Goal: Transaction & Acquisition: Purchase product/service

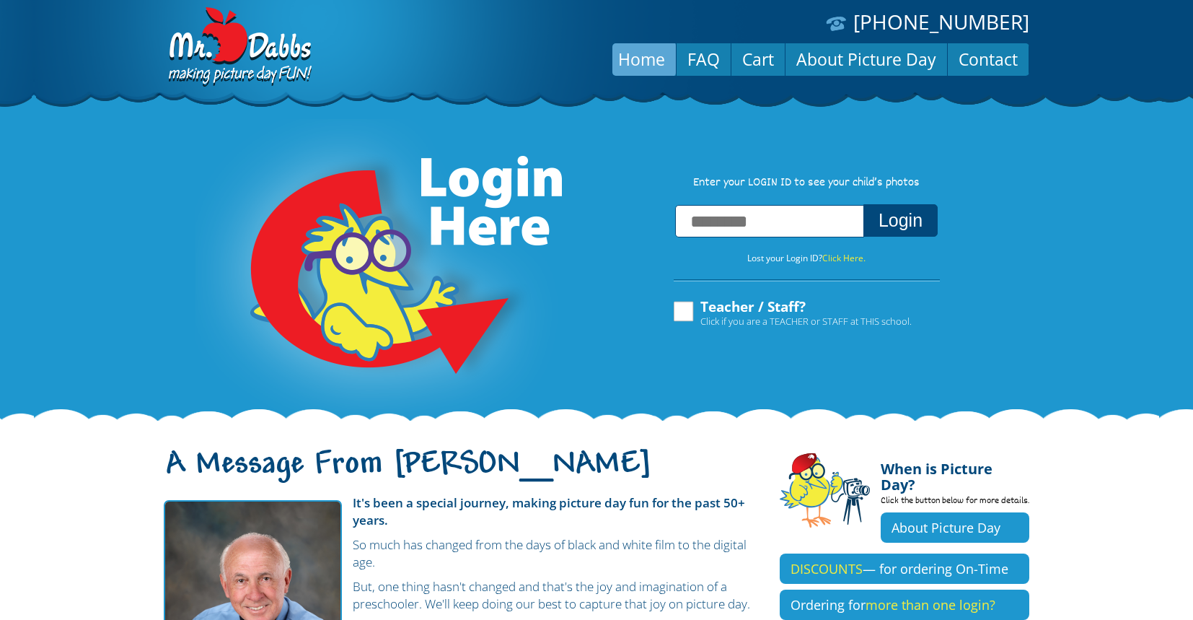
click at [692, 237] on input "text" at bounding box center [769, 221] width 189 height 32
paste input "**********"
type input "**********"
click at [906, 228] on button "Login" at bounding box center [900, 220] width 74 height 32
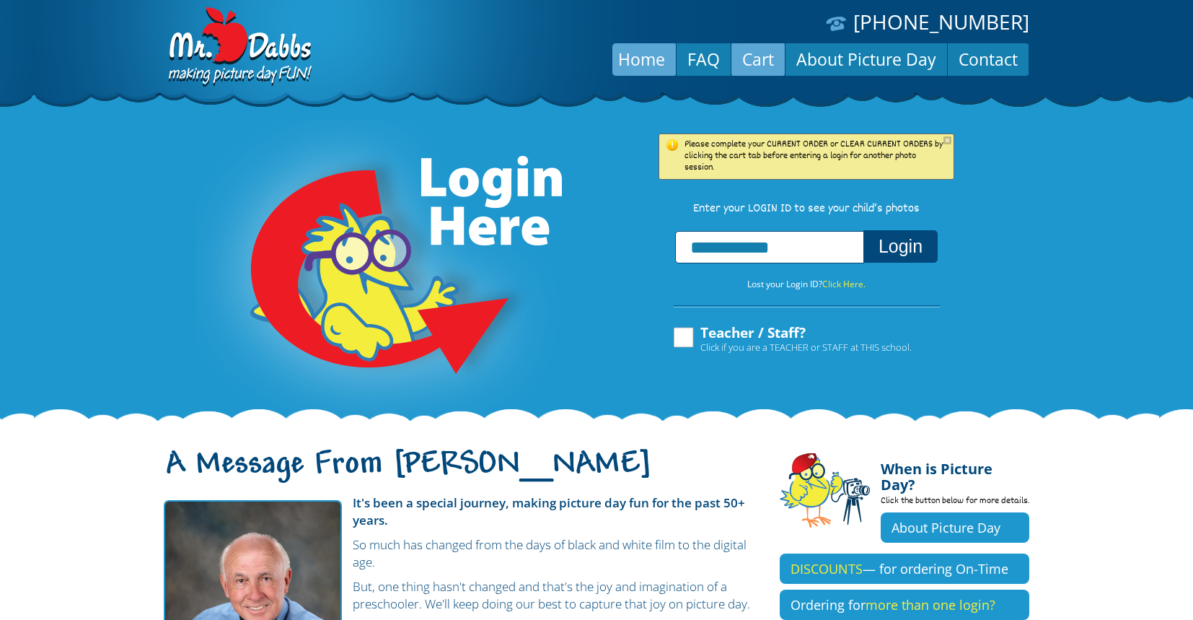
click at [747, 53] on link "Cart" at bounding box center [757, 59] width 53 height 35
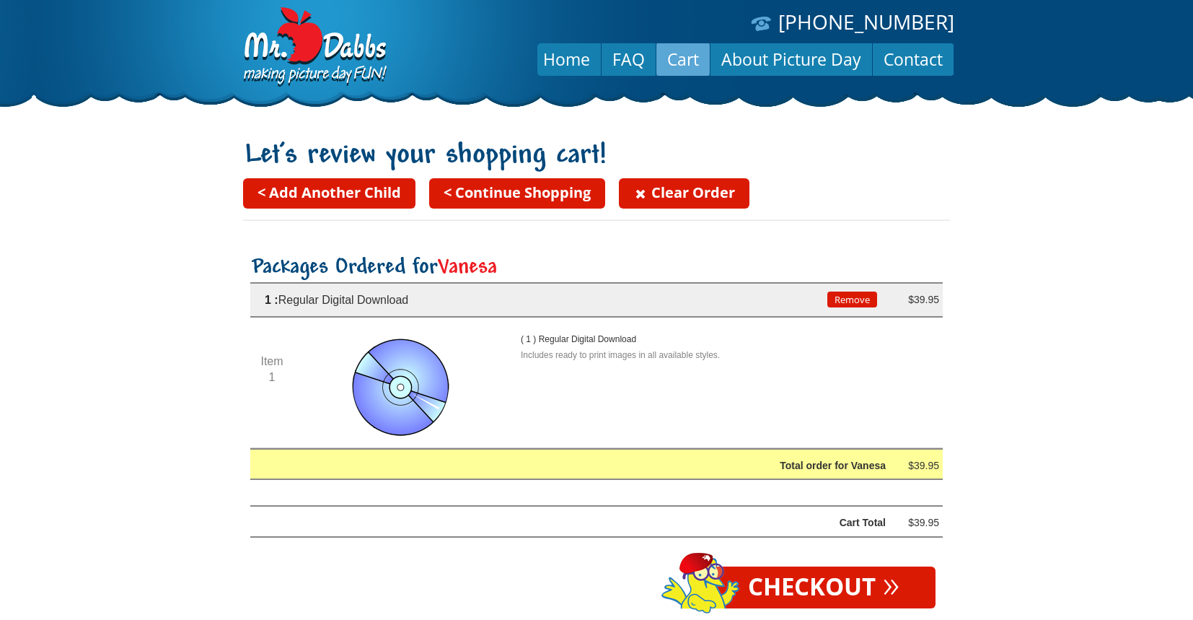
click at [844, 298] on button "Remove" at bounding box center [852, 299] width 50 height 16
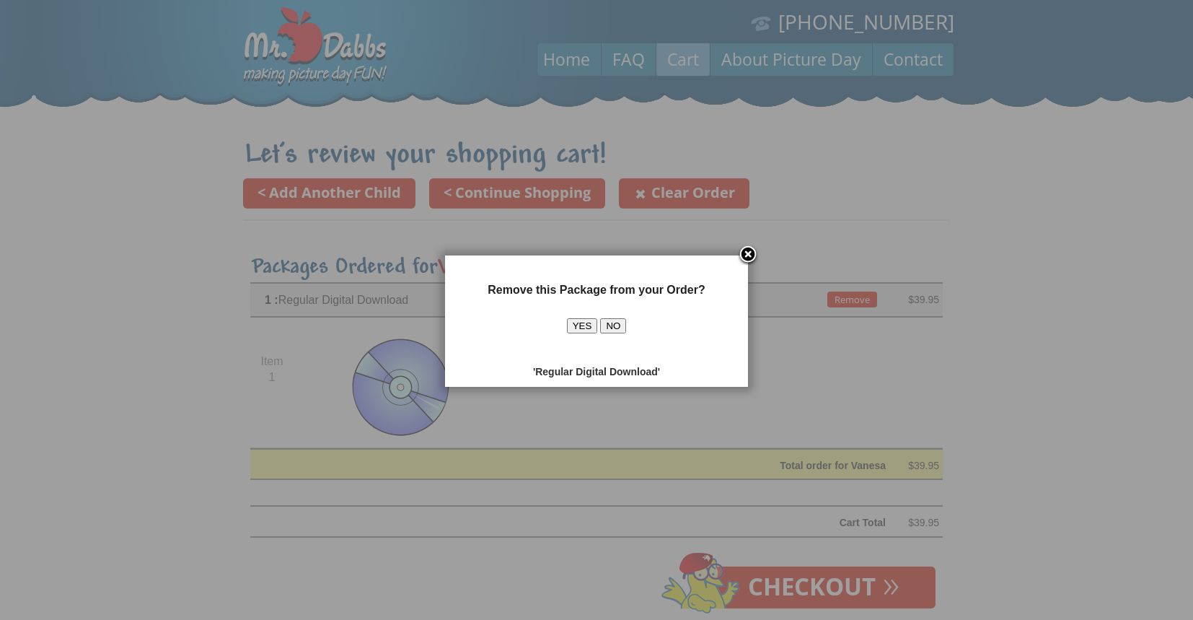
click at [589, 325] on button "YES" at bounding box center [582, 325] width 31 height 15
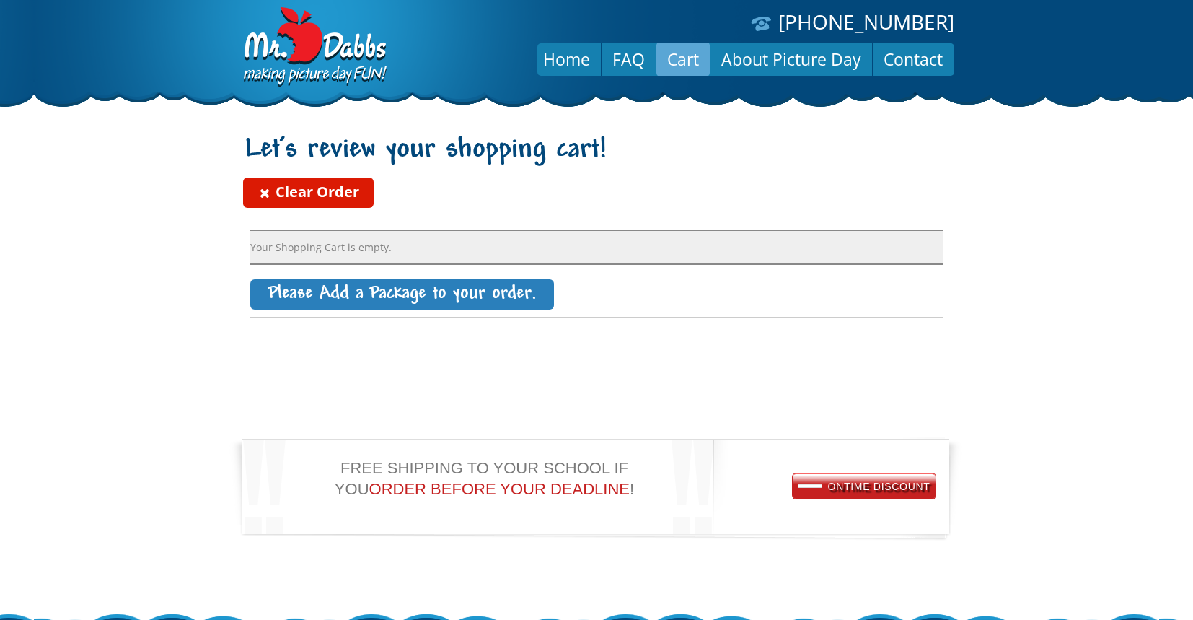
click at [338, 195] on link "Clear Order" at bounding box center [308, 192] width 131 height 30
click at [584, 59] on link "Home" at bounding box center [566, 59] width 69 height 35
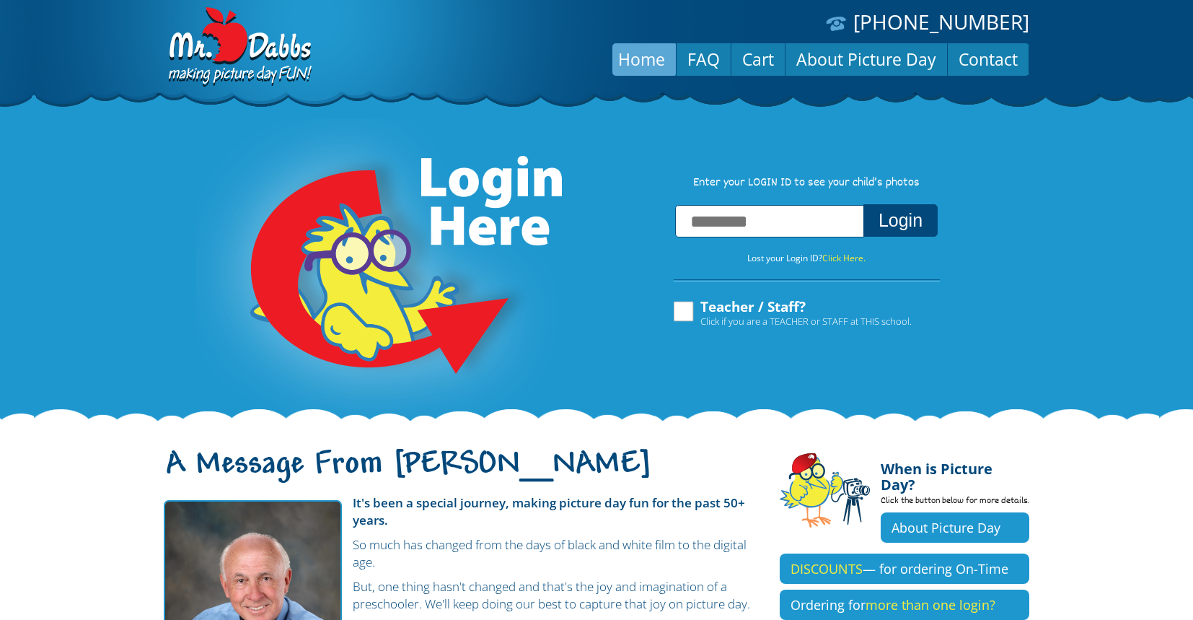
click at [770, 209] on input "text" at bounding box center [769, 221] width 189 height 32
type input "**********"
click at [897, 229] on button "Login" at bounding box center [900, 220] width 74 height 32
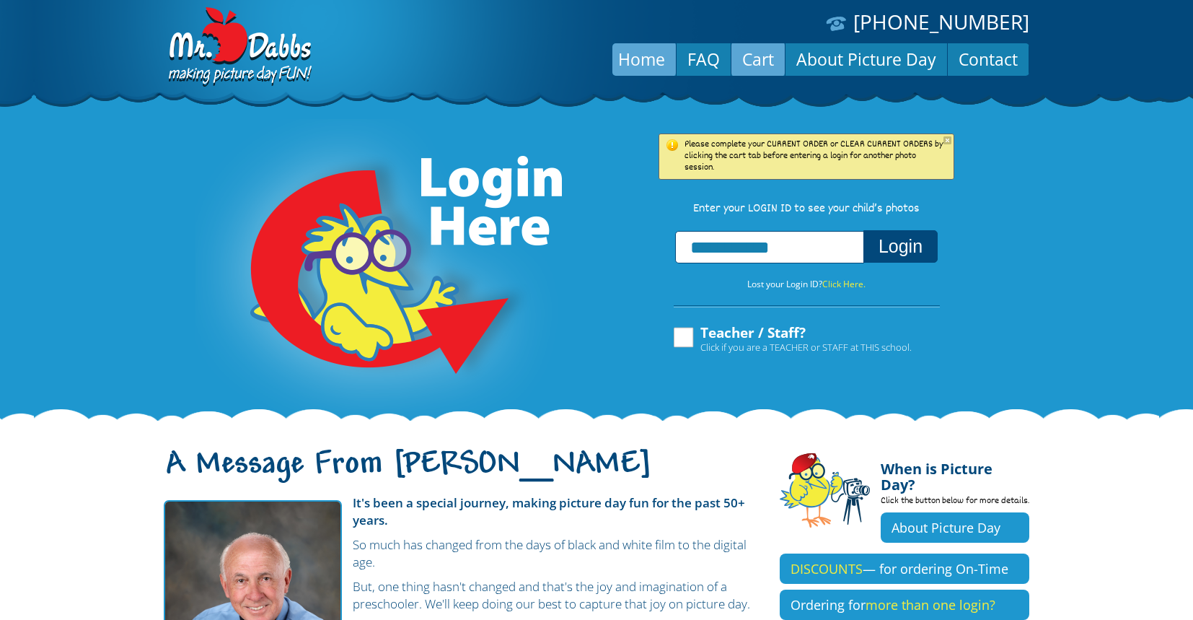
click at [757, 65] on link "Cart" at bounding box center [757, 59] width 53 height 35
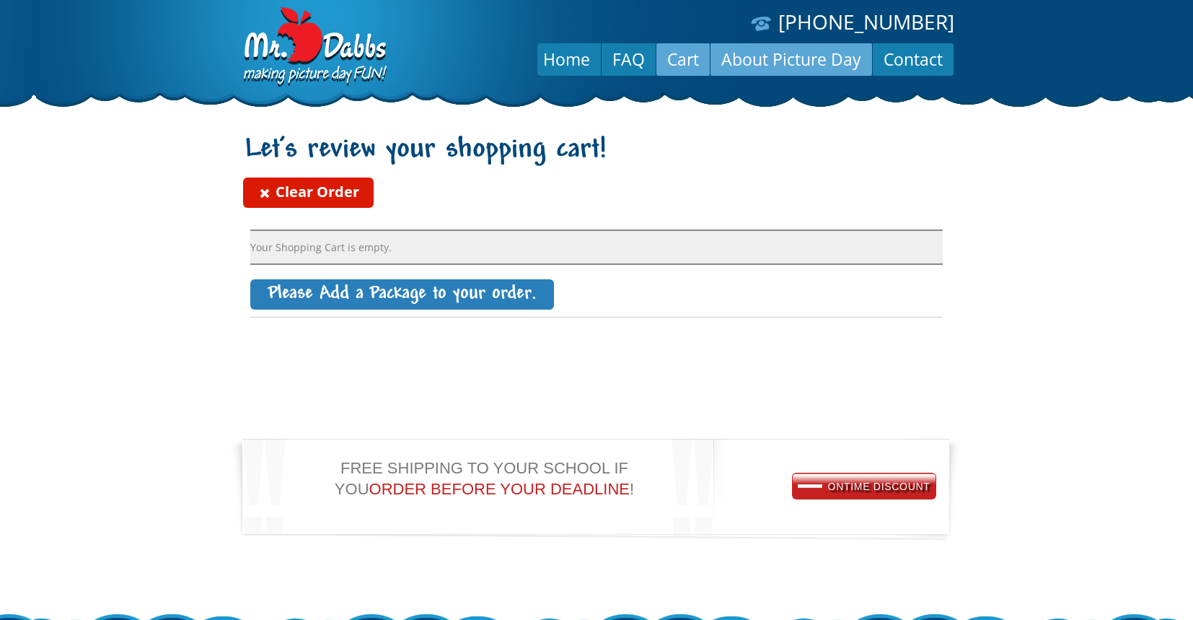
click at [331, 195] on link "Clear Order" at bounding box center [308, 192] width 131 height 30
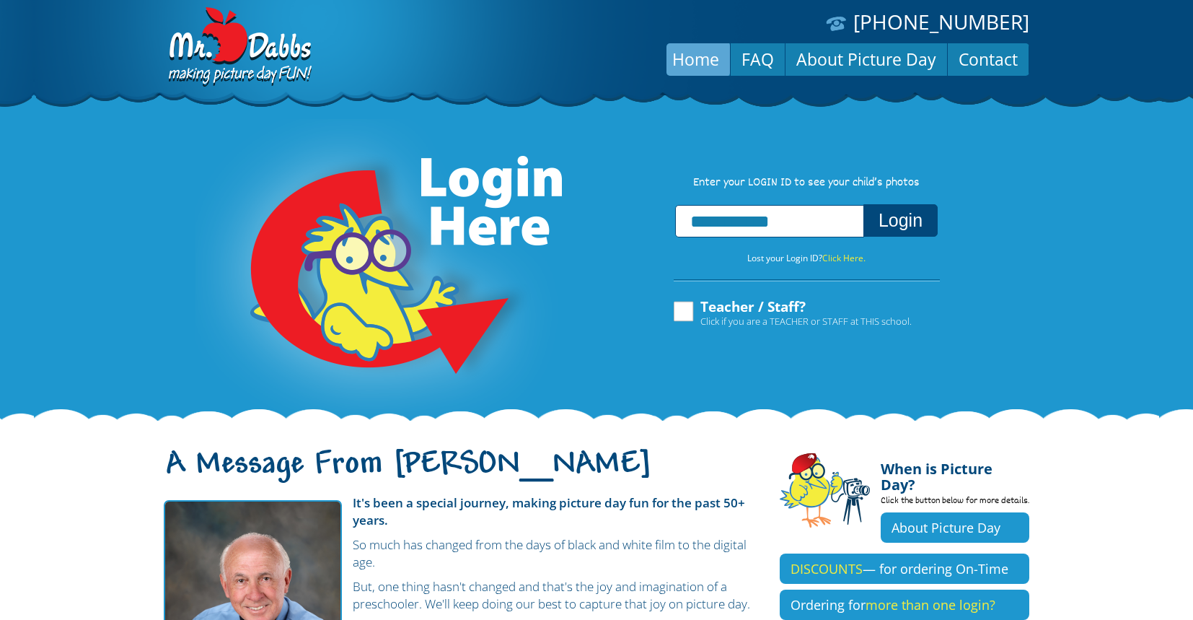
type input "**********"
click at [905, 224] on button "Login" at bounding box center [900, 220] width 74 height 32
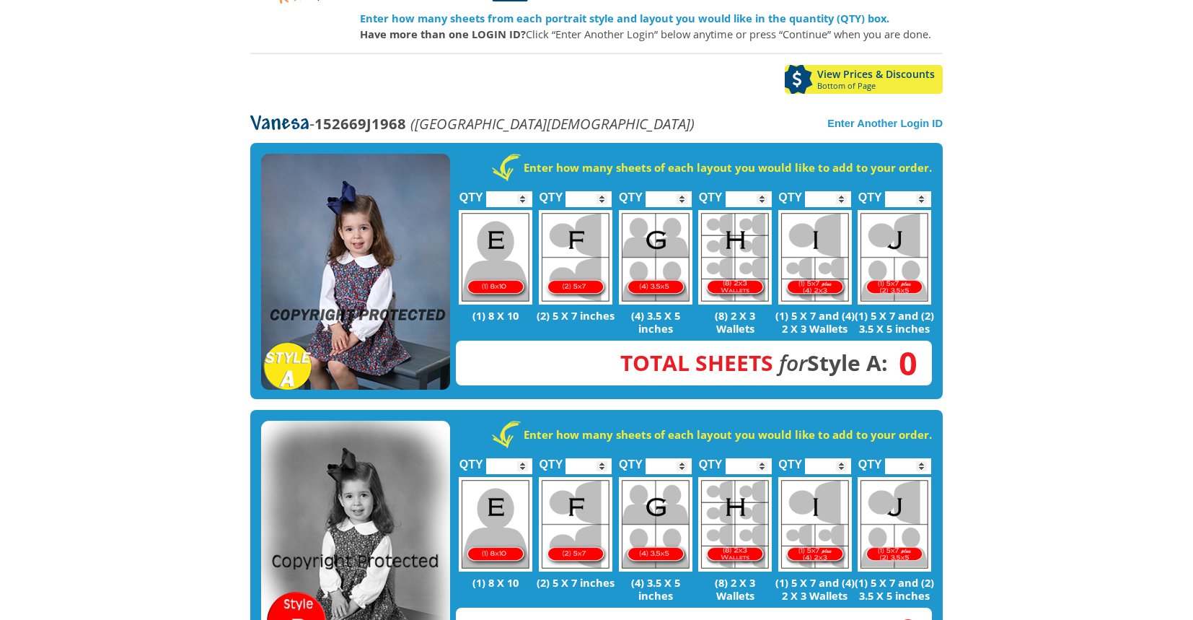
scroll to position [216, 0]
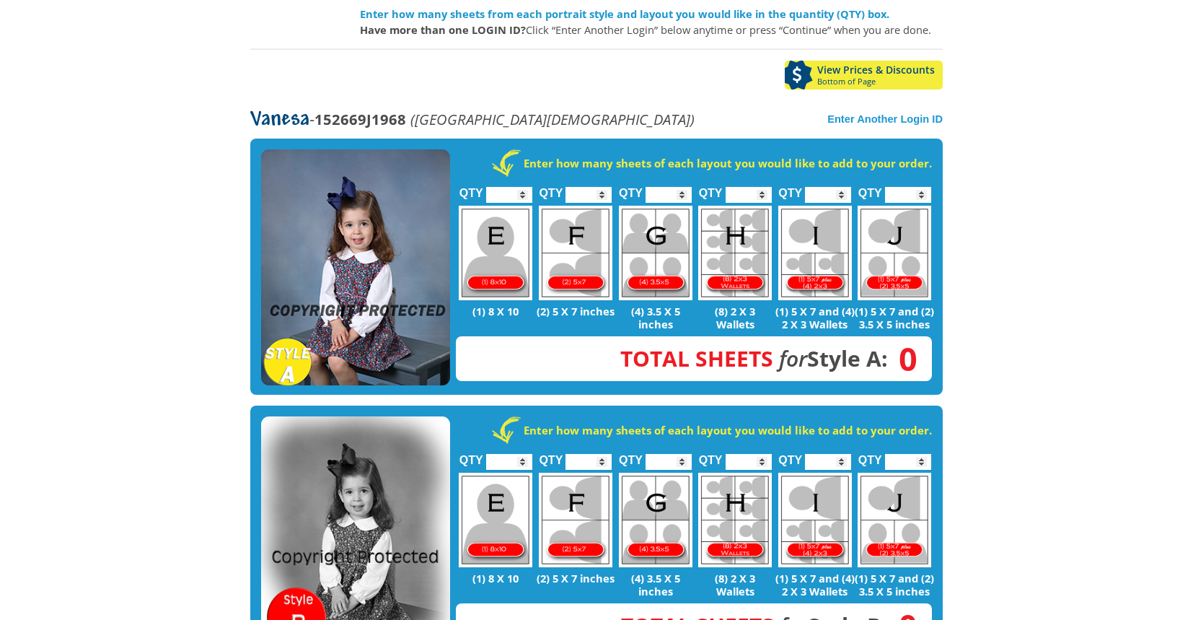
type input "*"
click at [524, 187] on input "*" at bounding box center [509, 195] width 46 height 16
click at [522, 454] on input "*" at bounding box center [509, 462] width 46 height 16
type input "*"
click at [524, 454] on input "*" at bounding box center [509, 462] width 46 height 16
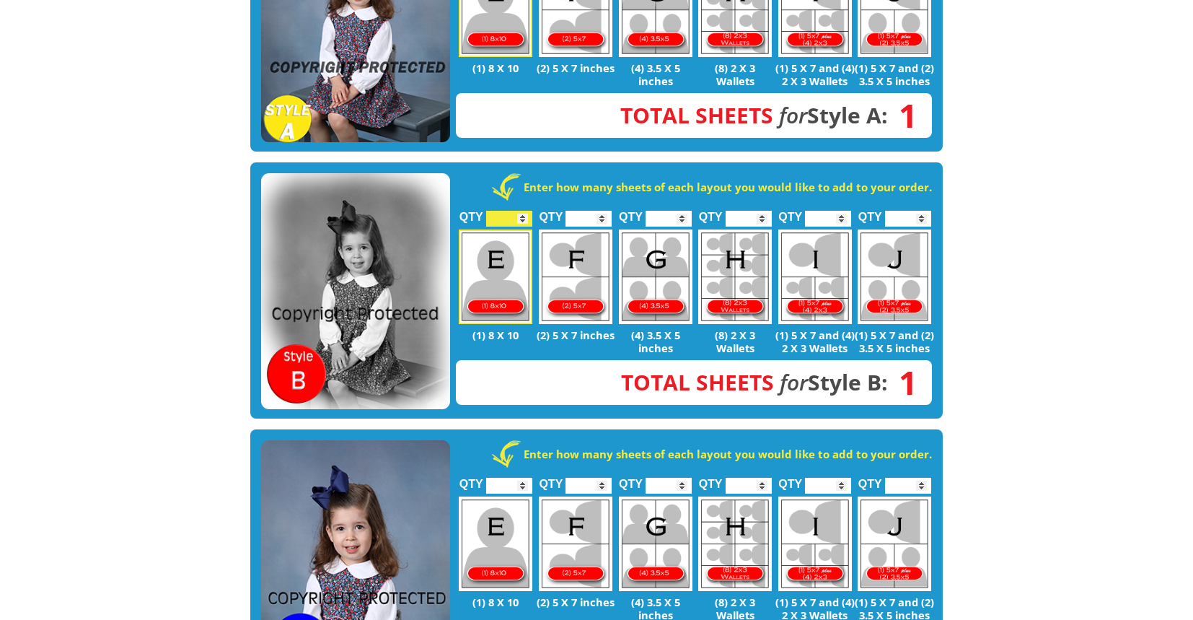
scroll to position [472, 0]
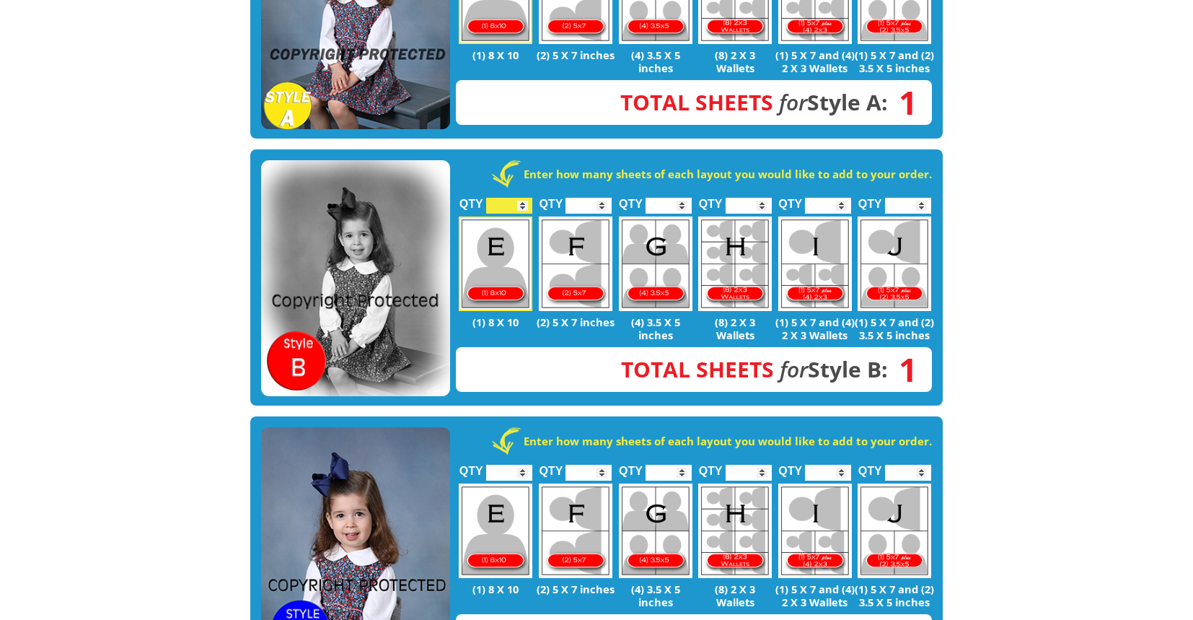
type input "*"
click at [524, 464] on input "*" at bounding box center [509, 472] width 46 height 16
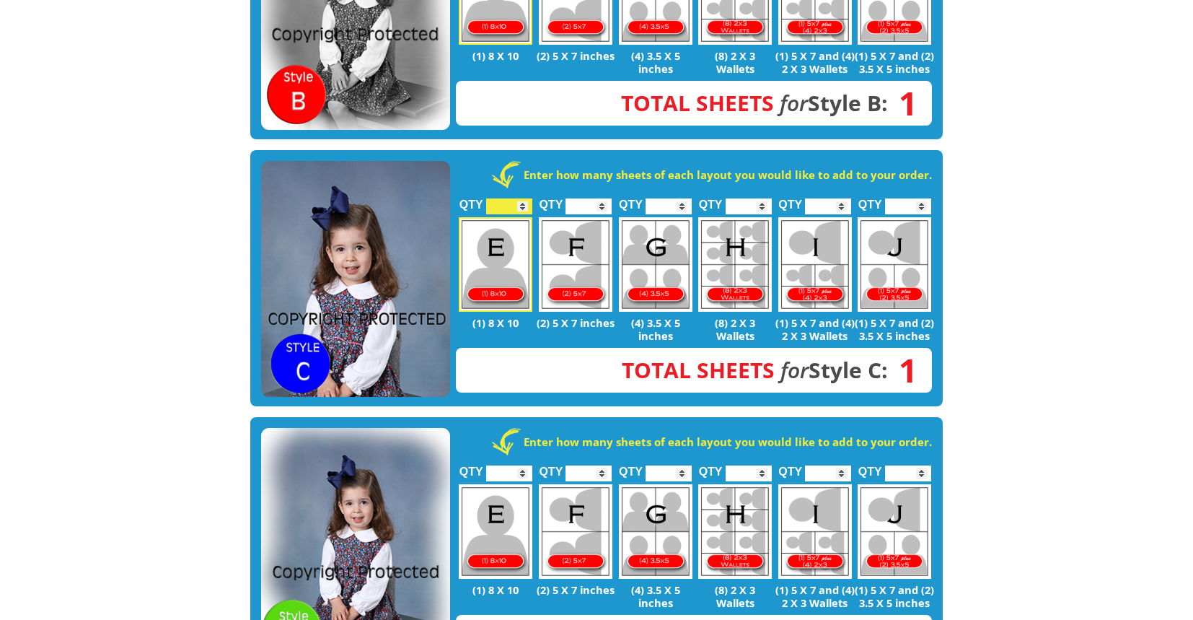
scroll to position [737, 0]
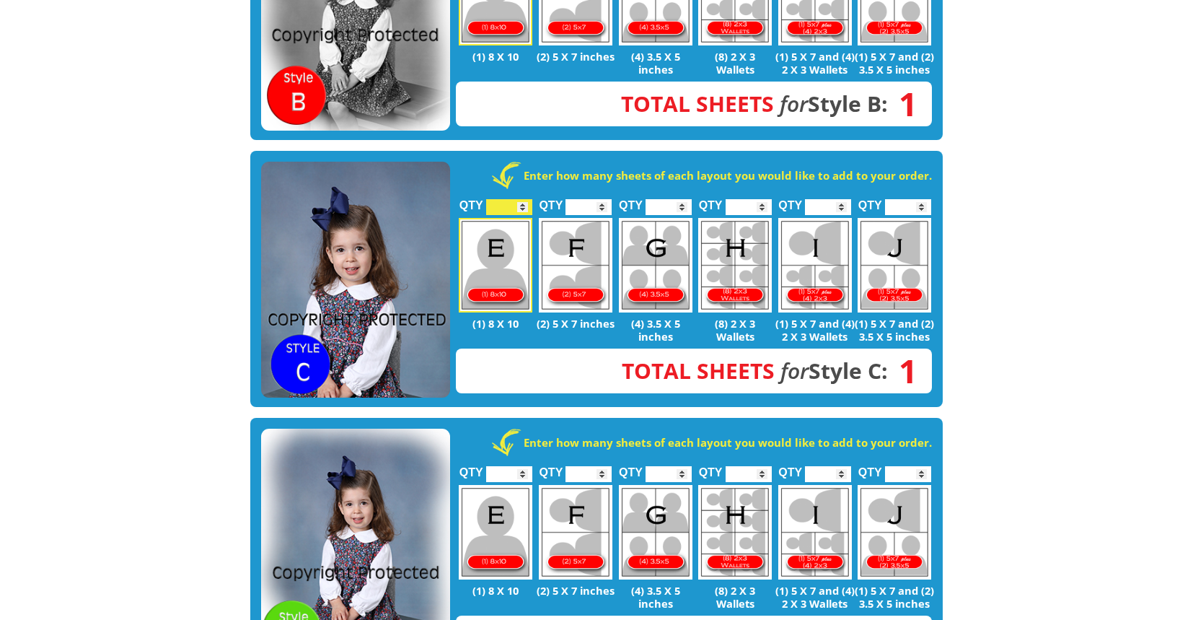
type input "*"
click at [524, 466] on input "*" at bounding box center [509, 474] width 46 height 16
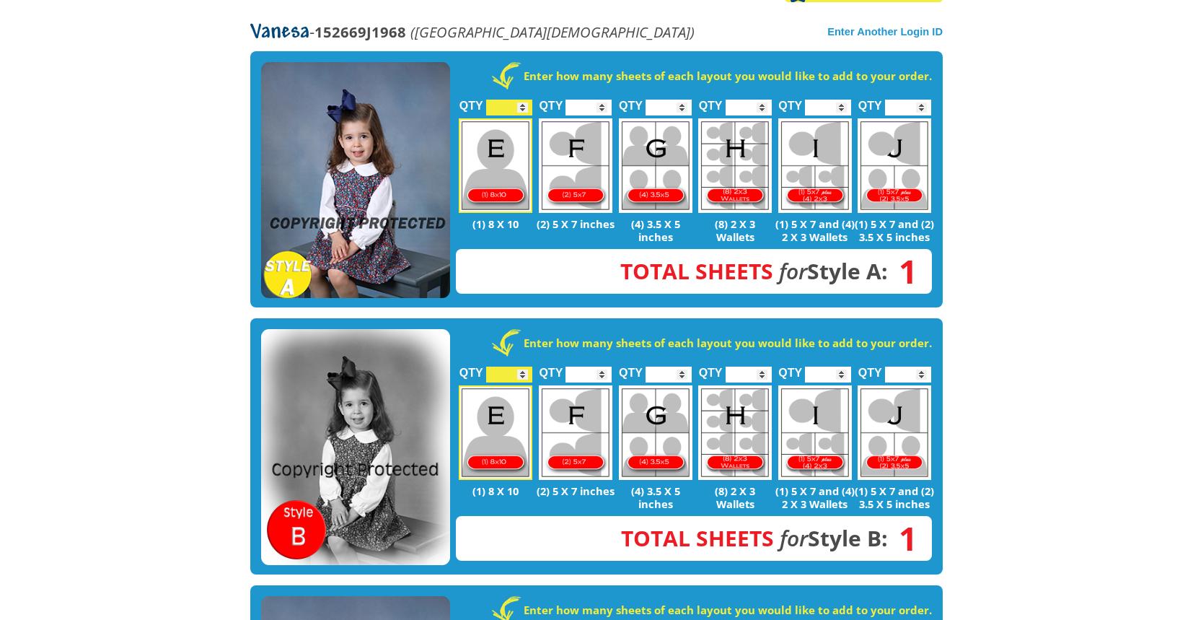
scroll to position [297, 0]
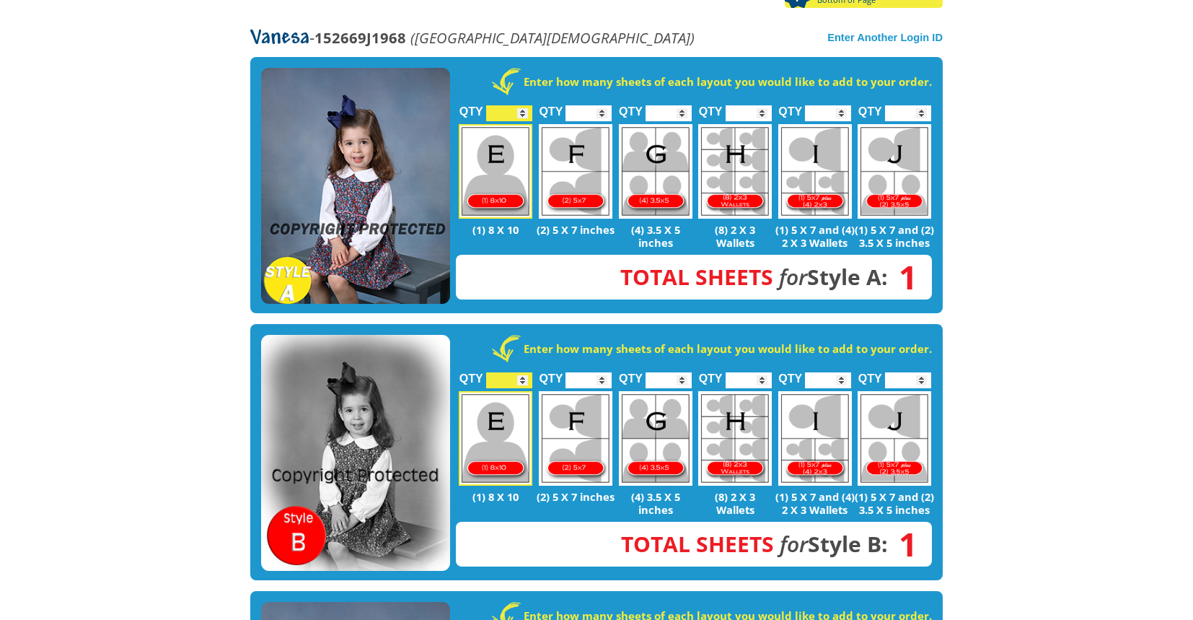
click at [843, 105] on input "*" at bounding box center [828, 113] width 46 height 16
click at [842, 105] on input "*" at bounding box center [828, 113] width 46 height 16
type input "*"
click at [843, 105] on input "*" at bounding box center [828, 113] width 46 height 16
type input "*"
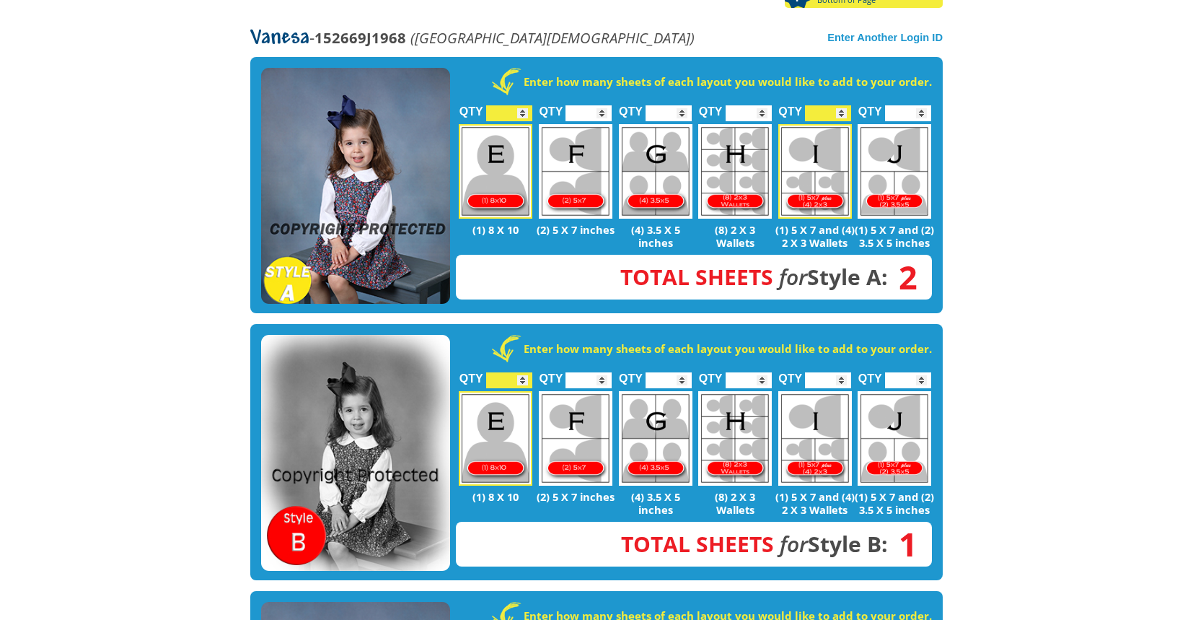
click at [924, 105] on input "*" at bounding box center [908, 113] width 46 height 16
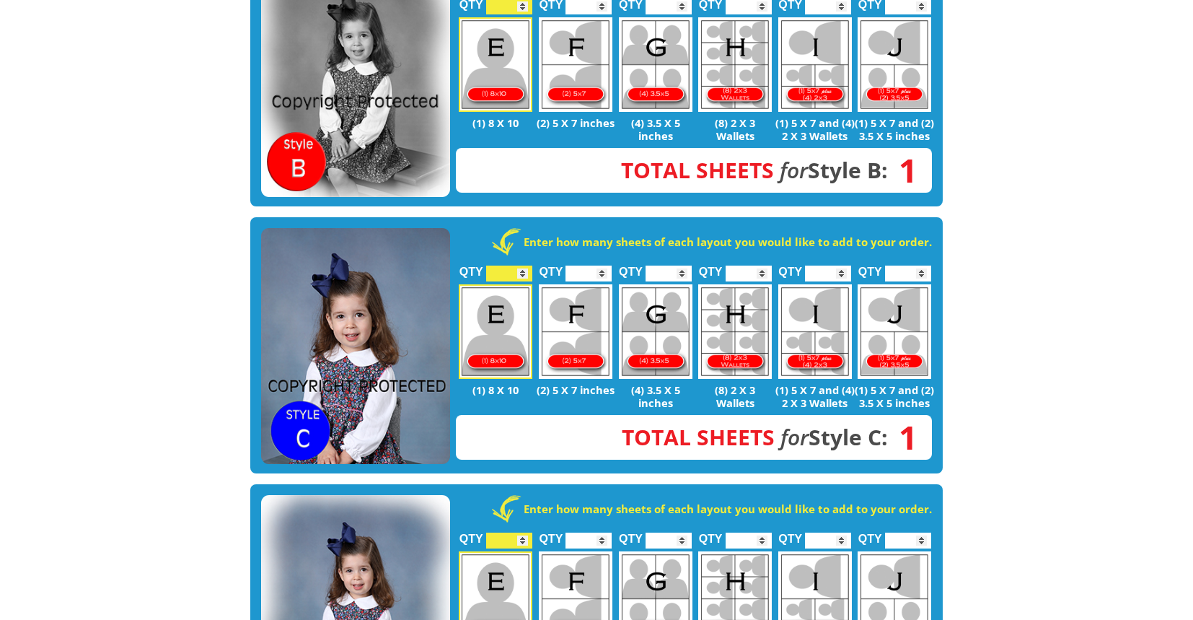
scroll to position [670, 0]
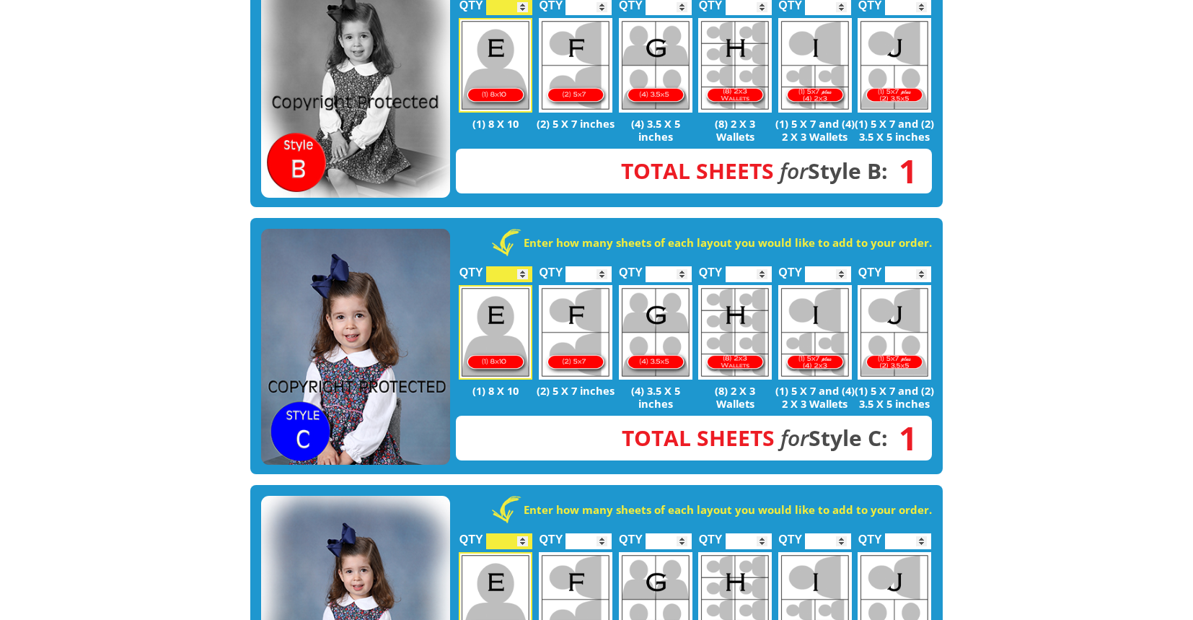
type input "*"
click at [845, 266] on input "*" at bounding box center [828, 274] width 46 height 16
type input "*"
click at [921, 266] on input "*" at bounding box center [908, 274] width 46 height 16
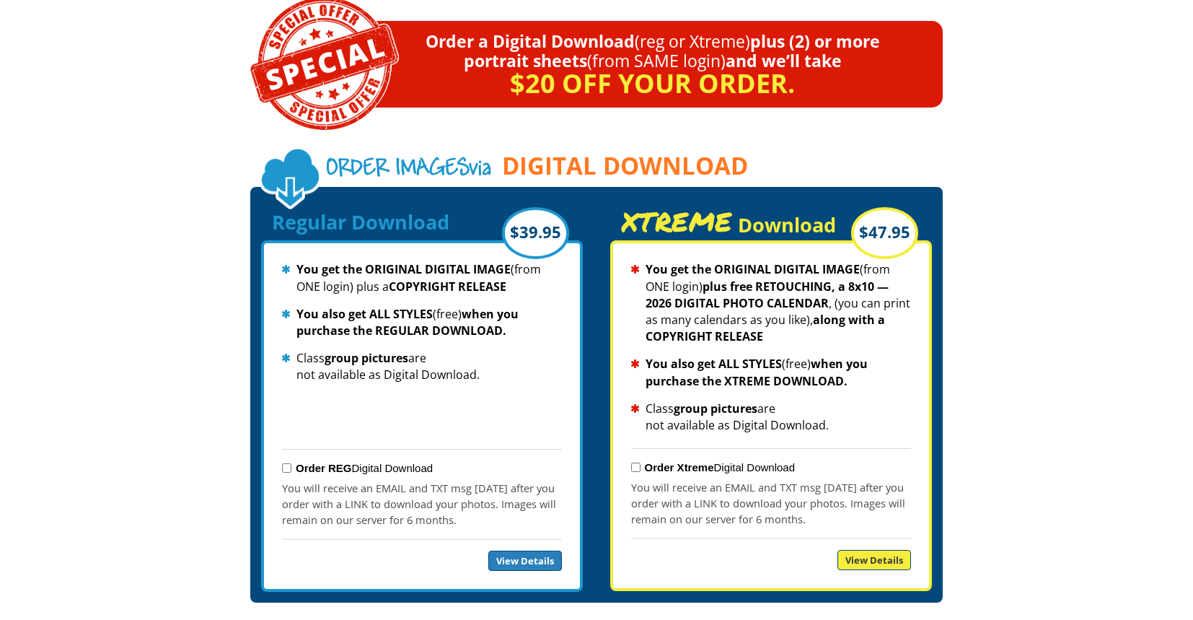
scroll to position [1465, 0]
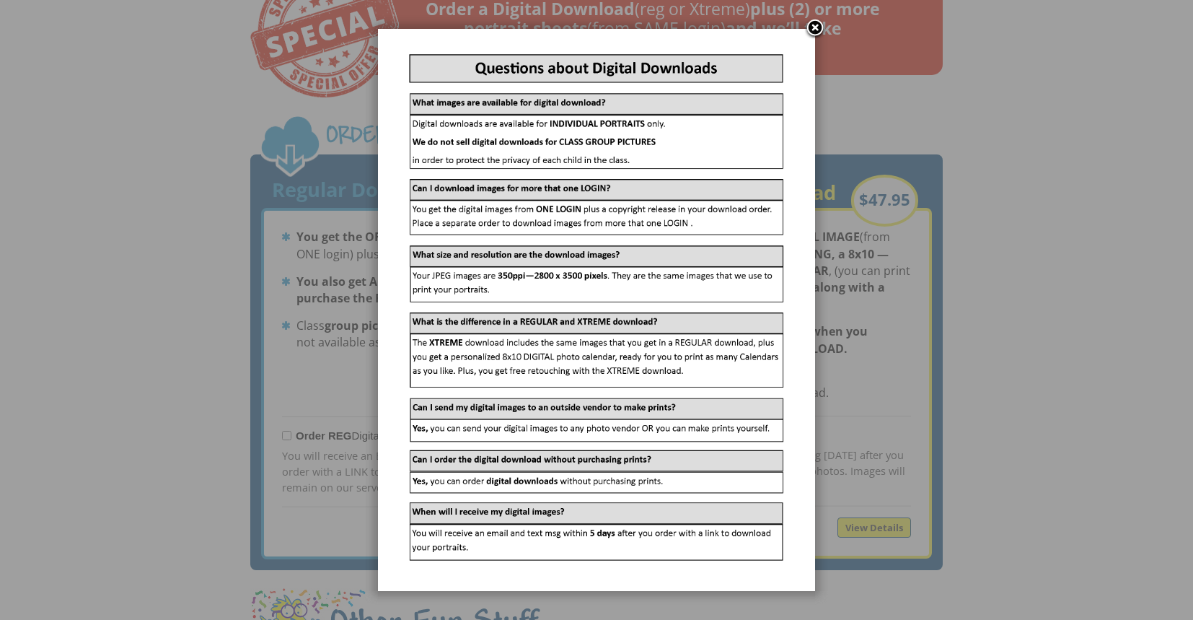
click at [819, 23] on link at bounding box center [815, 29] width 22 height 22
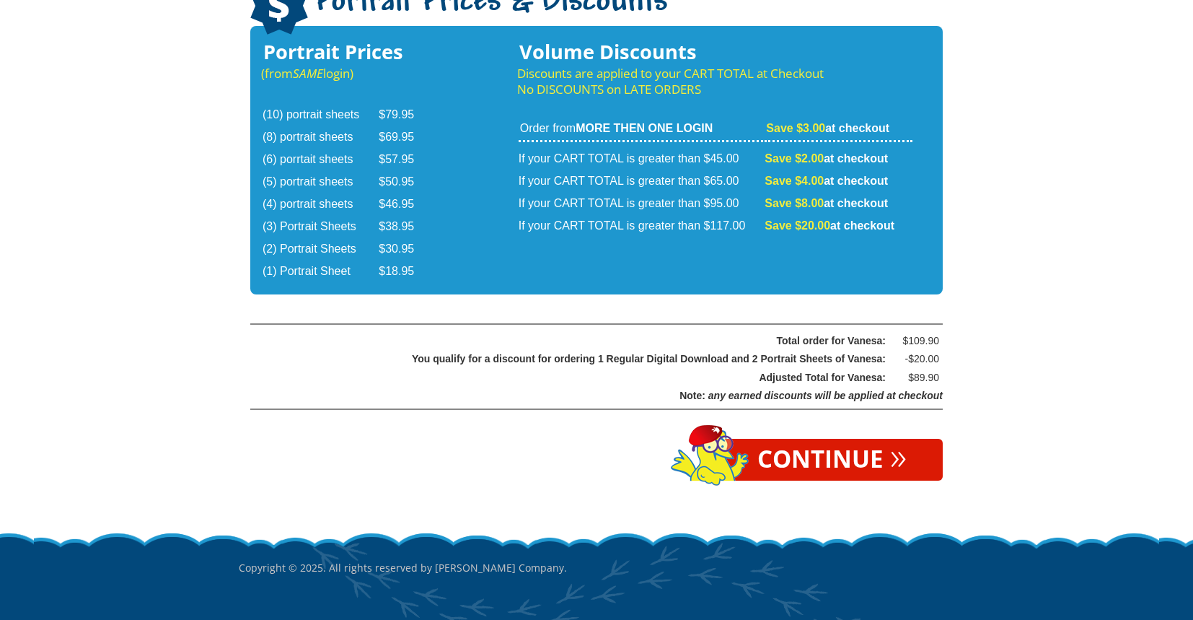
scroll to position [2411, 0]
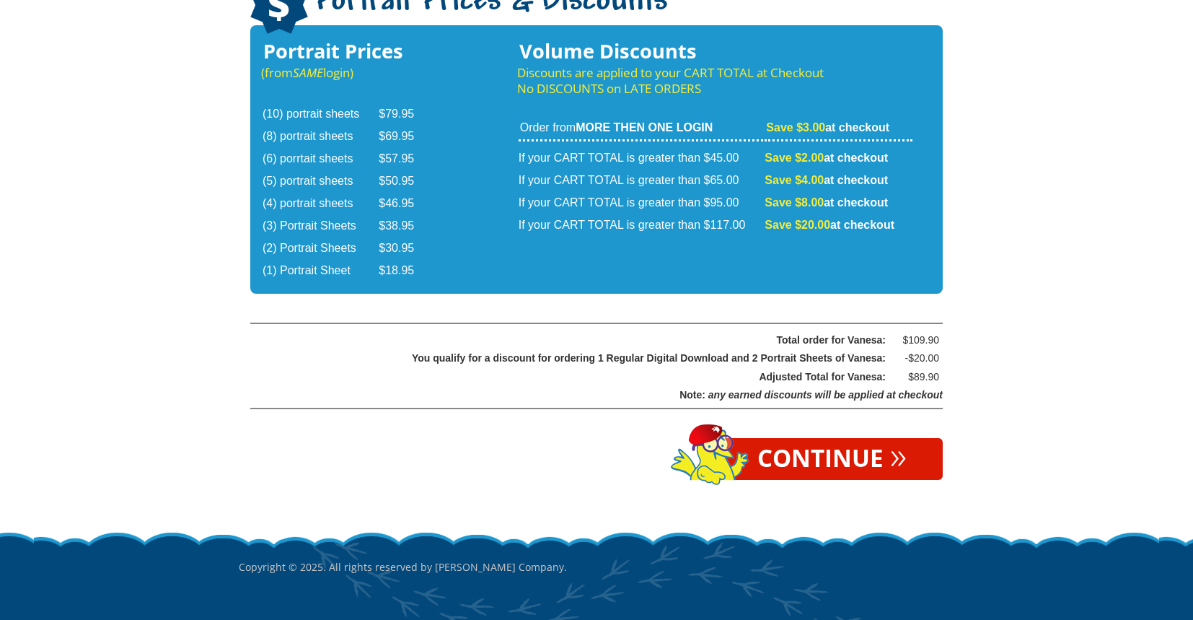
click at [858, 438] on link "Continue »" at bounding box center [831, 459] width 221 height 42
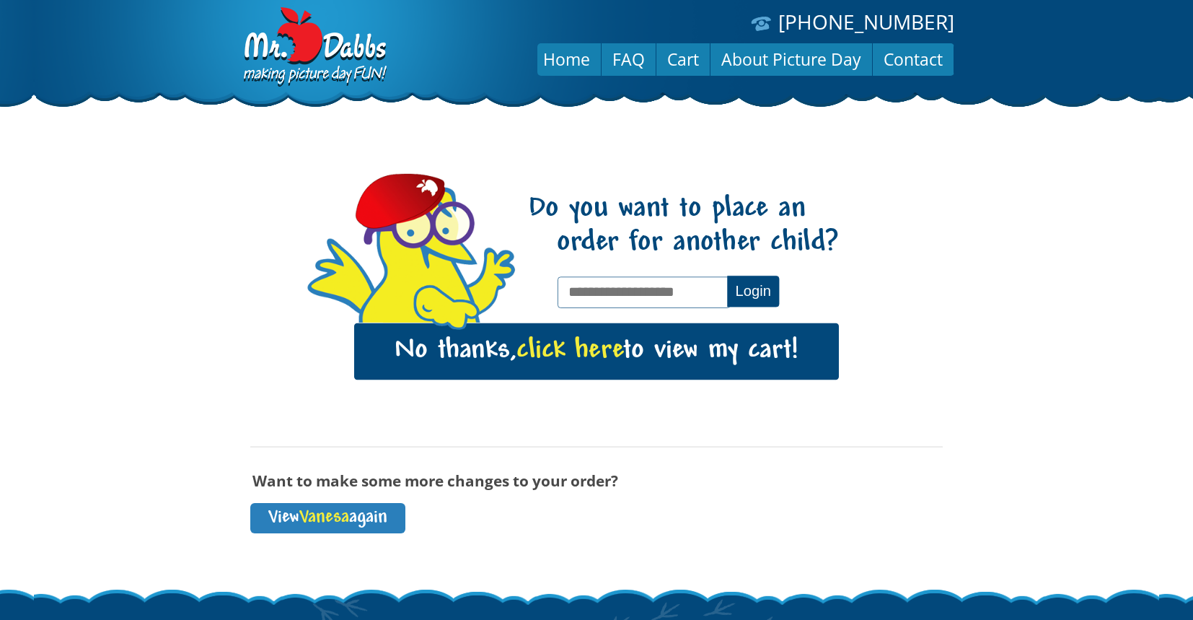
click at [700, 300] on input "text" at bounding box center [643, 291] width 172 height 31
paste input "**********"
type input "**********"
click at [758, 288] on button "Login" at bounding box center [753, 290] width 52 height 31
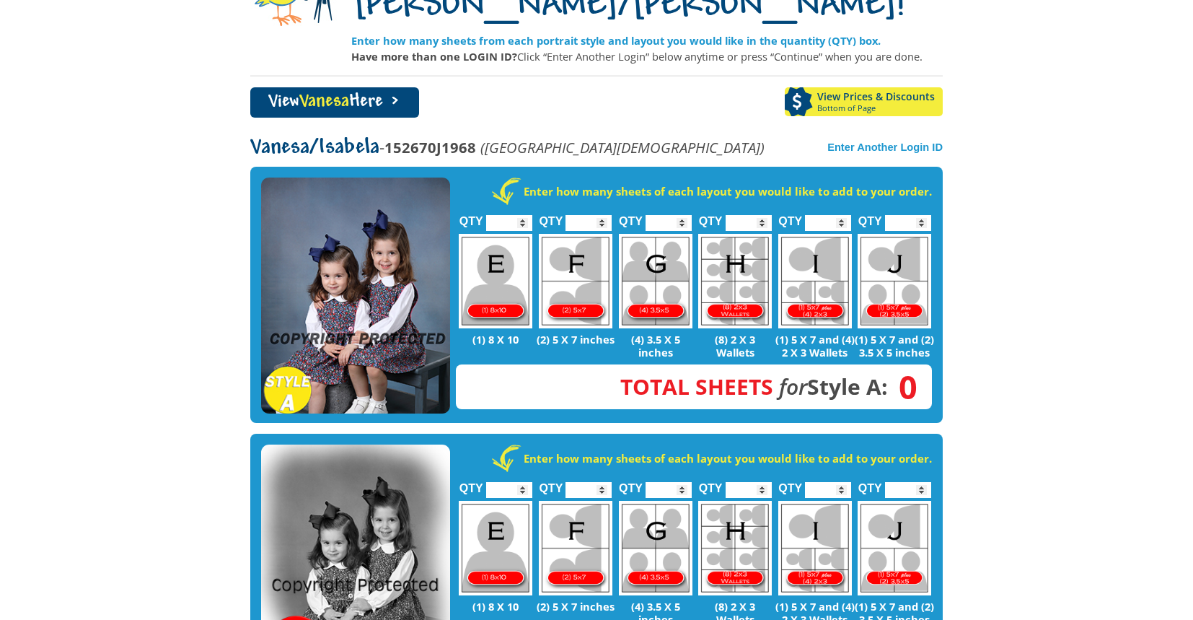
scroll to position [201, 0]
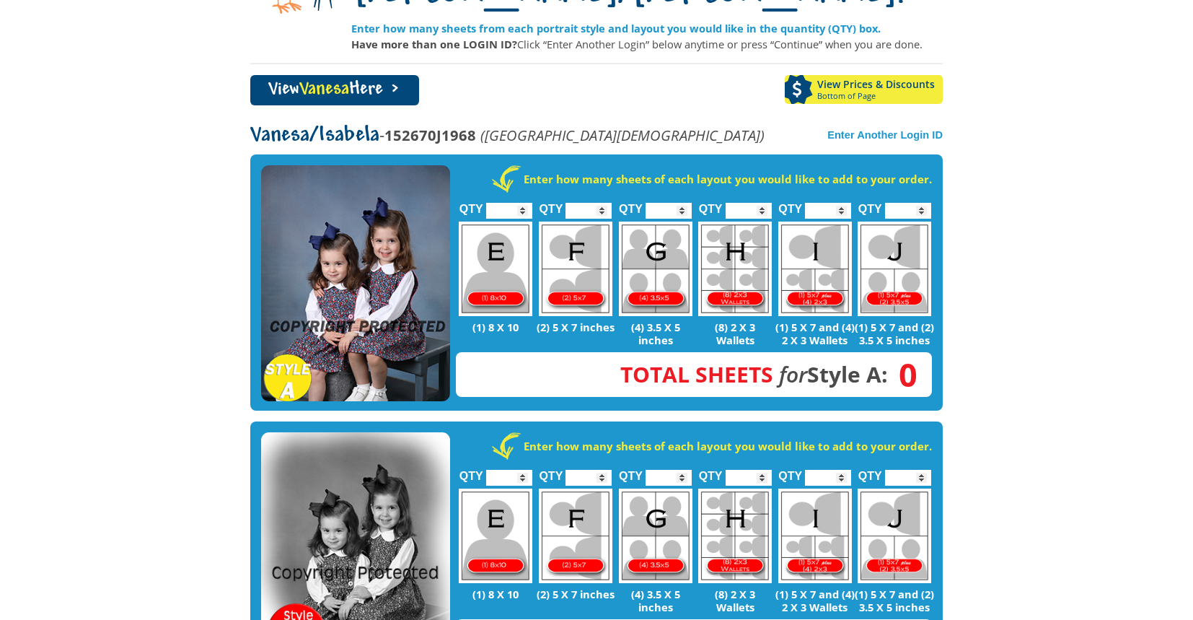
type input "*"
click at [522, 203] on input "*" at bounding box center [509, 211] width 46 height 16
type input "*"
click at [922, 203] on input "*" at bounding box center [908, 211] width 46 height 16
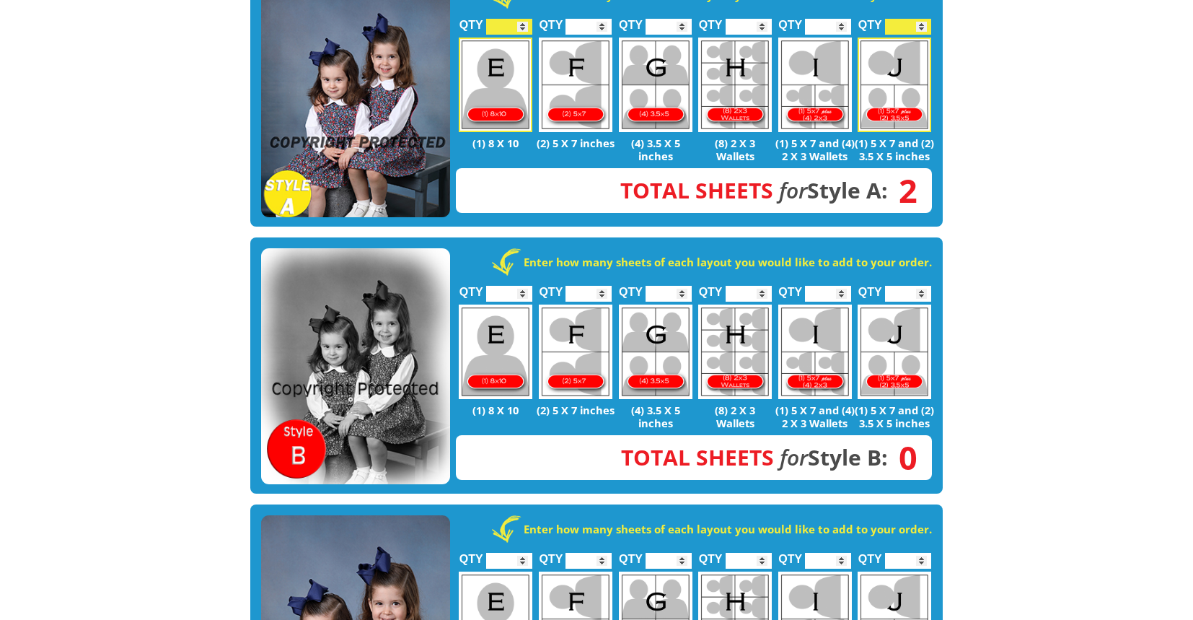
scroll to position [441, 0]
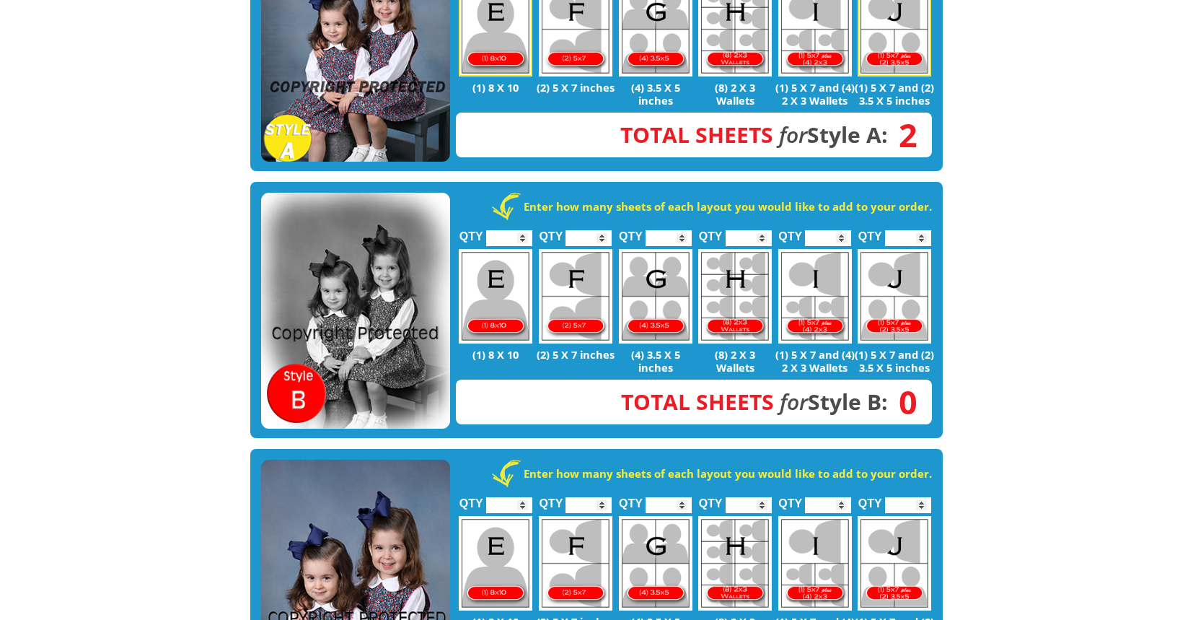
type input "*"
click at [524, 230] on input "*" at bounding box center [509, 238] width 46 height 16
type input "*"
click at [520, 497] on input "*" at bounding box center [509, 505] width 46 height 16
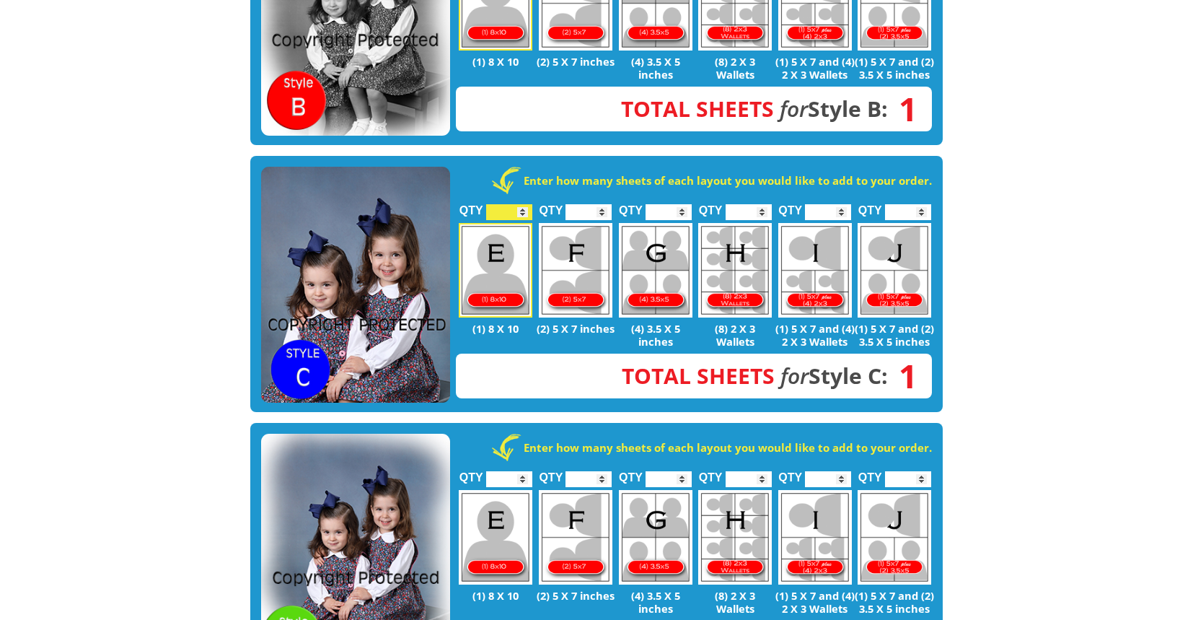
scroll to position [743, 0]
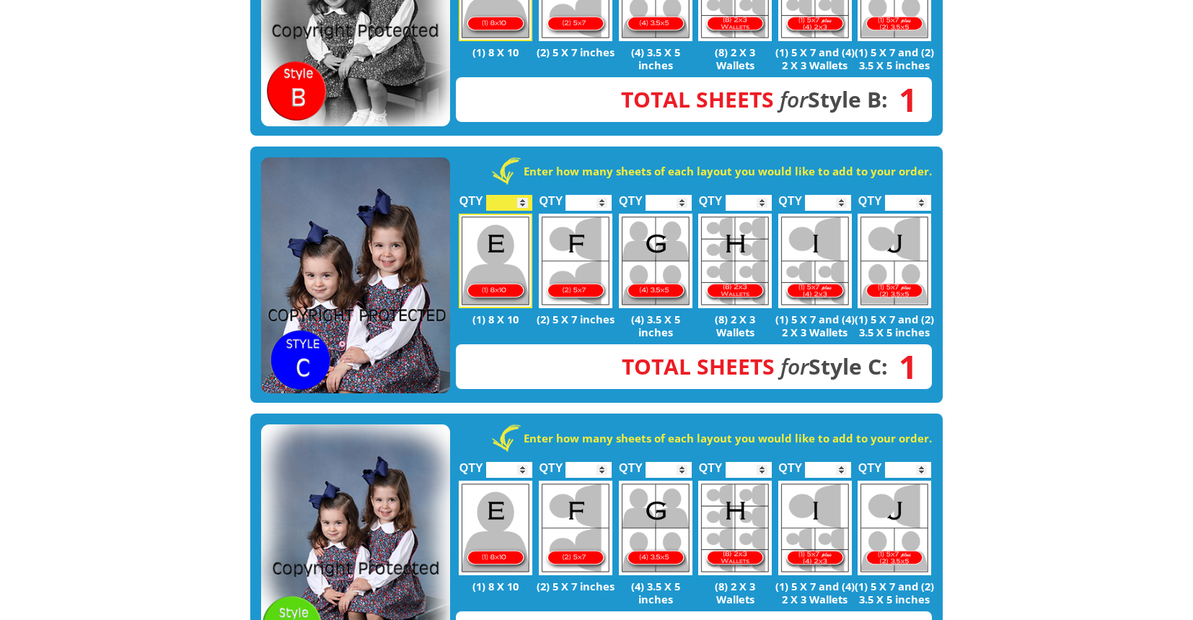
click at [525, 462] on input "*" at bounding box center [509, 470] width 46 height 16
click at [522, 462] on input "*" at bounding box center [509, 470] width 46 height 16
type input "*"
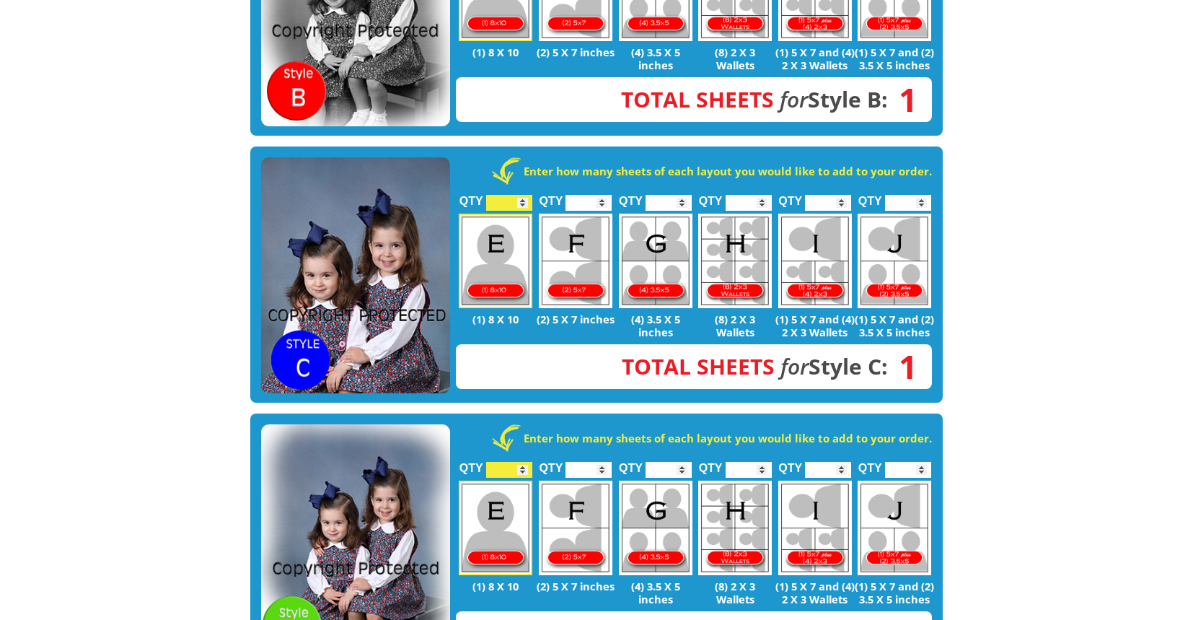
click at [522, 462] on input "*" at bounding box center [509, 470] width 46 height 16
click at [525, 195] on input "*" at bounding box center [509, 203] width 46 height 16
type input "*"
click at [525, 195] on input "*" at bounding box center [509, 203] width 46 height 16
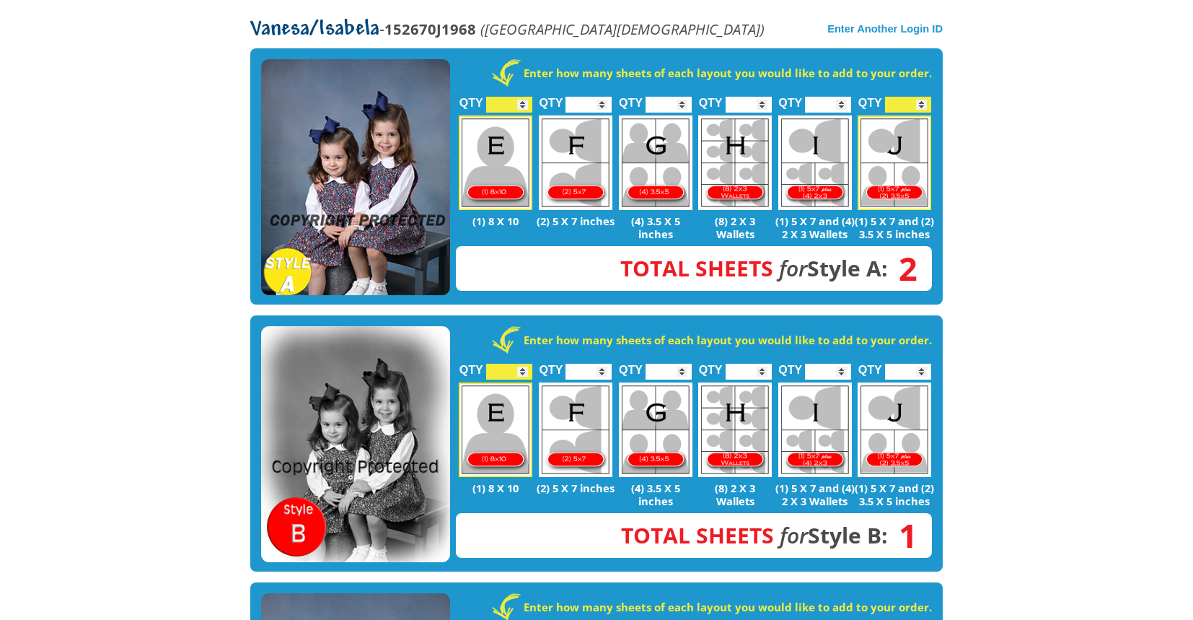
scroll to position [302, 0]
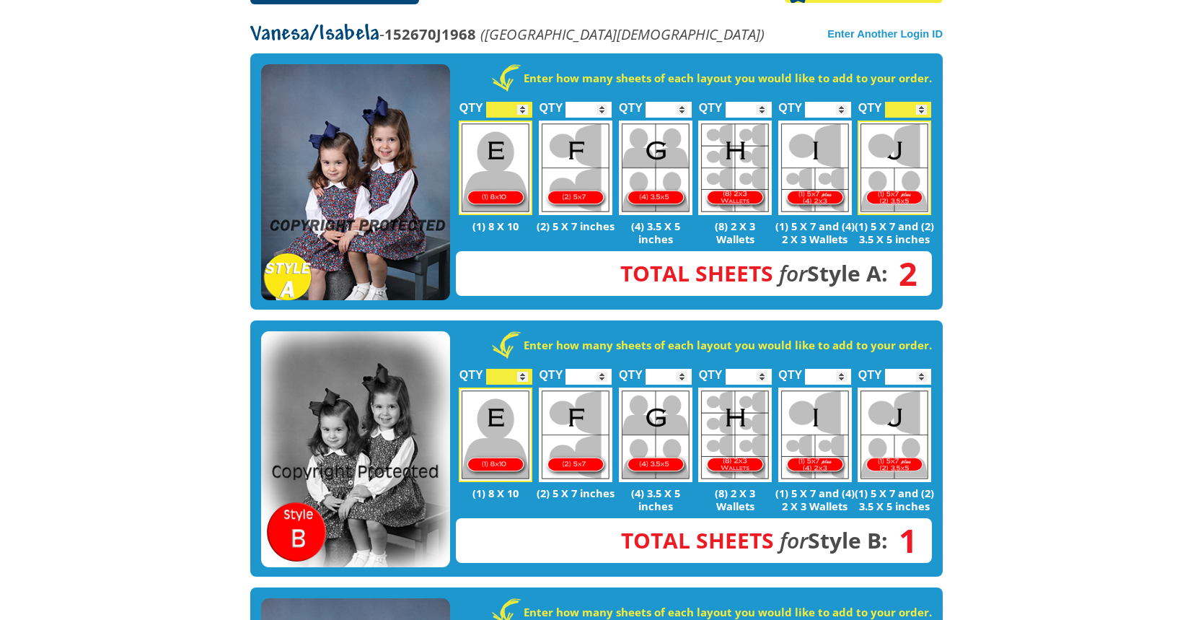
type input "*"
click at [524, 102] on input "*" at bounding box center [509, 110] width 46 height 16
type input "*"
click at [923, 102] on input "*" at bounding box center [908, 110] width 46 height 16
type input "*"
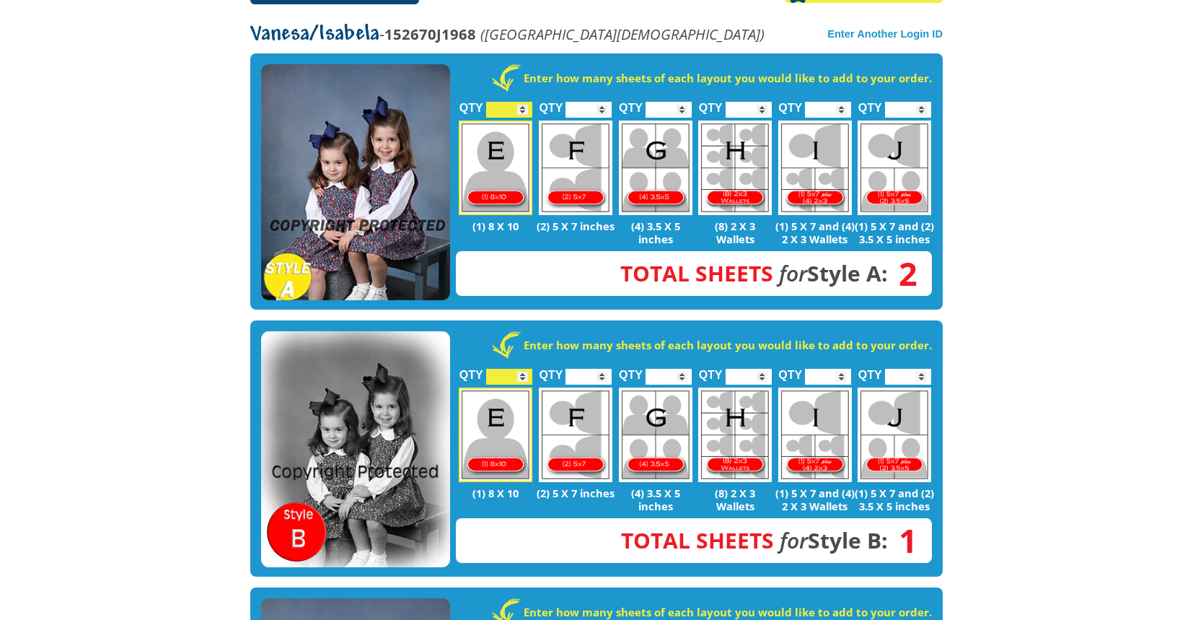
click at [603, 102] on input "*" at bounding box center [588, 110] width 46 height 16
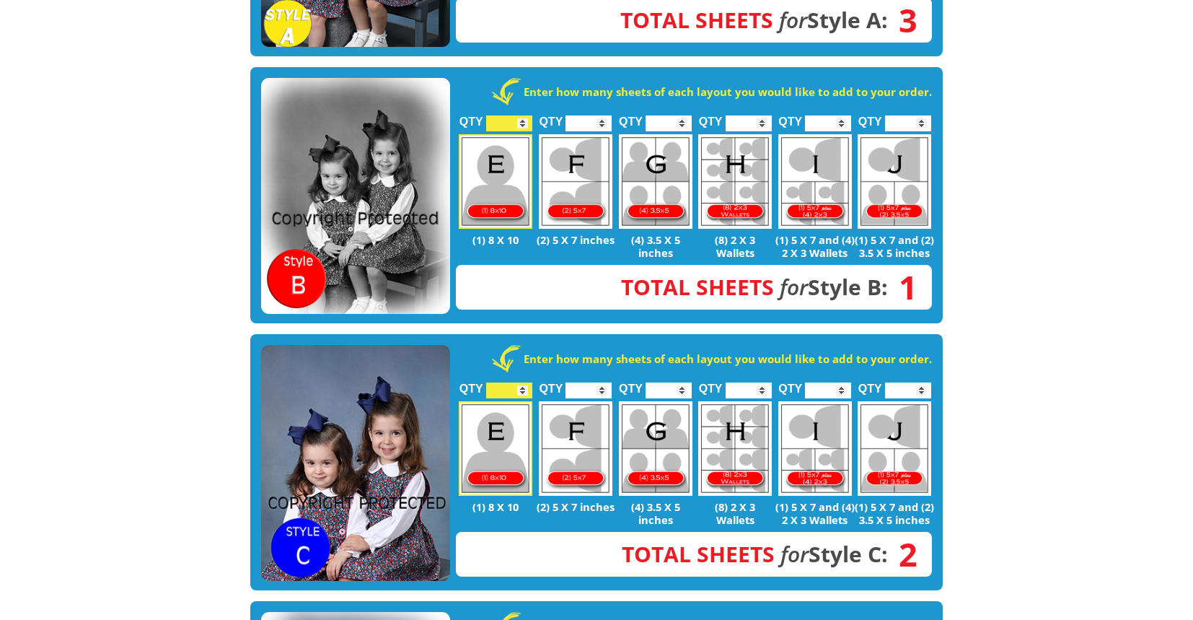
scroll to position [557, 0]
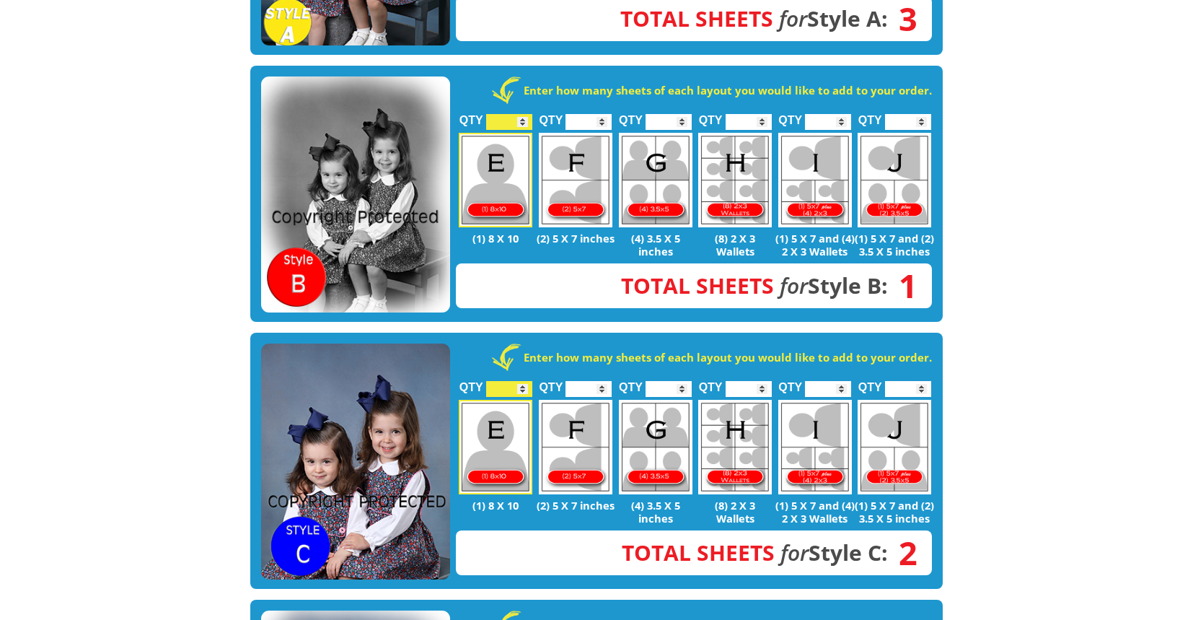
type input "*"
click at [606, 381] on input "*" at bounding box center [588, 389] width 46 height 16
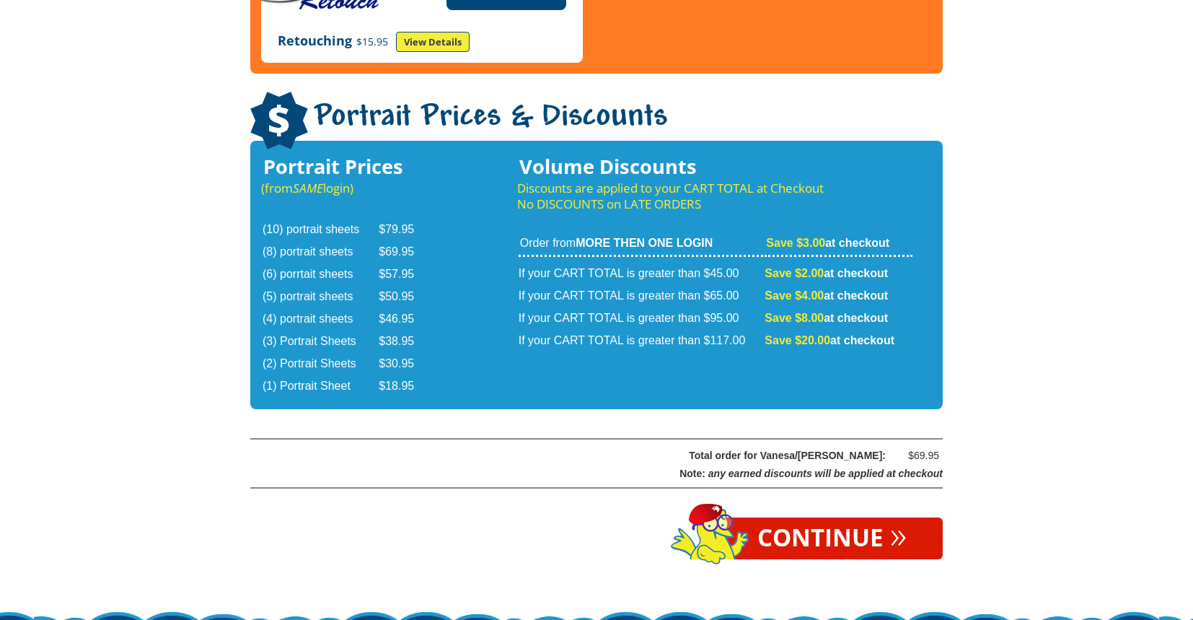
scroll to position [2299, 0]
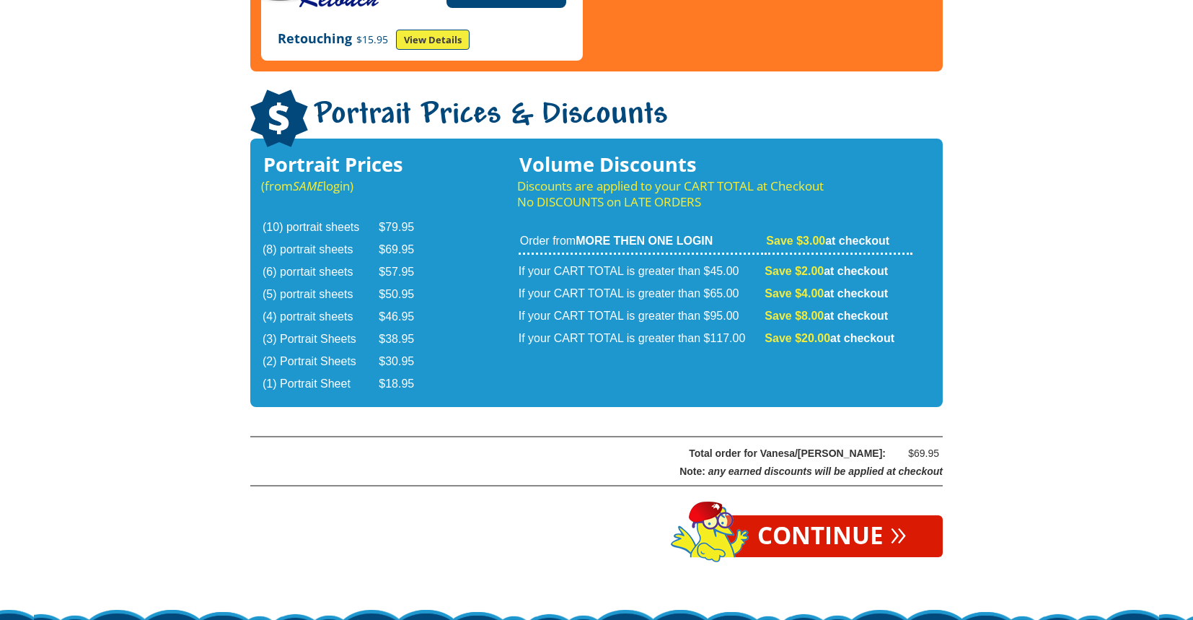
click at [848, 515] on link "Continue »" at bounding box center [831, 536] width 221 height 42
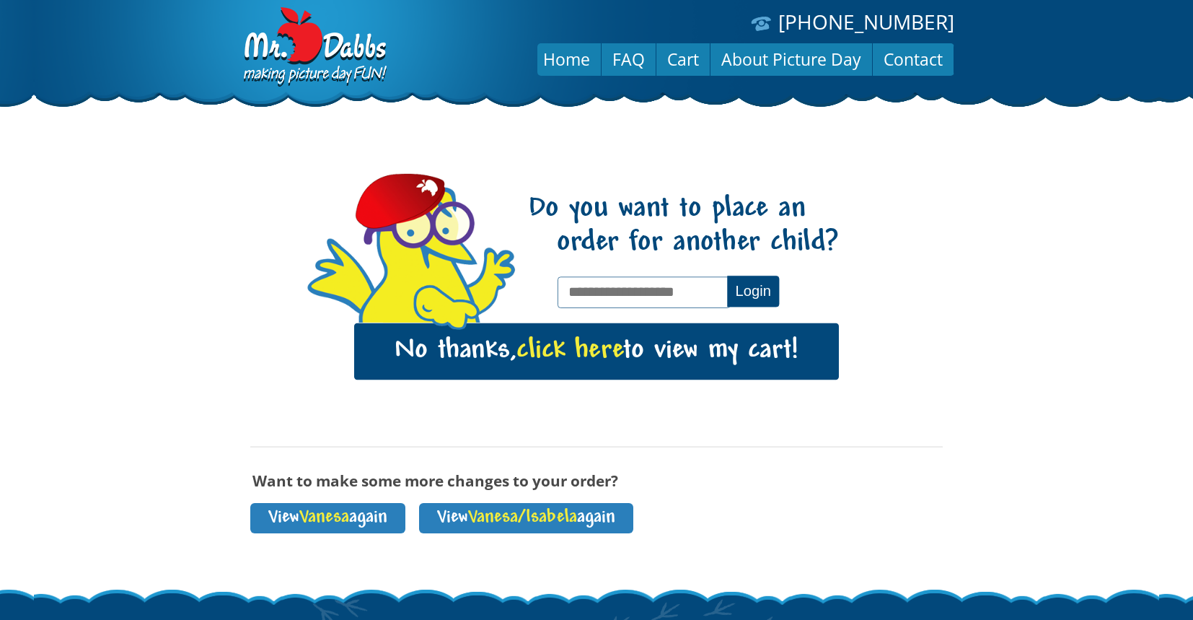
scroll to position [27, 0]
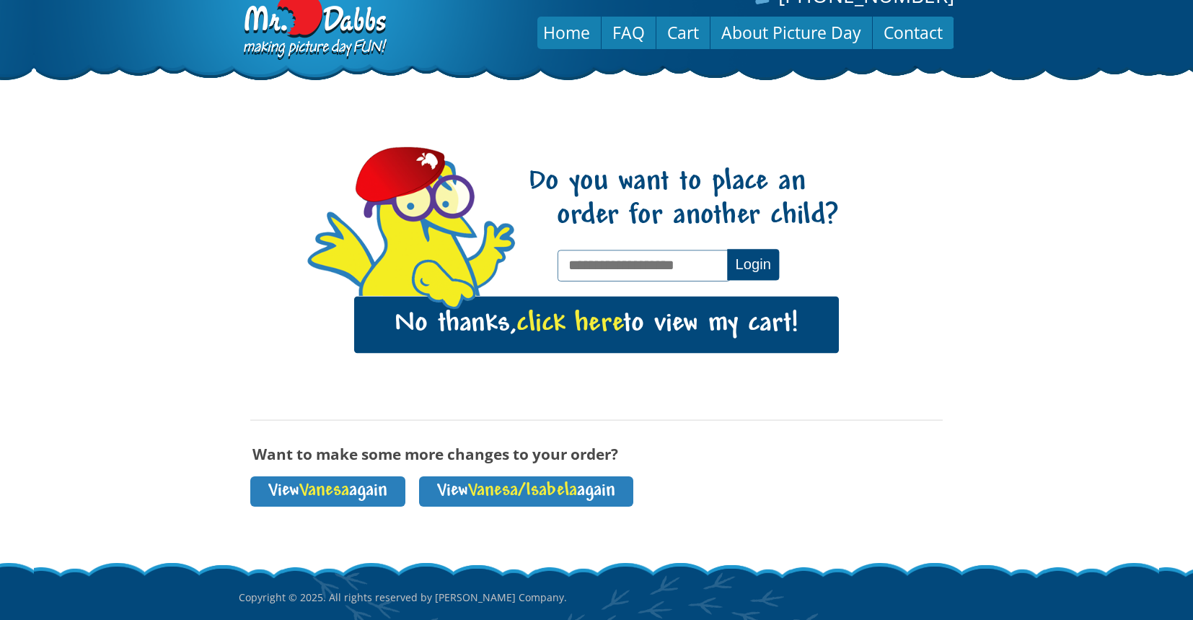
click at [702, 343] on link "No thanks, click here to view my cart!" at bounding box center [596, 324] width 485 height 56
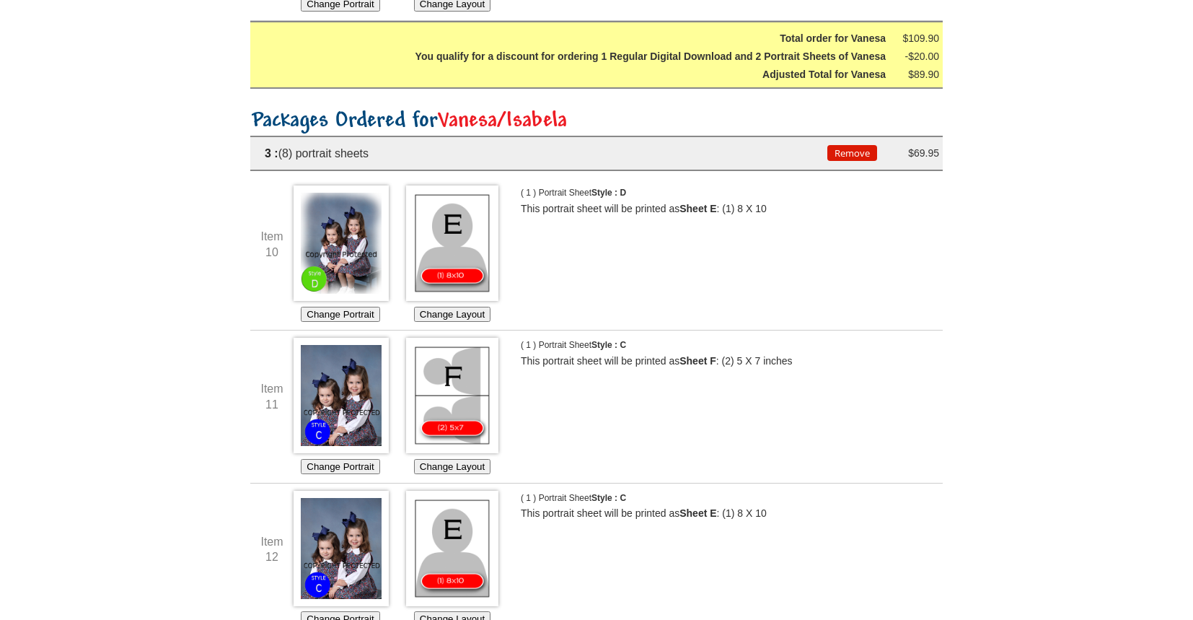
scroll to position [1708, 0]
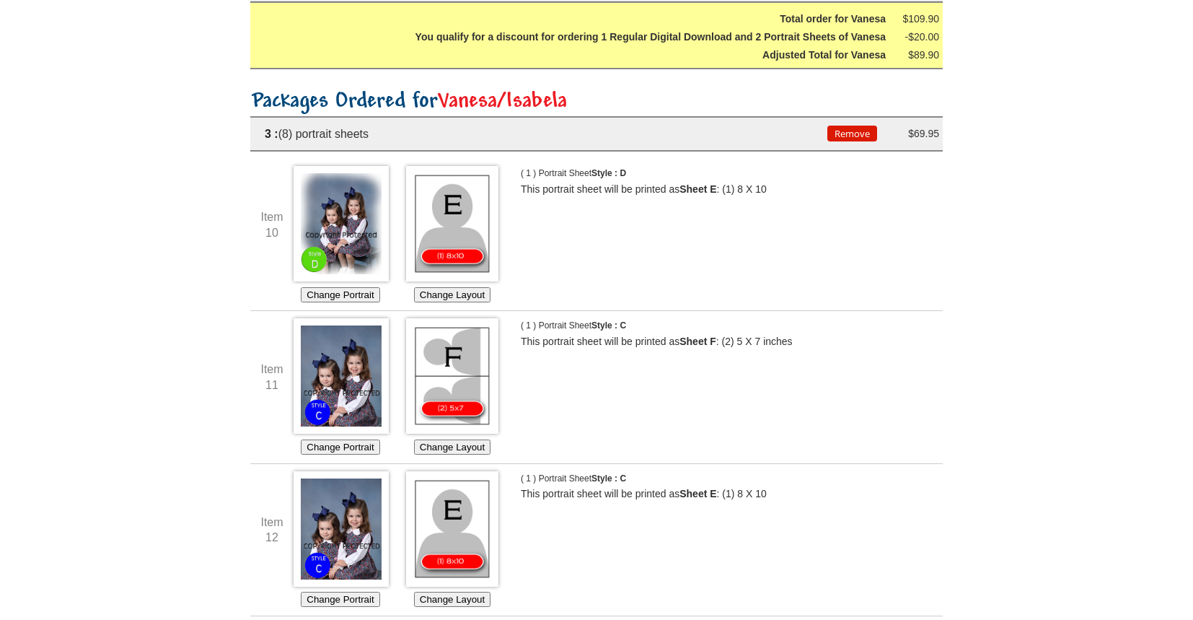
click at [520, 105] on span "Vanesa/Isabela" at bounding box center [502, 101] width 129 height 23
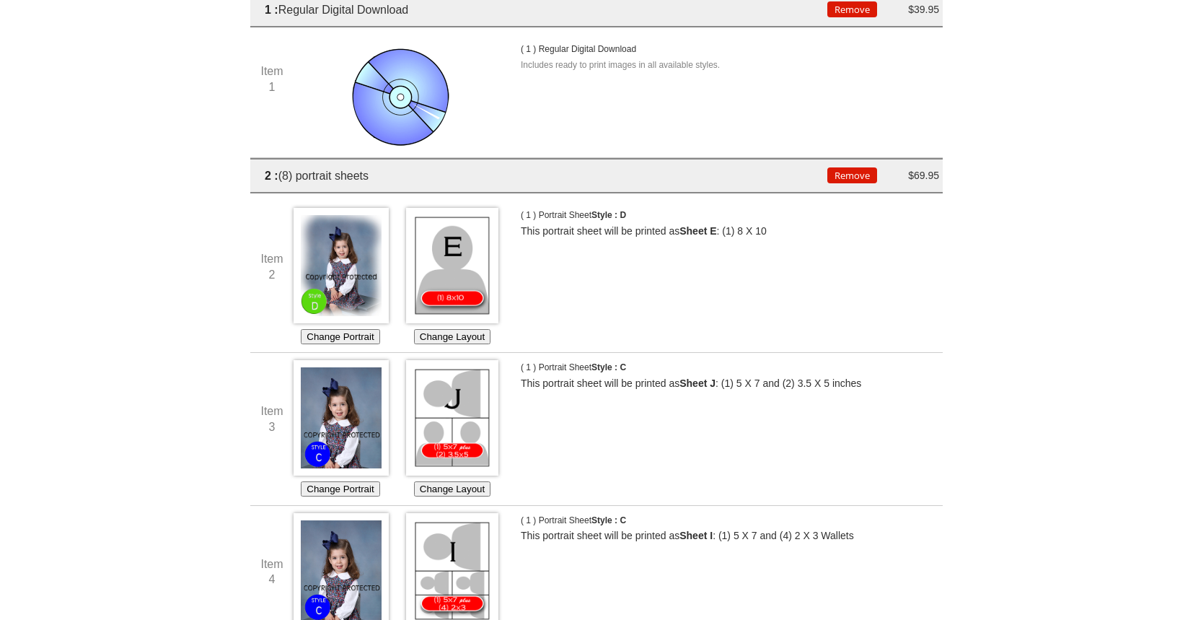
scroll to position [0, 0]
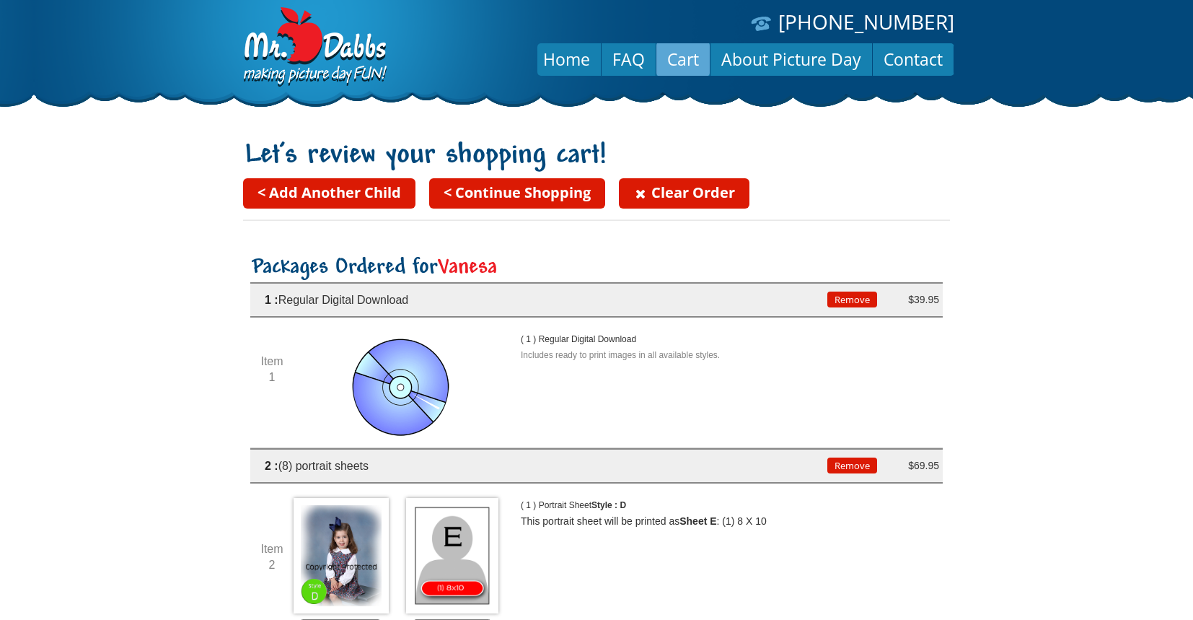
click at [469, 187] on link "< Continue Shopping" at bounding box center [517, 193] width 176 height 30
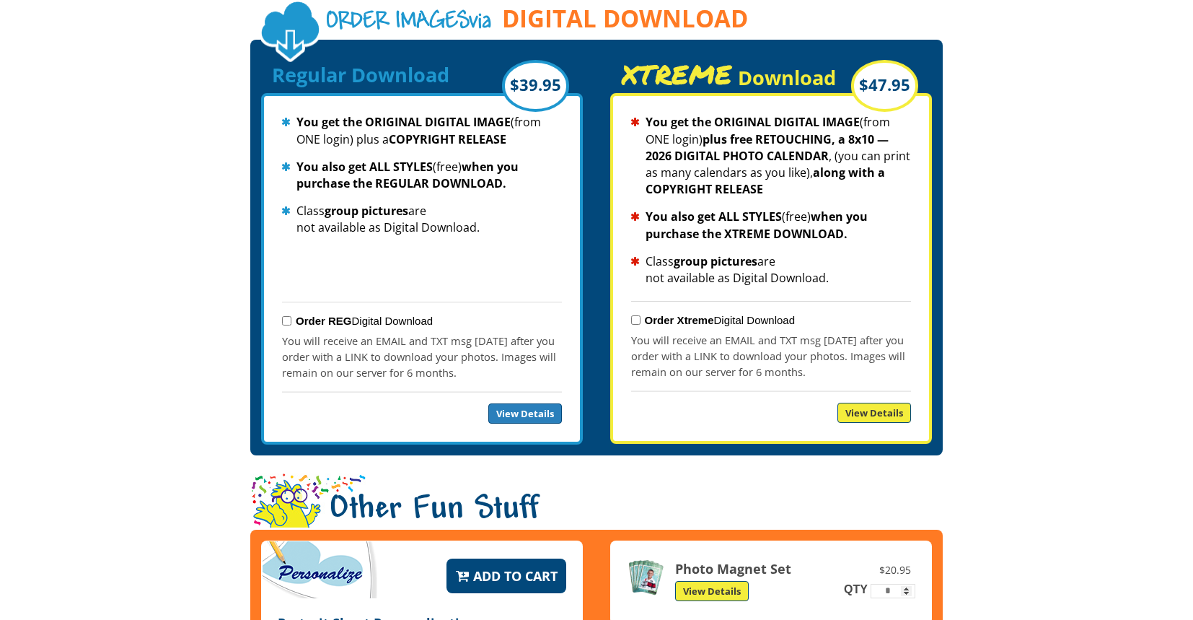
scroll to position [1560, 0]
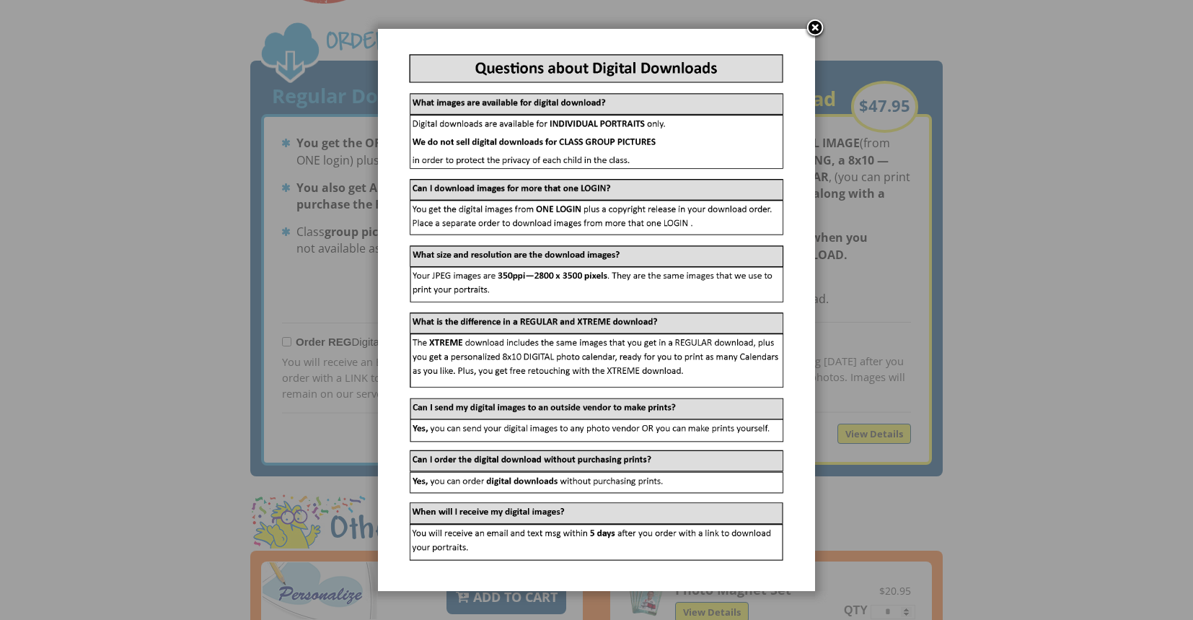
click at [811, 30] on link at bounding box center [815, 29] width 22 height 22
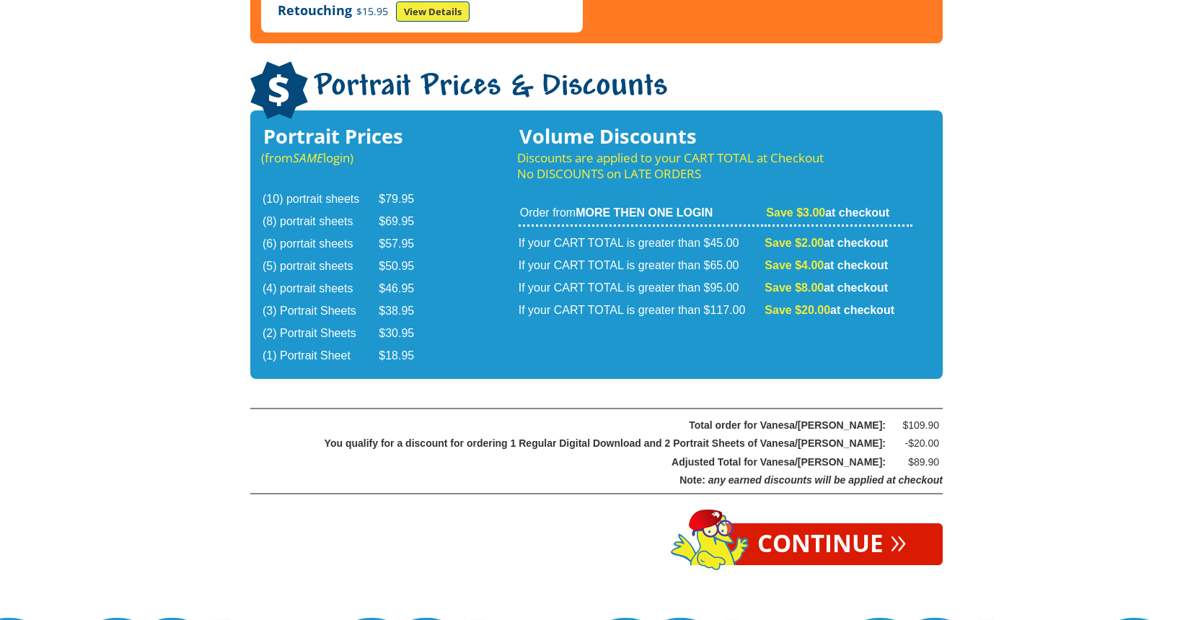
scroll to position [2405, 0]
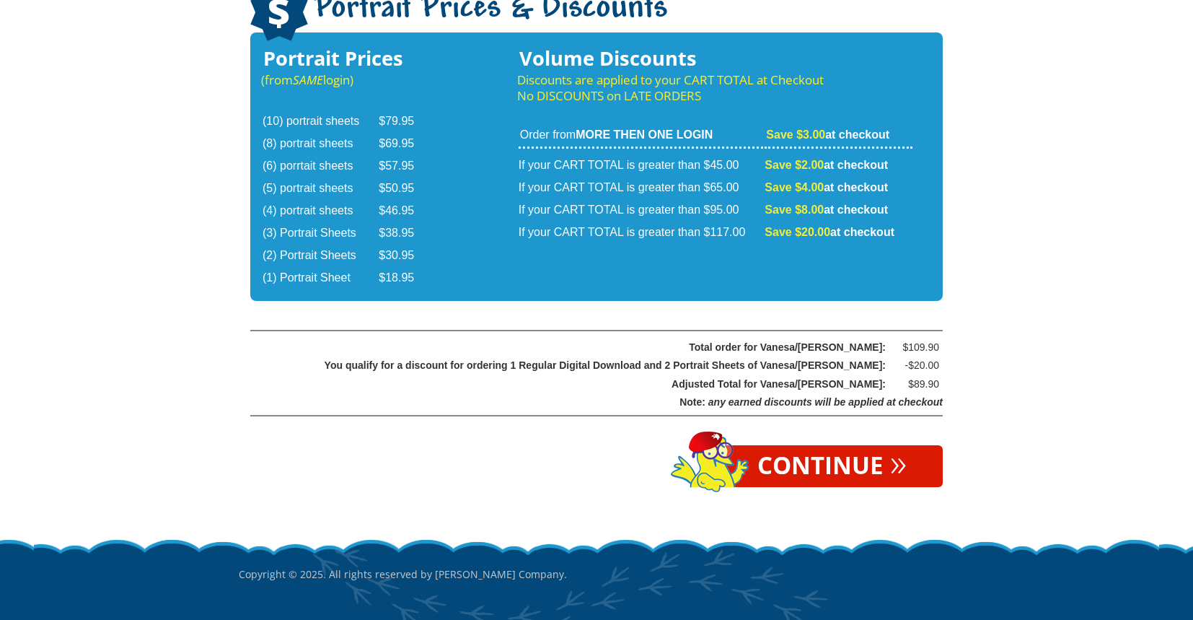
click at [817, 445] on link "Continue »" at bounding box center [831, 466] width 221 height 42
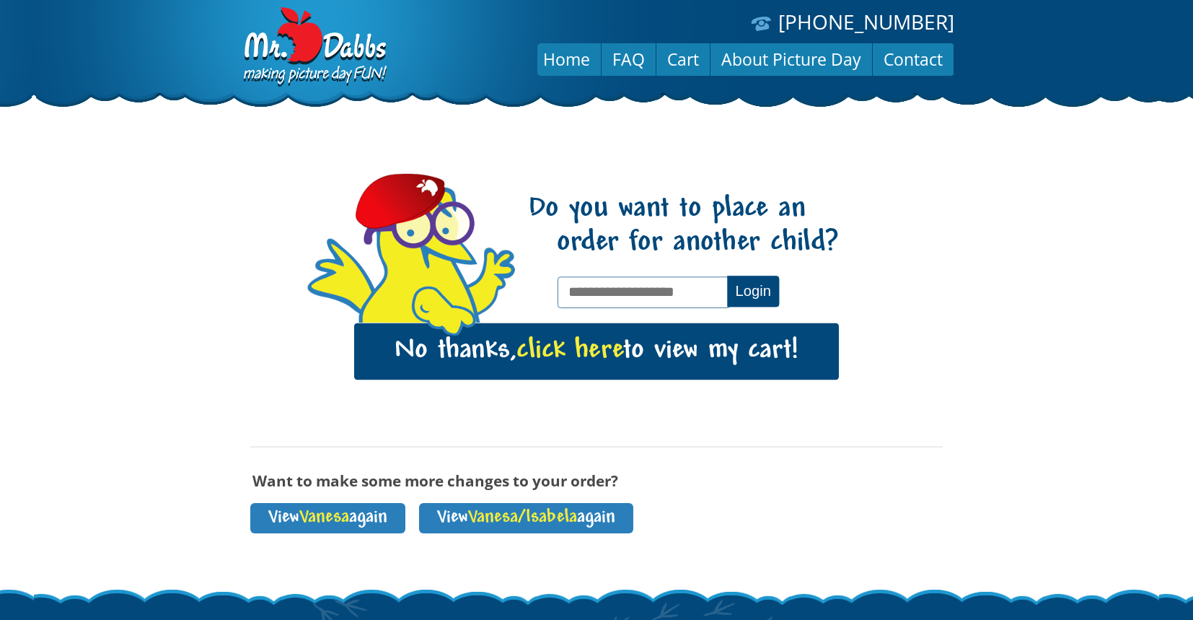
click at [700, 335] on link "No thanks, click here to view my cart!" at bounding box center [596, 351] width 485 height 56
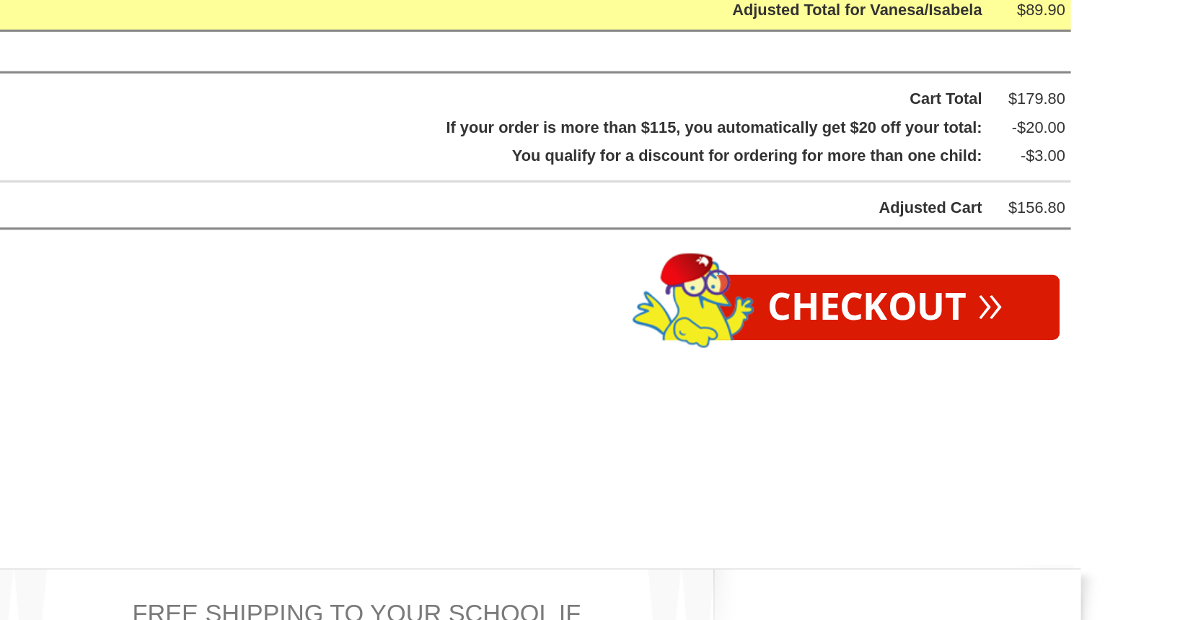
scroll to position [3078, 0]
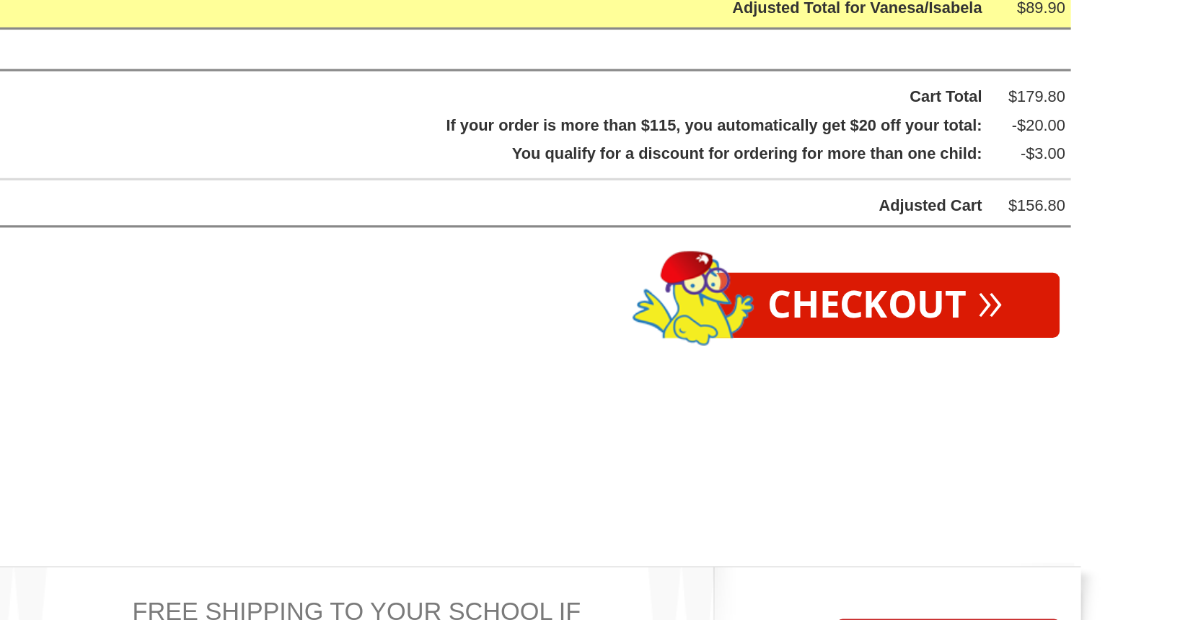
click at [804, 438] on link "Checkout »" at bounding box center [824, 418] width 224 height 42
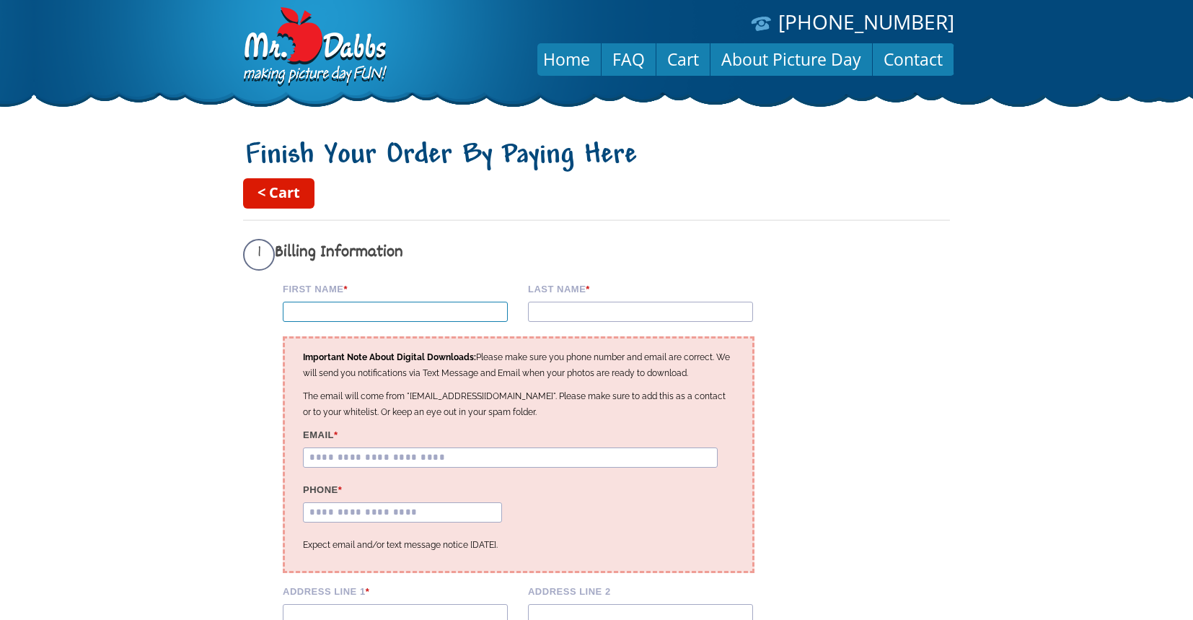
click at [464, 310] on input "First Name *" at bounding box center [395, 311] width 225 height 20
type input "*******"
type input "*****"
click at [438, 458] on input "Email *" at bounding box center [510, 457] width 415 height 20
click at [431, 467] on input "Email *" at bounding box center [510, 457] width 415 height 20
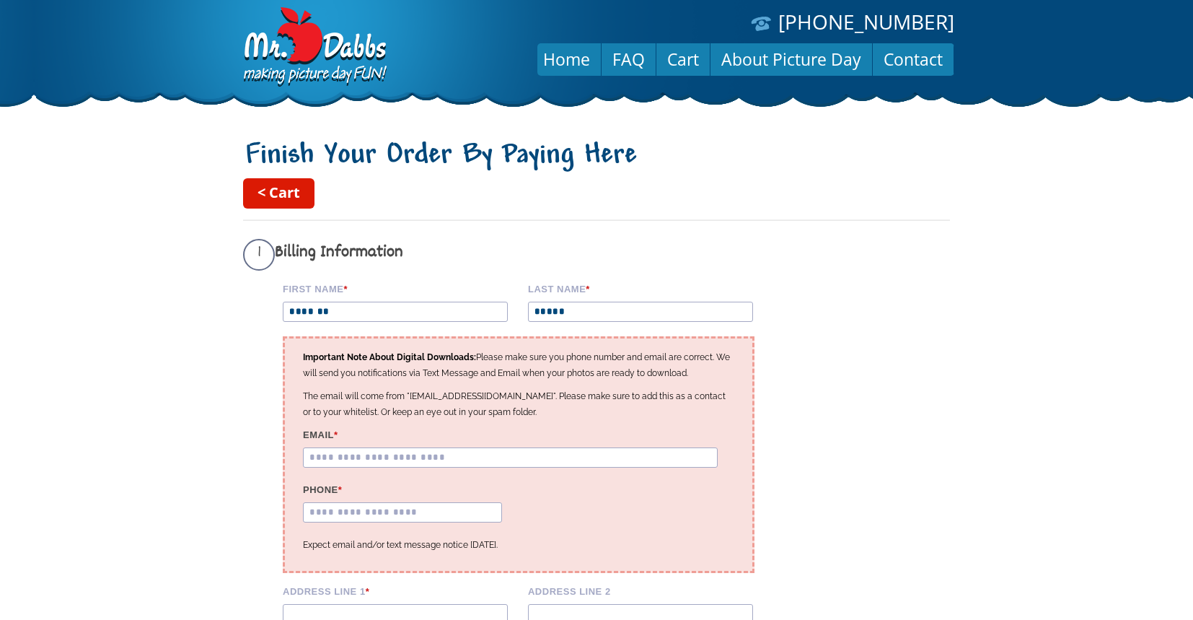
click at [448, 420] on p "The email will come from "info@dabbscompany.com". Please make sure to add this …" at bounding box center [518, 404] width 431 height 32
click at [409, 451] on input "Email *" at bounding box center [510, 457] width 415 height 20
click at [398, 462] on input "Email *" at bounding box center [510, 457] width 415 height 20
type input "**********"
click at [757, 462] on div "**********" at bounding box center [508, 426] width 530 height 291
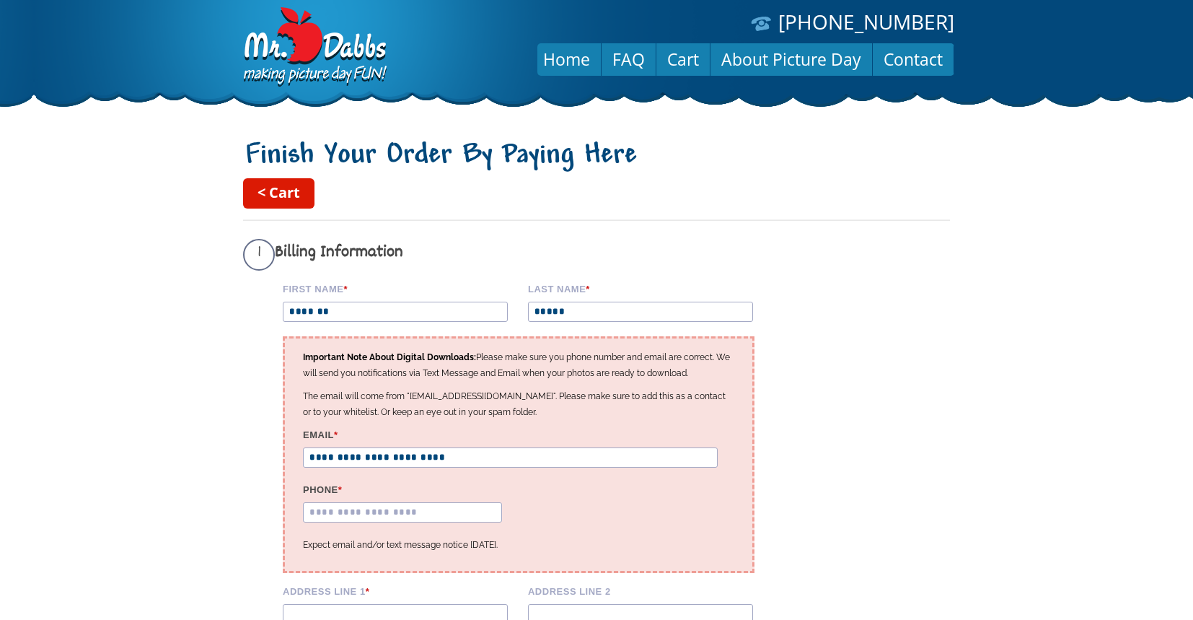
scroll to position [219, 0]
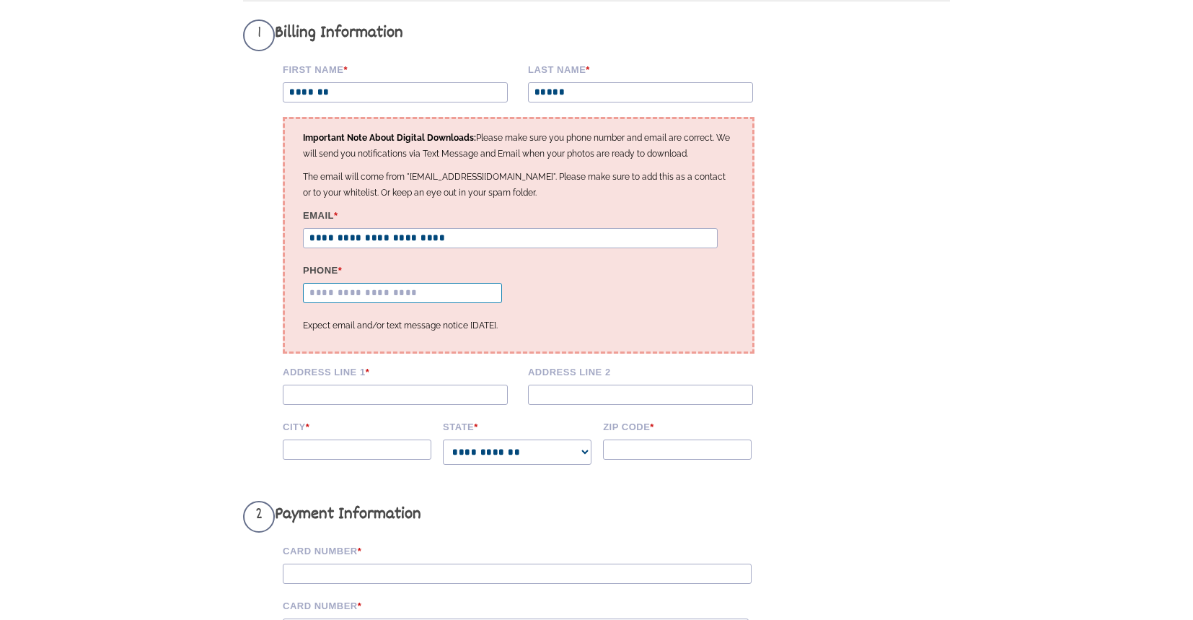
click at [455, 299] on input "Phone *" at bounding box center [402, 293] width 199 height 20
type input "**********"
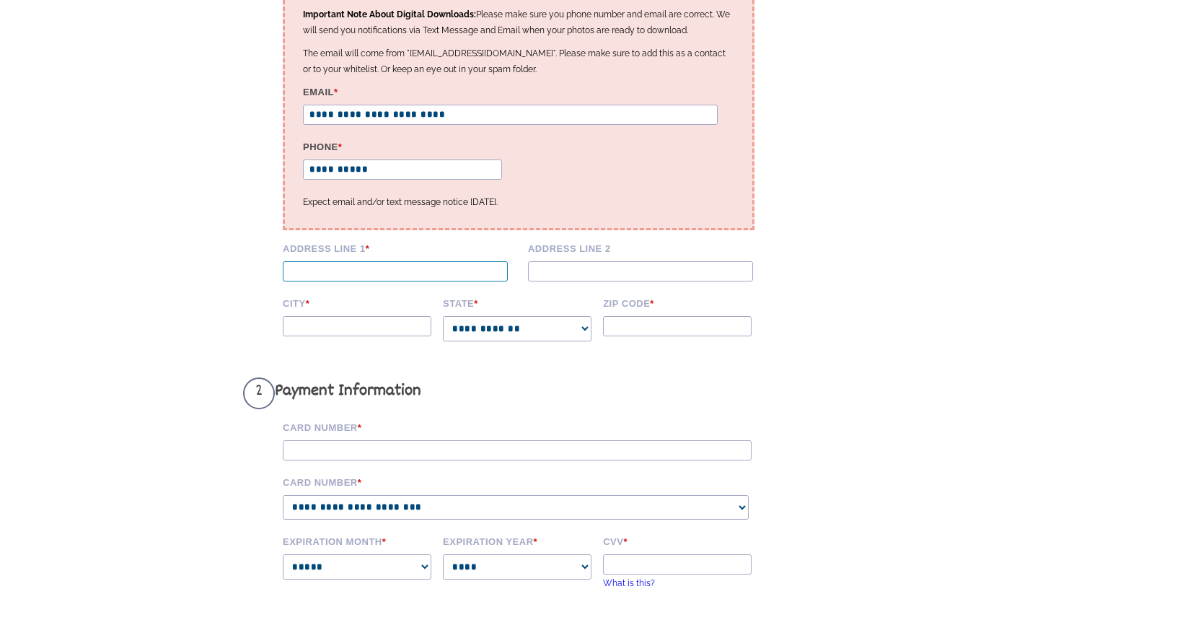
click at [394, 281] on input "Address Line 1 *" at bounding box center [395, 271] width 225 height 20
type input "**********"
click at [568, 280] on input "Address Line 2" at bounding box center [640, 271] width 225 height 20
click at [363, 336] on input "City *" at bounding box center [357, 326] width 149 height 20
click at [334, 336] on input "City *" at bounding box center [357, 326] width 149 height 20
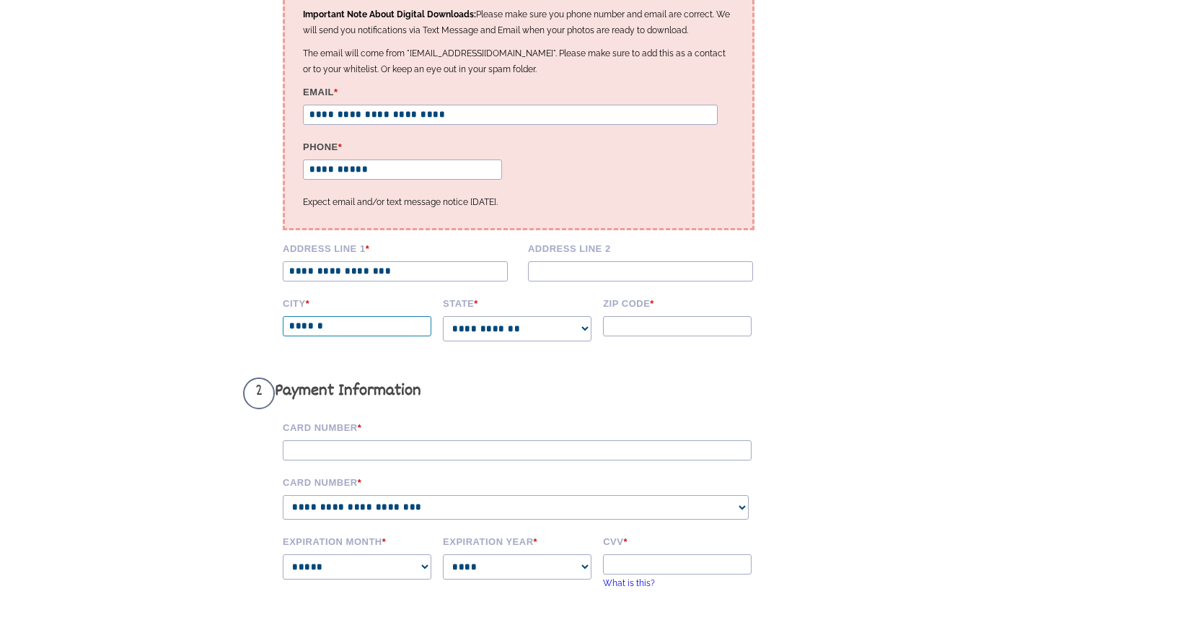
type input "******"
click at [520, 341] on select "**********" at bounding box center [517, 328] width 149 height 25
click at [482, 335] on select "**********" at bounding box center [517, 328] width 149 height 25
select select "**"
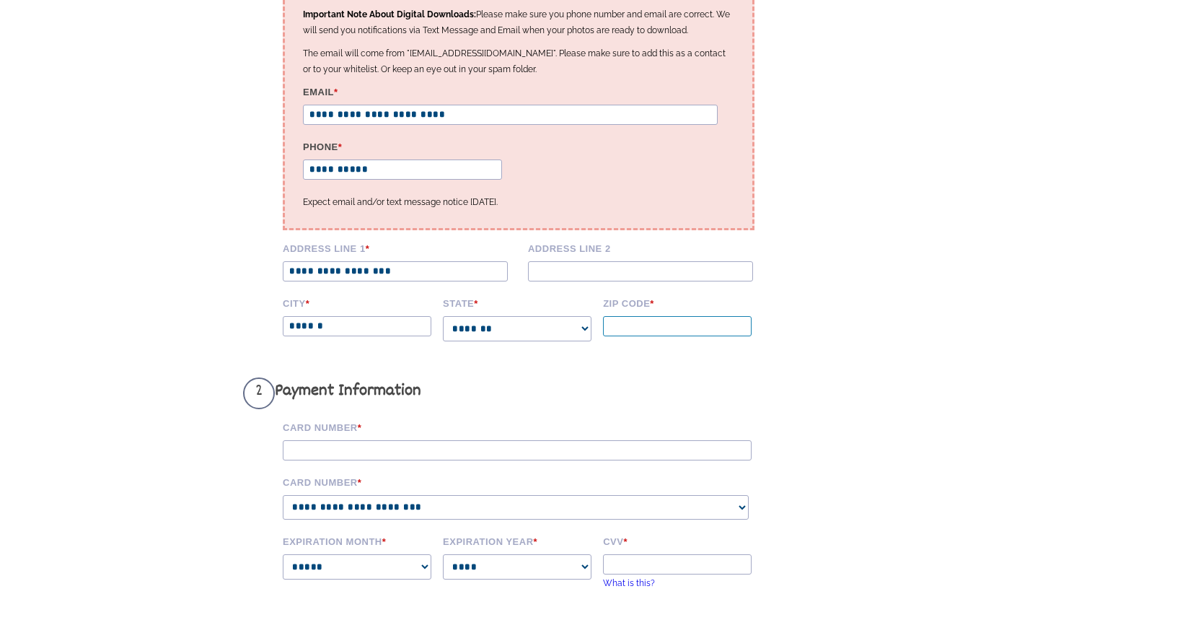
click at [661, 336] on input "Zip code *" at bounding box center [677, 326] width 149 height 20
click at [625, 336] on input "Zip code *" at bounding box center [677, 326] width 149 height 20
type input "*****"
click at [878, 290] on form "**********" at bounding box center [596, 389] width 707 height 987
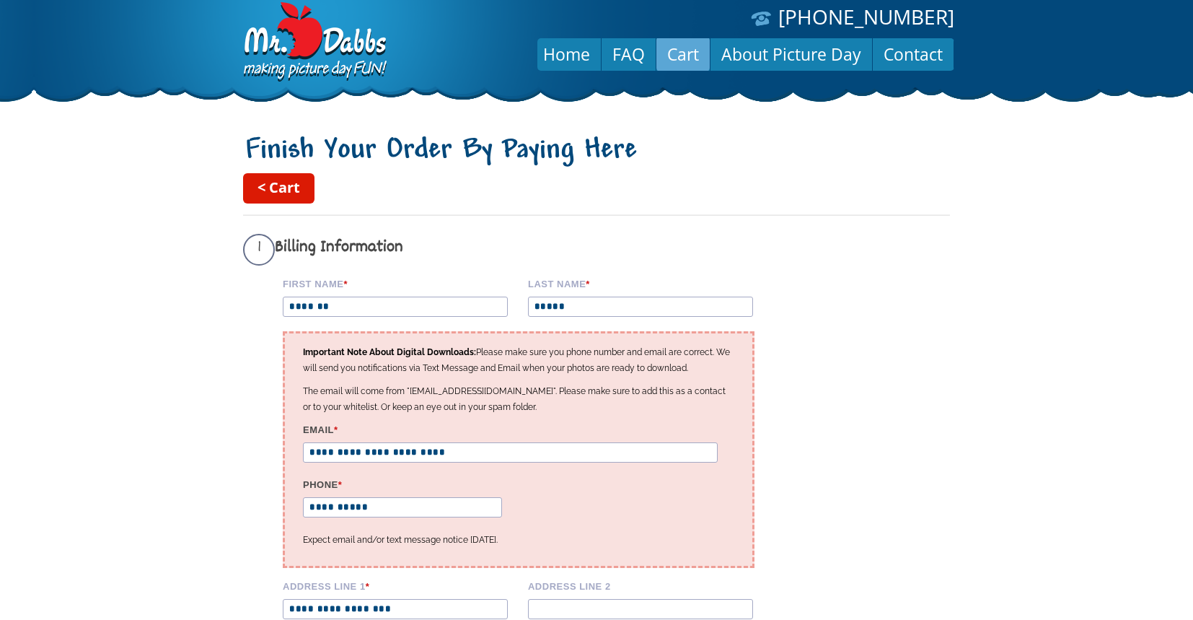
scroll to position [0, 0]
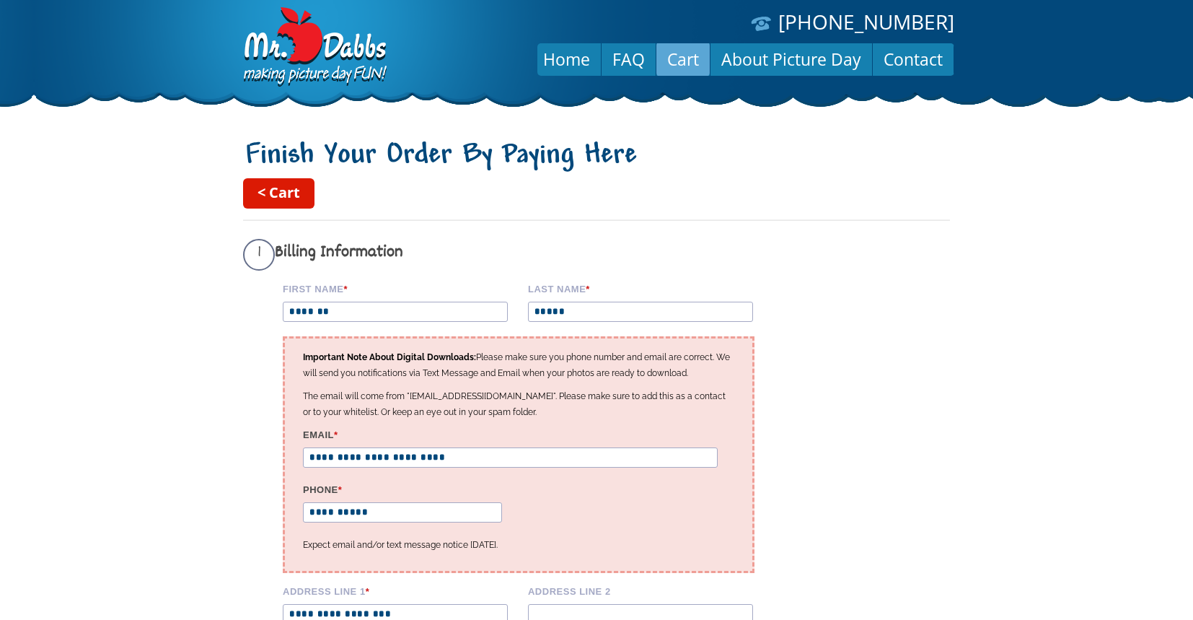
click at [685, 72] on link "Cart" at bounding box center [682, 59] width 53 height 35
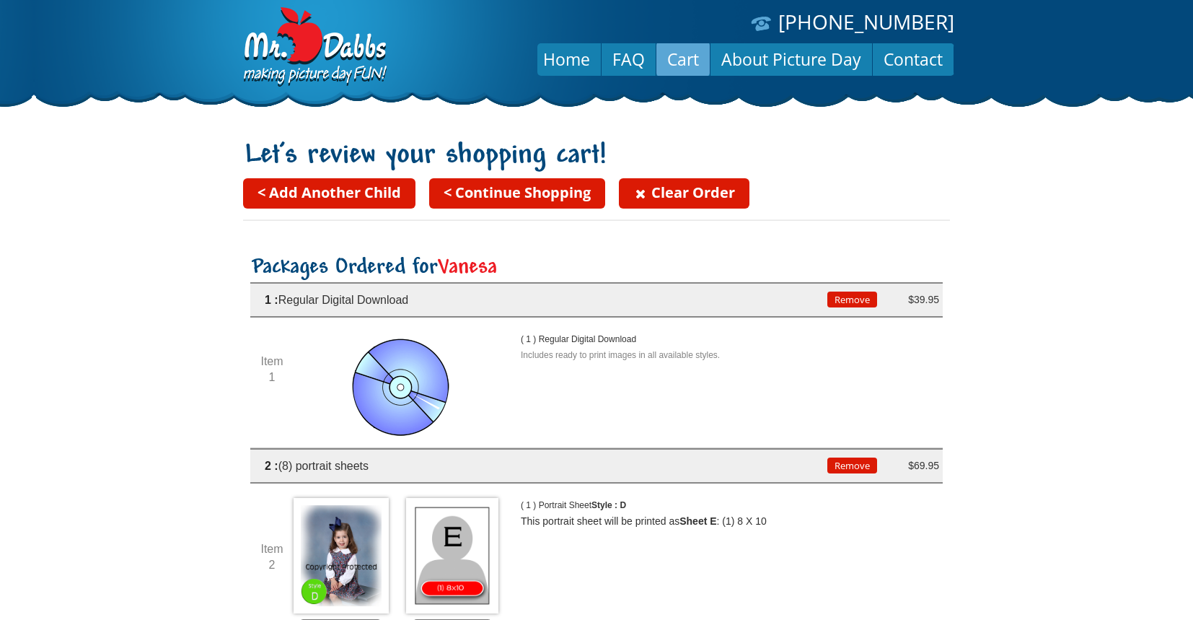
click at [495, 184] on link "< Continue Shopping" at bounding box center [517, 193] width 176 height 30
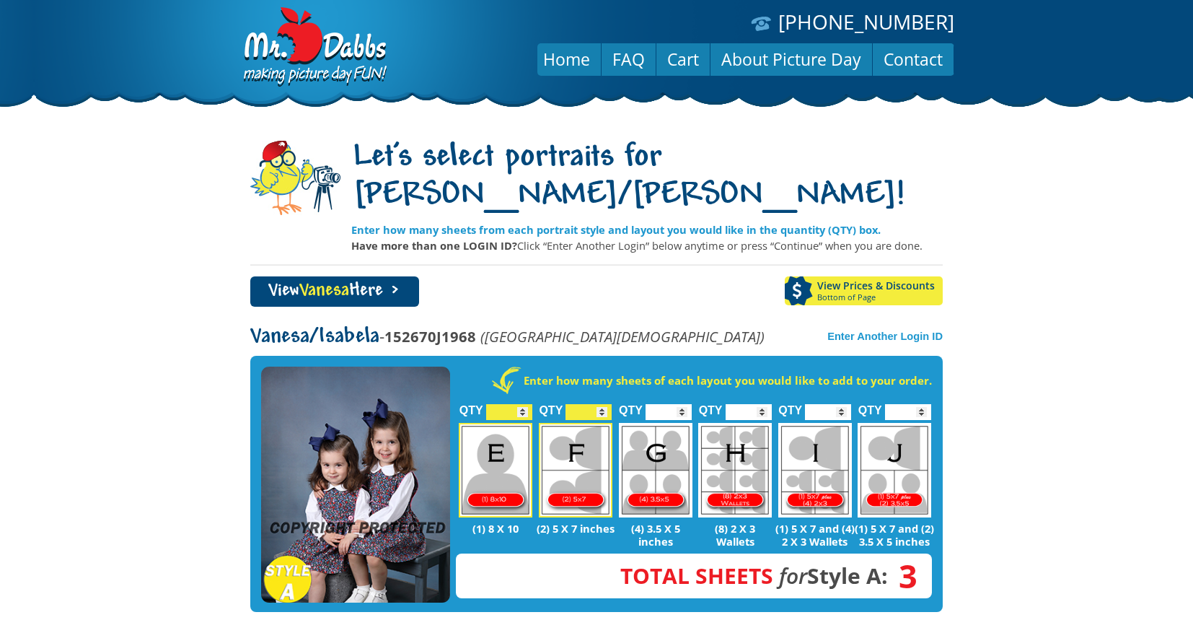
click at [334, 281] on span "Vanesa" at bounding box center [324, 290] width 50 height 19
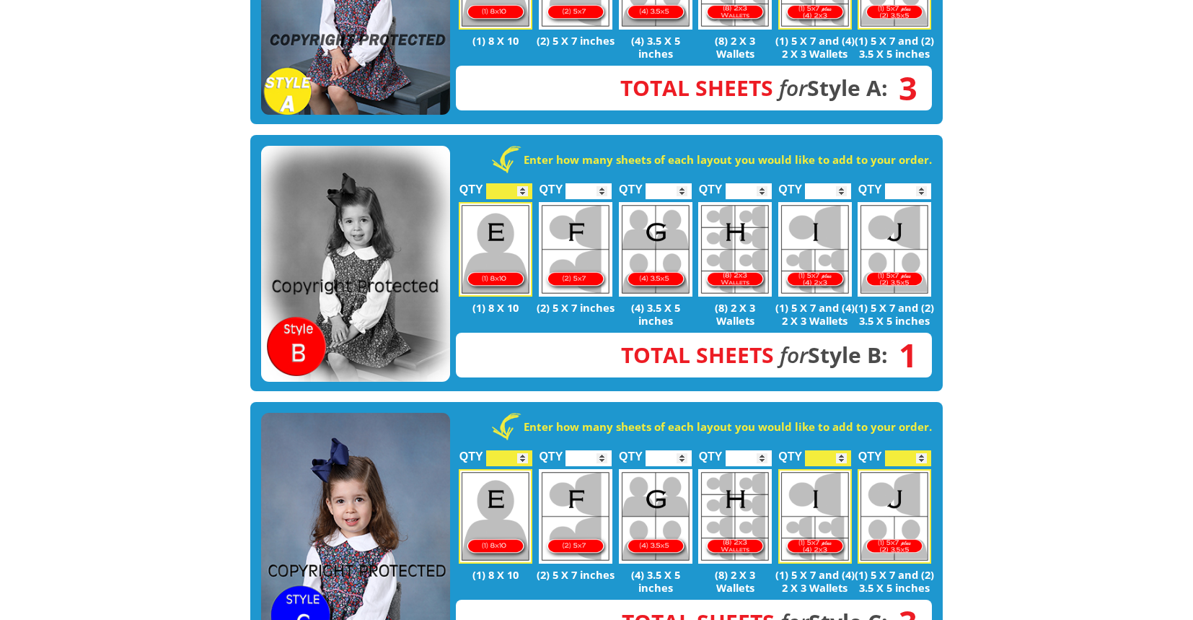
scroll to position [487, 0]
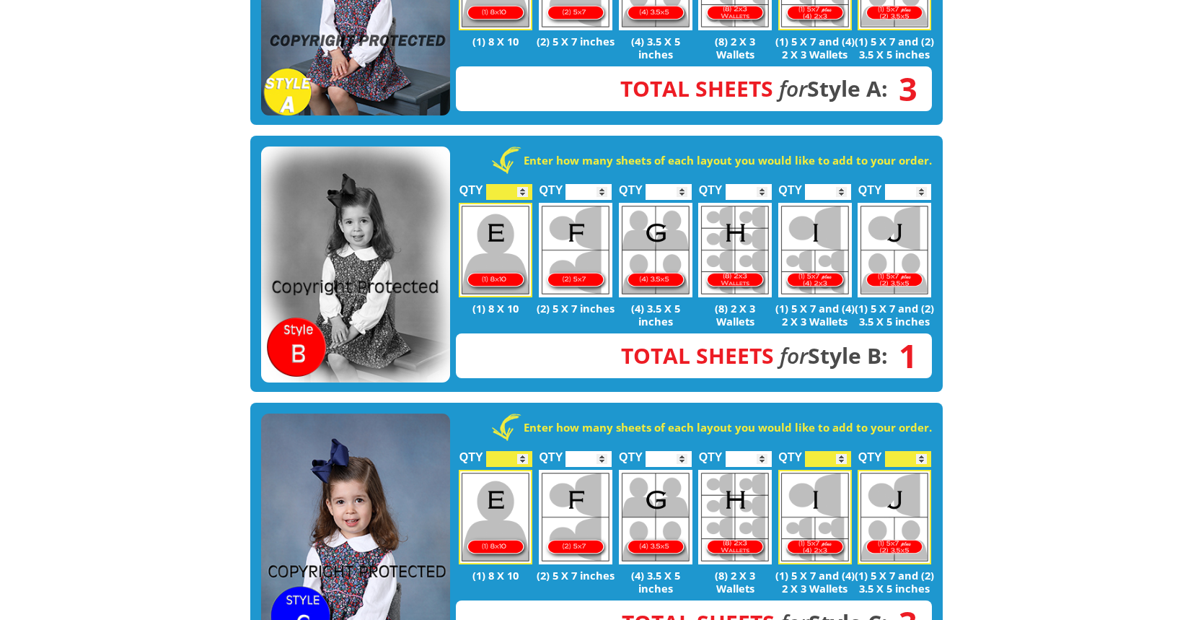
type input "*"
click at [522, 451] on input "*" at bounding box center [509, 459] width 46 height 16
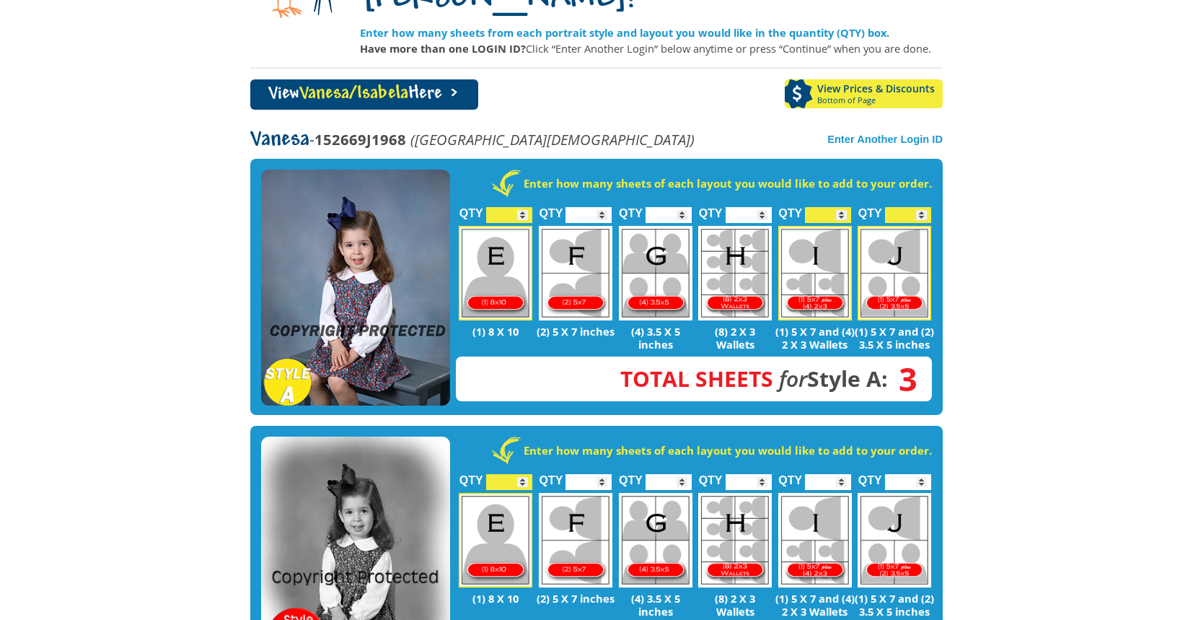
scroll to position [195, 0]
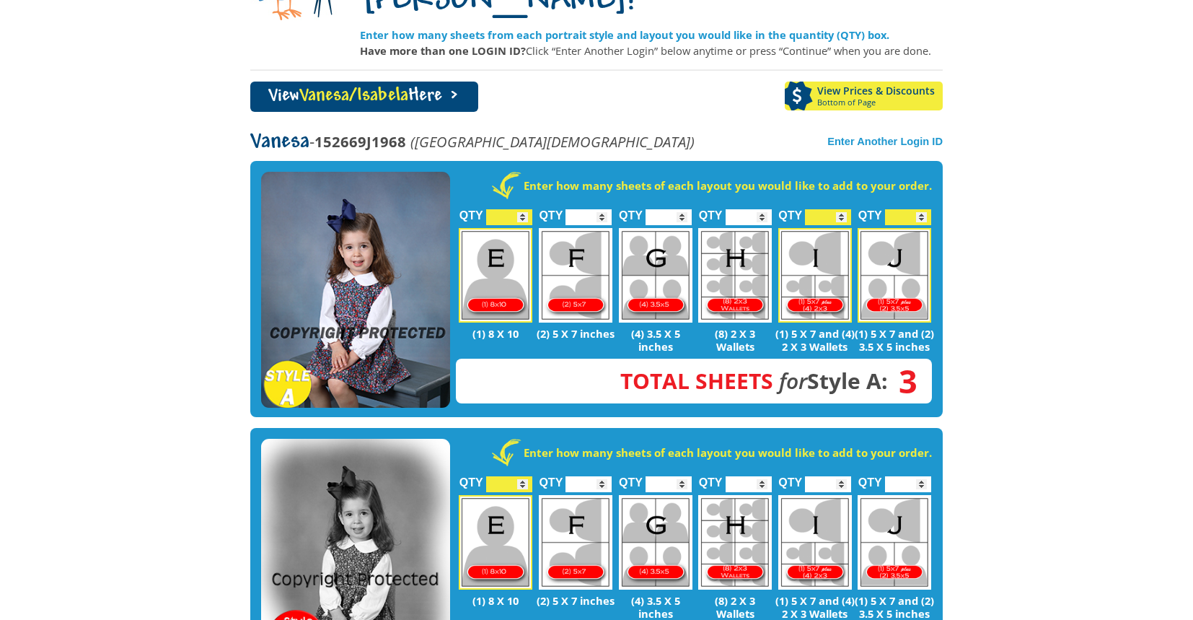
type input "*"
click at [524, 209] on input "*" at bounding box center [509, 217] width 46 height 16
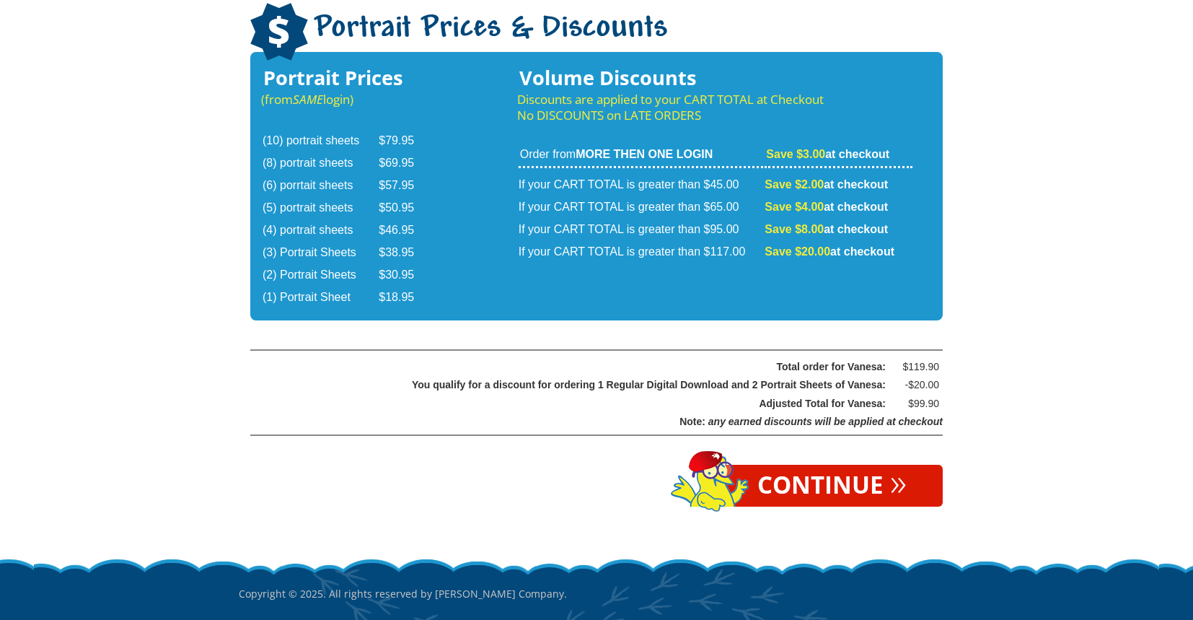
scroll to position [2394, 0]
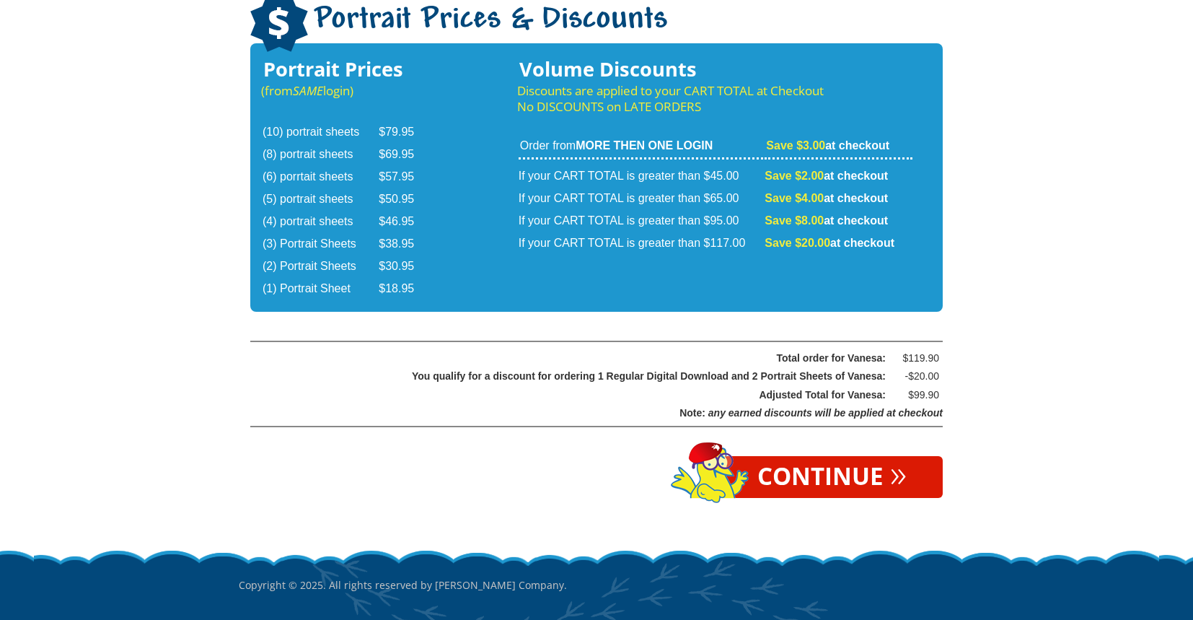
click at [899, 464] on span "»" at bounding box center [898, 472] width 17 height 16
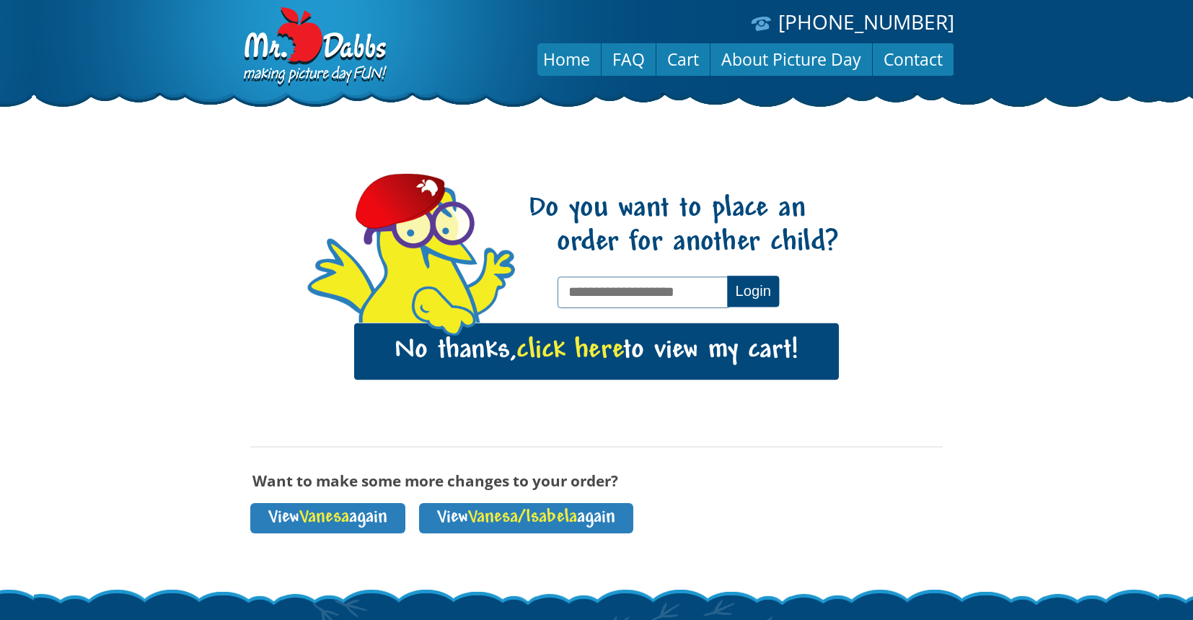
click at [600, 351] on span "click here" at bounding box center [569, 351] width 107 height 30
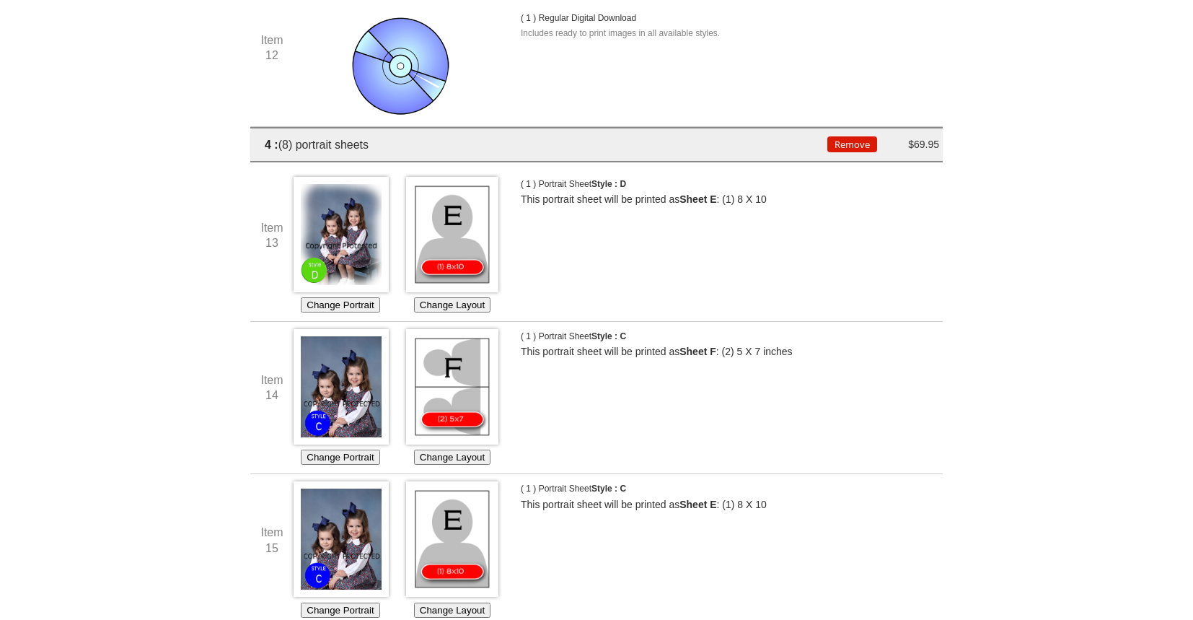
scroll to position [2171, 0]
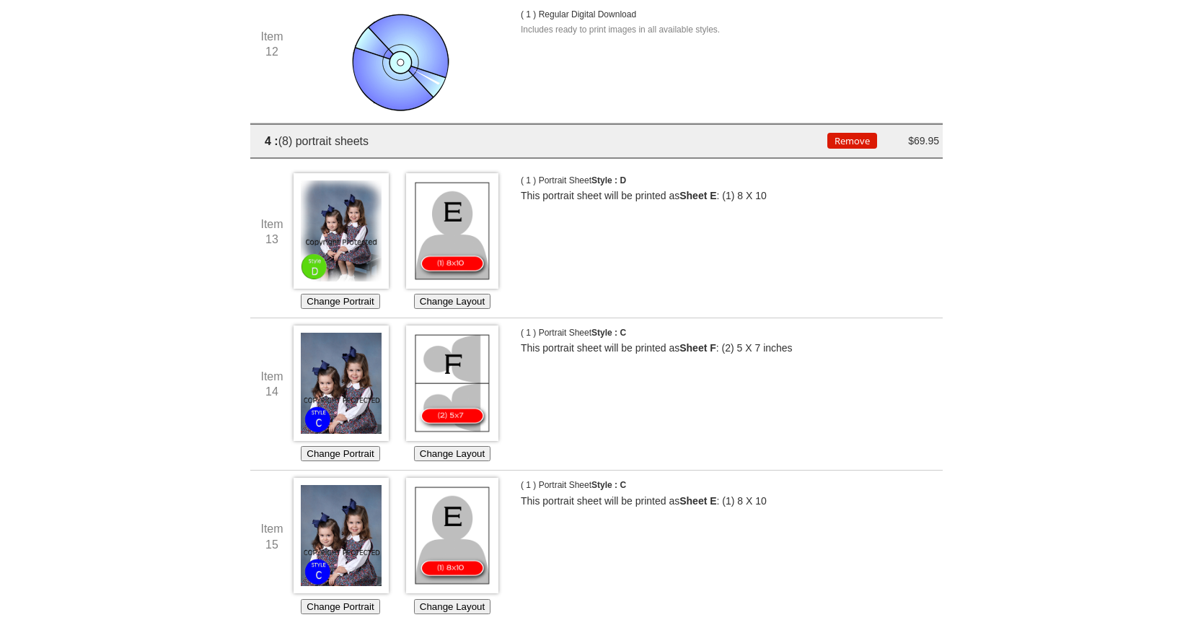
click at [345, 406] on img at bounding box center [341, 382] width 95 height 115
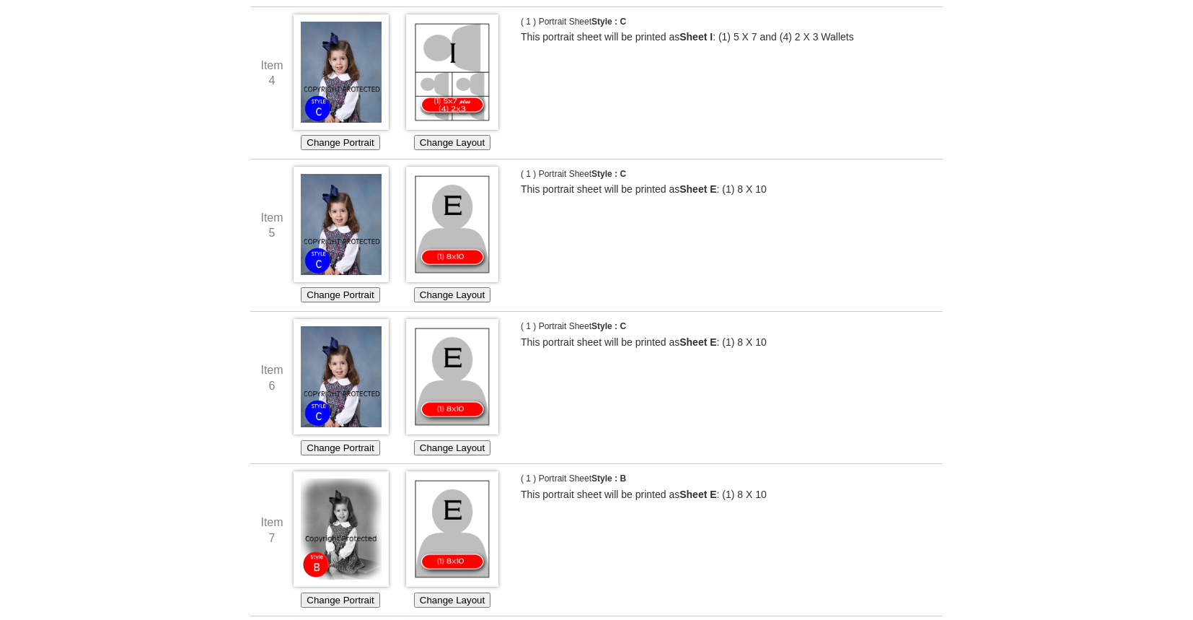
scroll to position [0, 0]
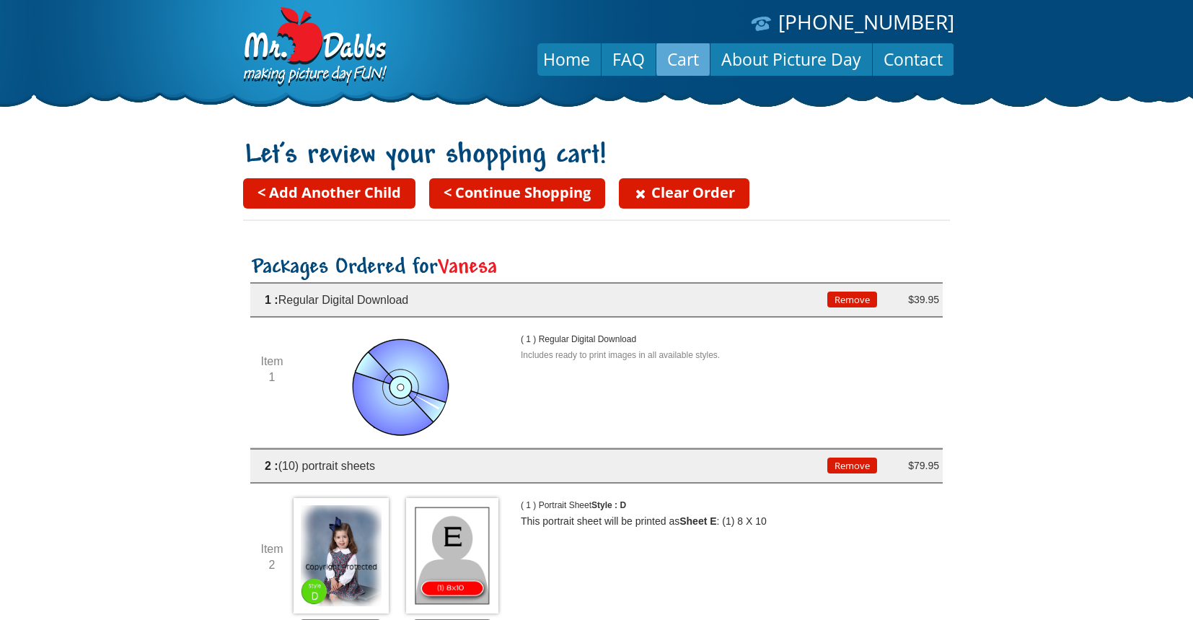
click at [560, 186] on link "< Continue Shopping" at bounding box center [517, 193] width 176 height 30
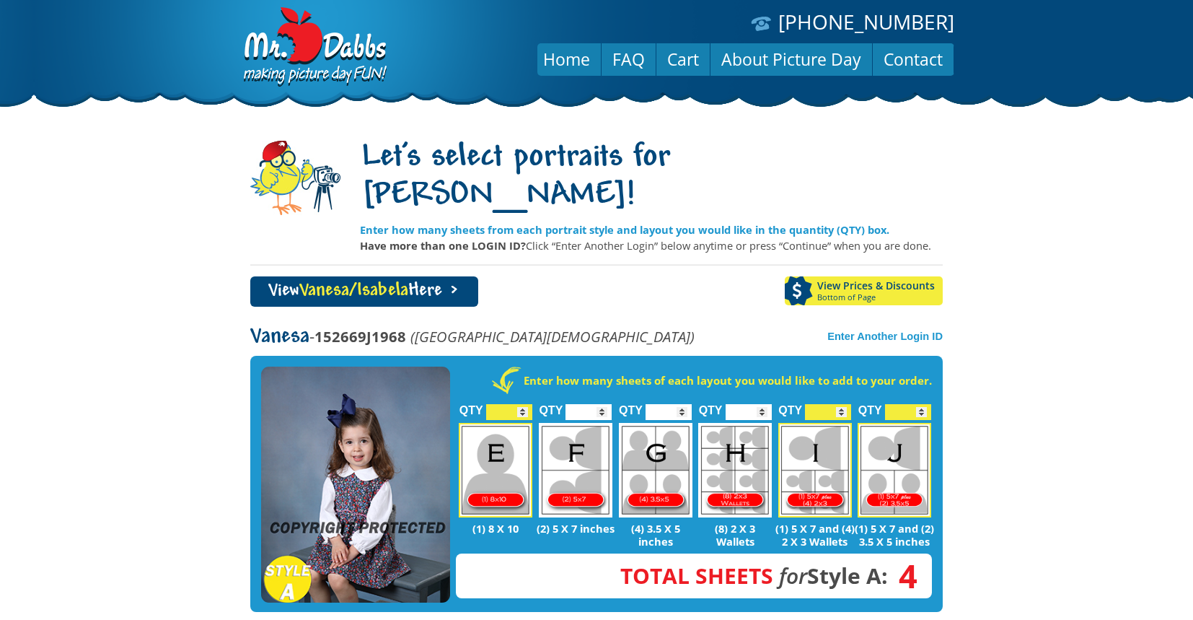
click at [445, 276] on link "View Vanesa/Isabela Here >" at bounding box center [364, 291] width 228 height 30
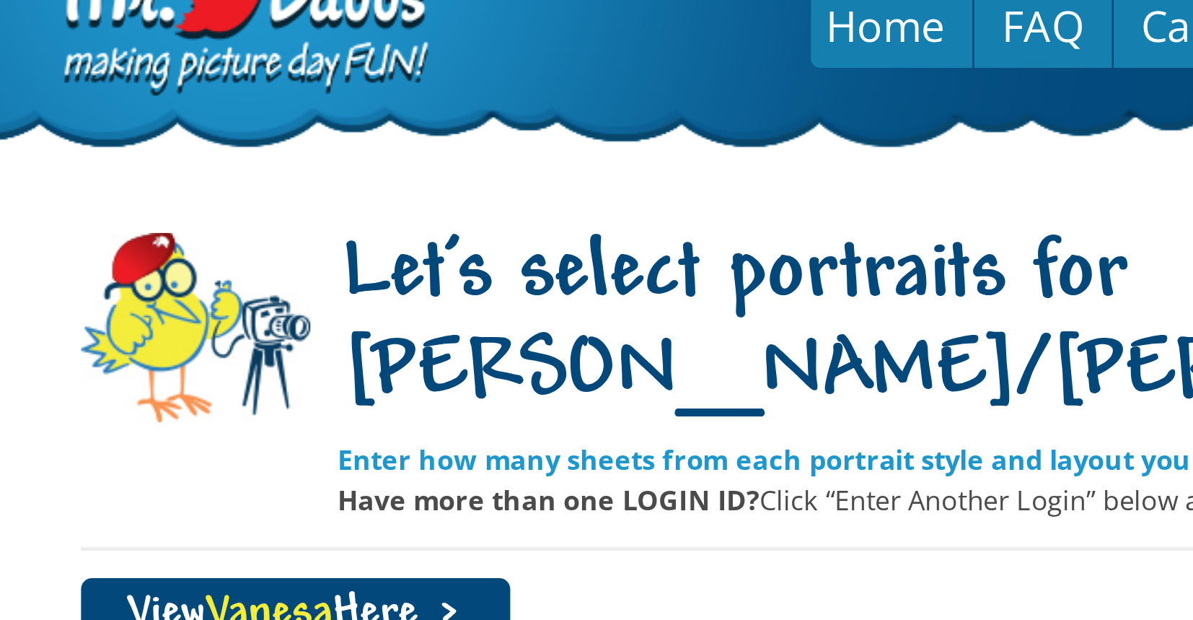
scroll to position [32, 0]
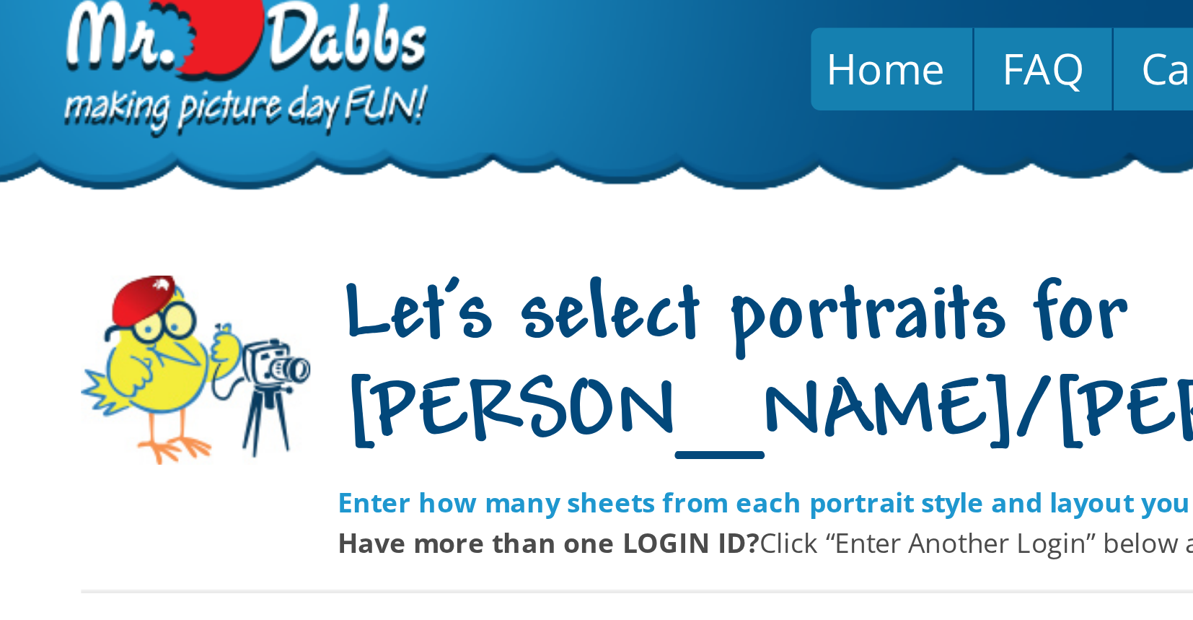
click at [371, 244] on link "View Vanesa Here >" at bounding box center [334, 259] width 169 height 30
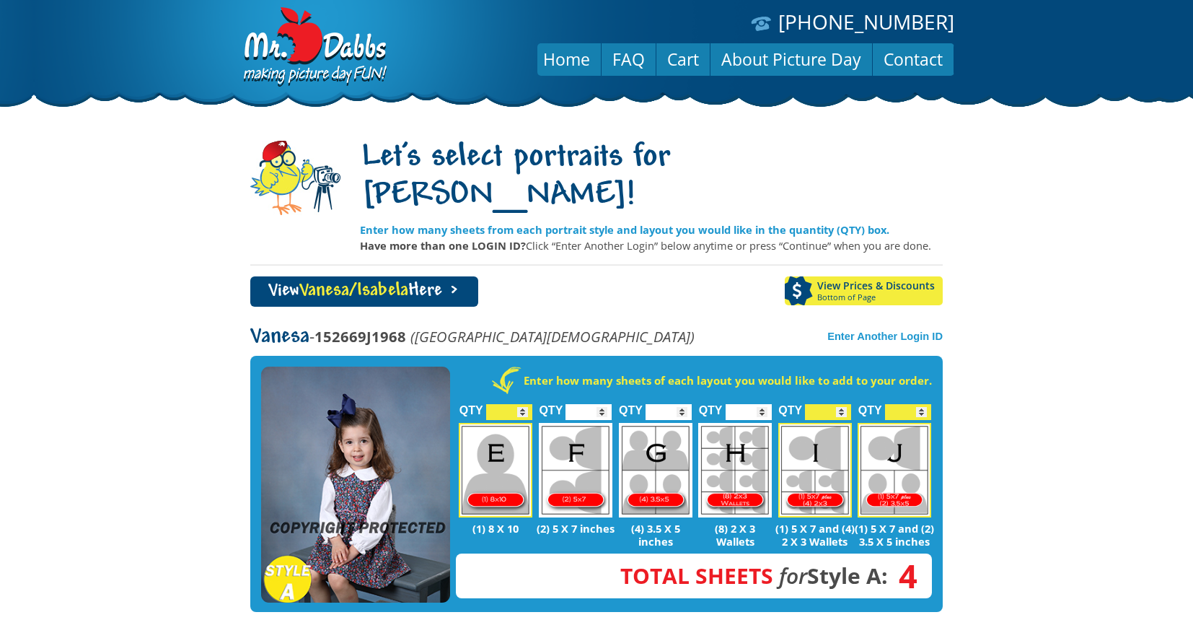
click at [464, 276] on link "View Vanesa/Isabela Here >" at bounding box center [364, 291] width 228 height 30
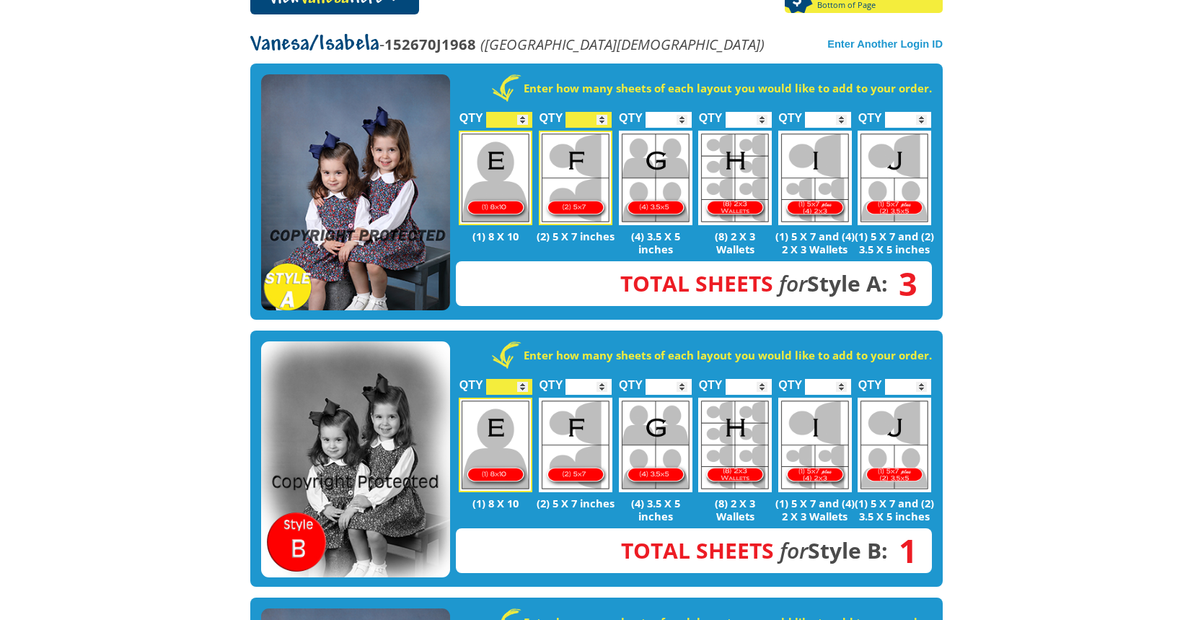
scroll to position [320, 0]
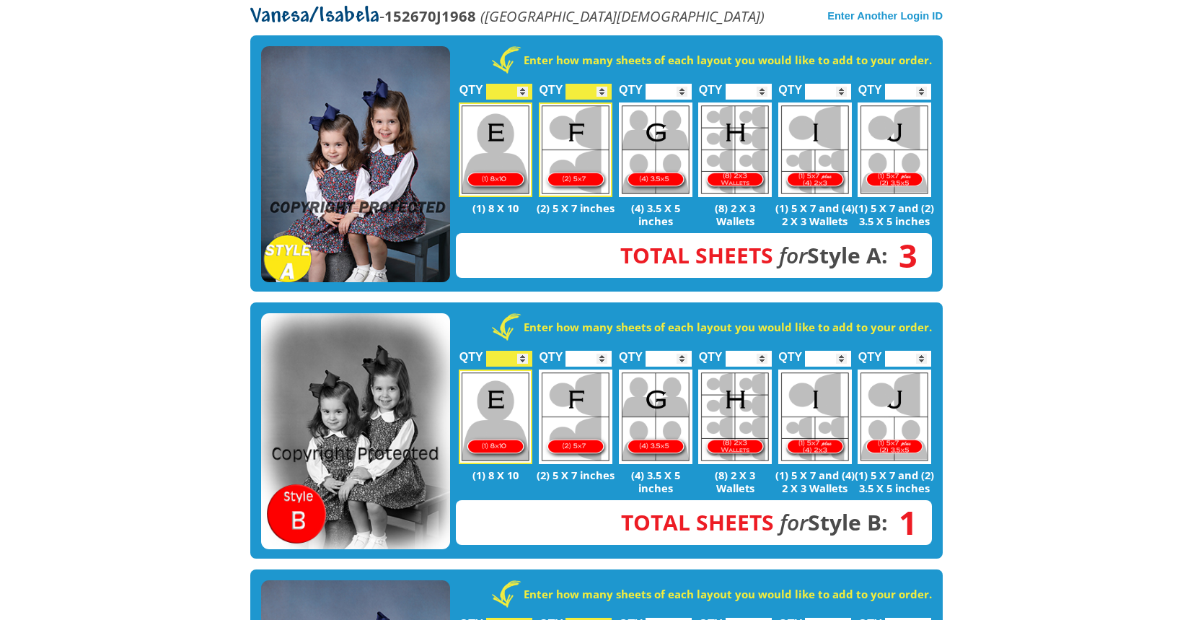
type input "*"
click at [524, 84] on input "*" at bounding box center [509, 92] width 46 height 16
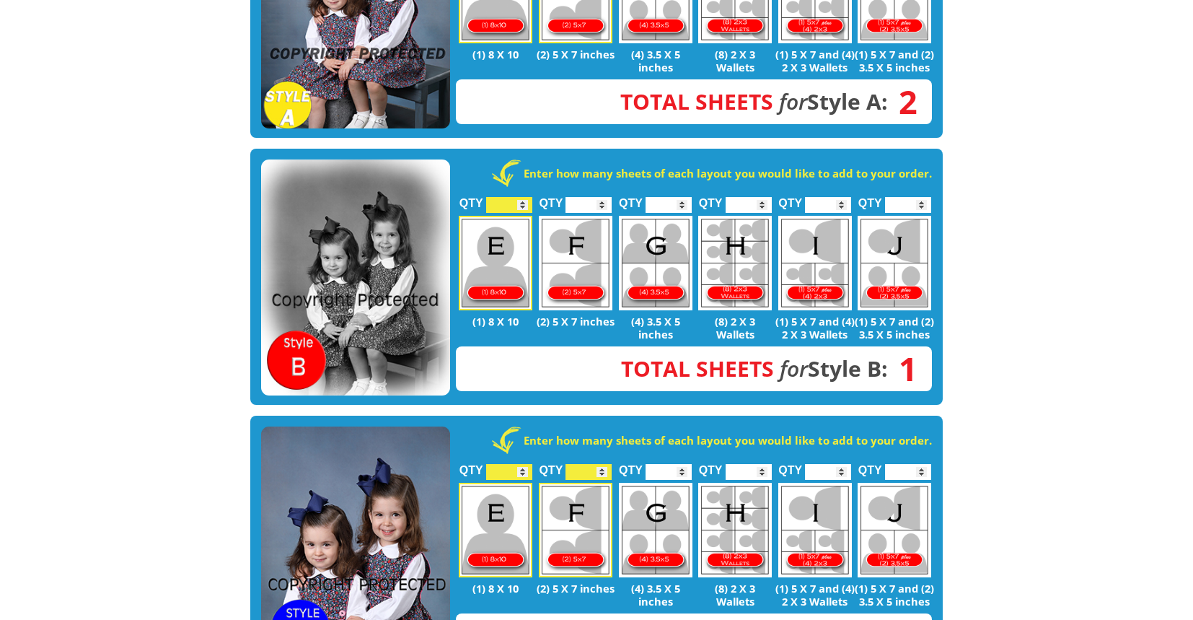
scroll to position [475, 0]
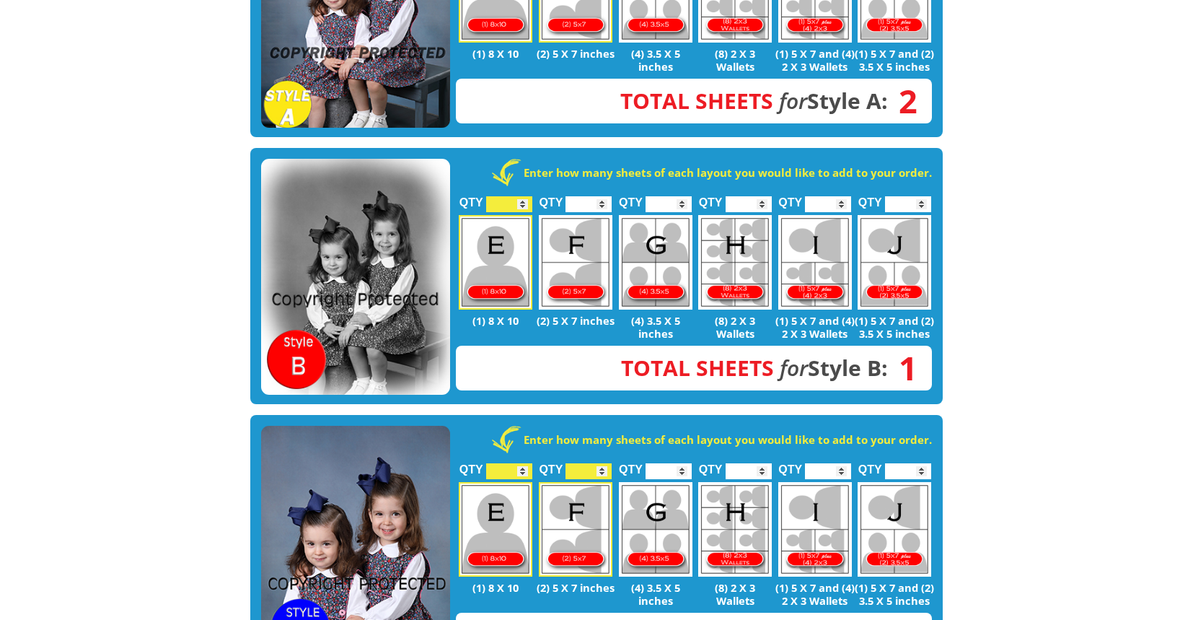
type input "*"
click at [521, 463] on input "*" at bounding box center [509, 471] width 46 height 16
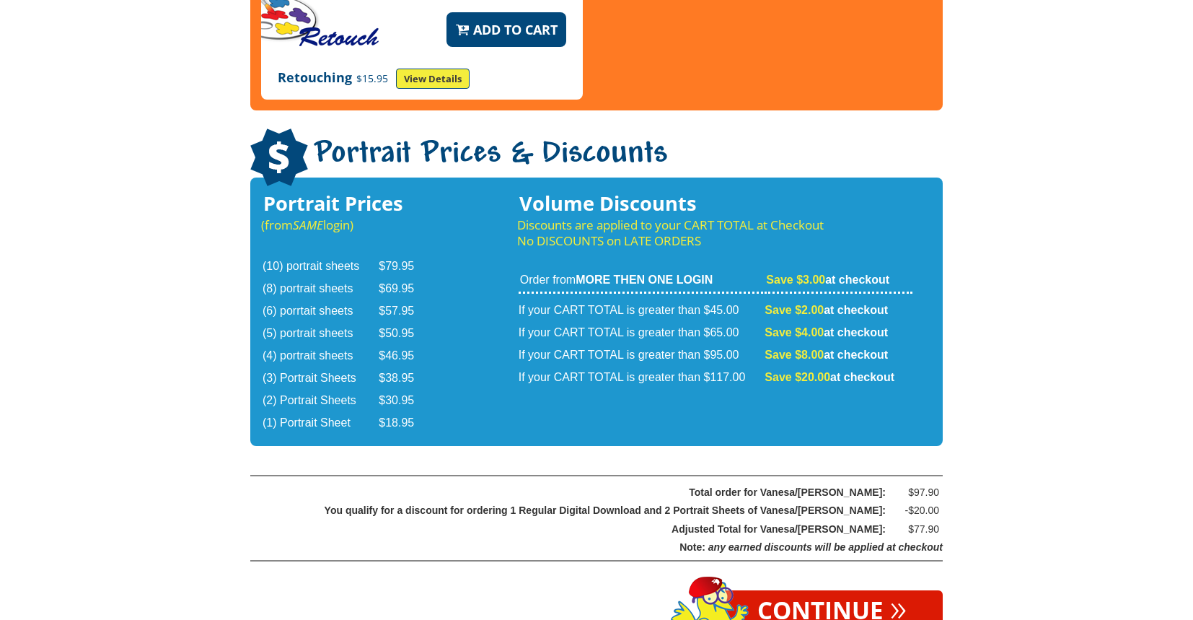
scroll to position [2430, 0]
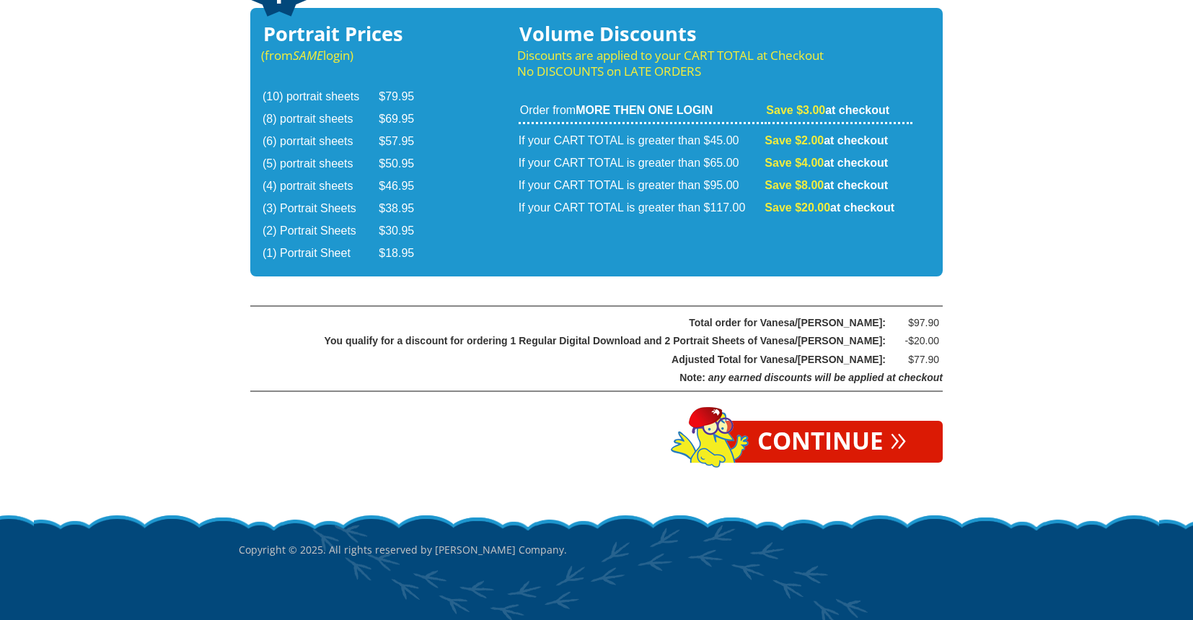
click at [822, 420] on link "Continue »" at bounding box center [831, 441] width 221 height 42
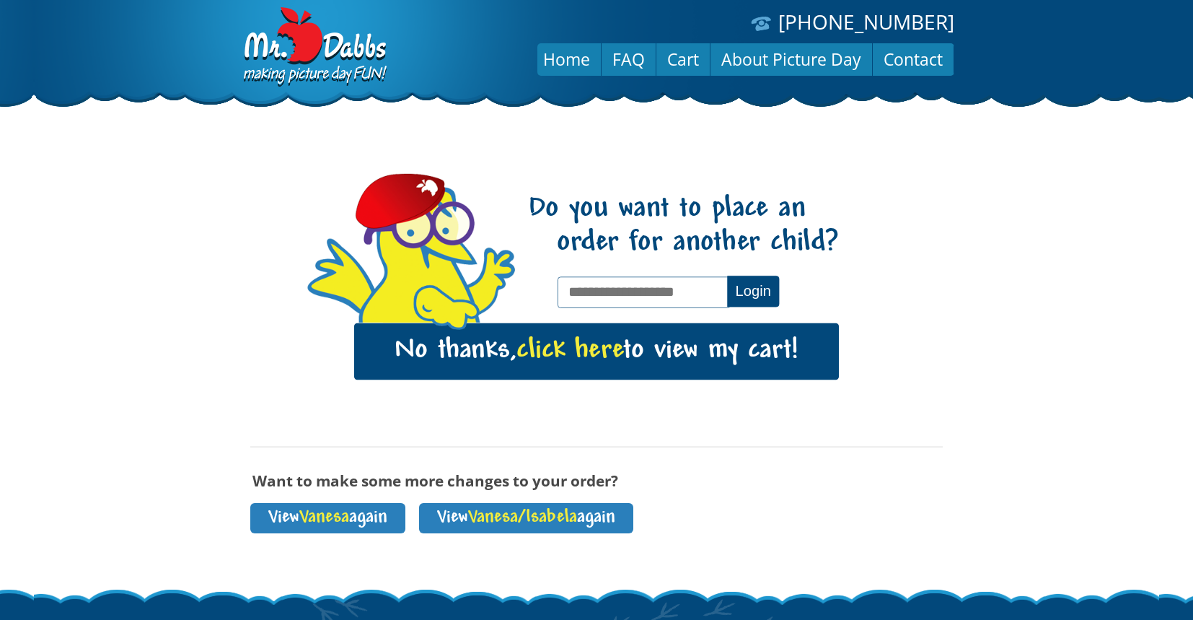
scroll to position [107, 0]
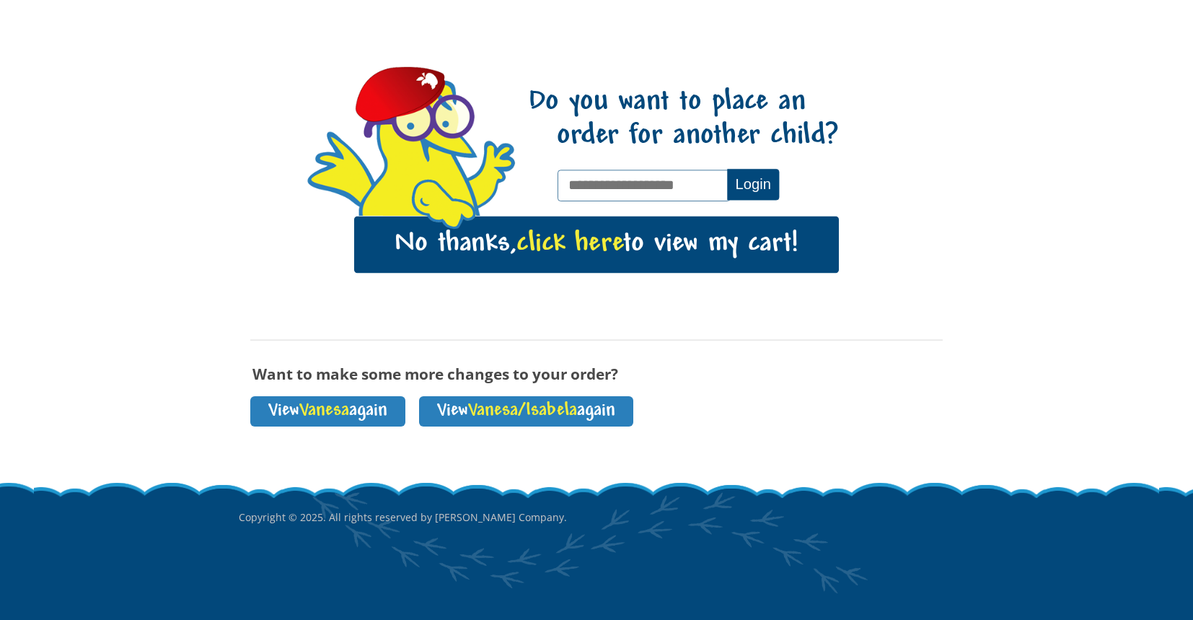
click at [759, 258] on link "No thanks, click here to view my cart!" at bounding box center [596, 244] width 485 height 56
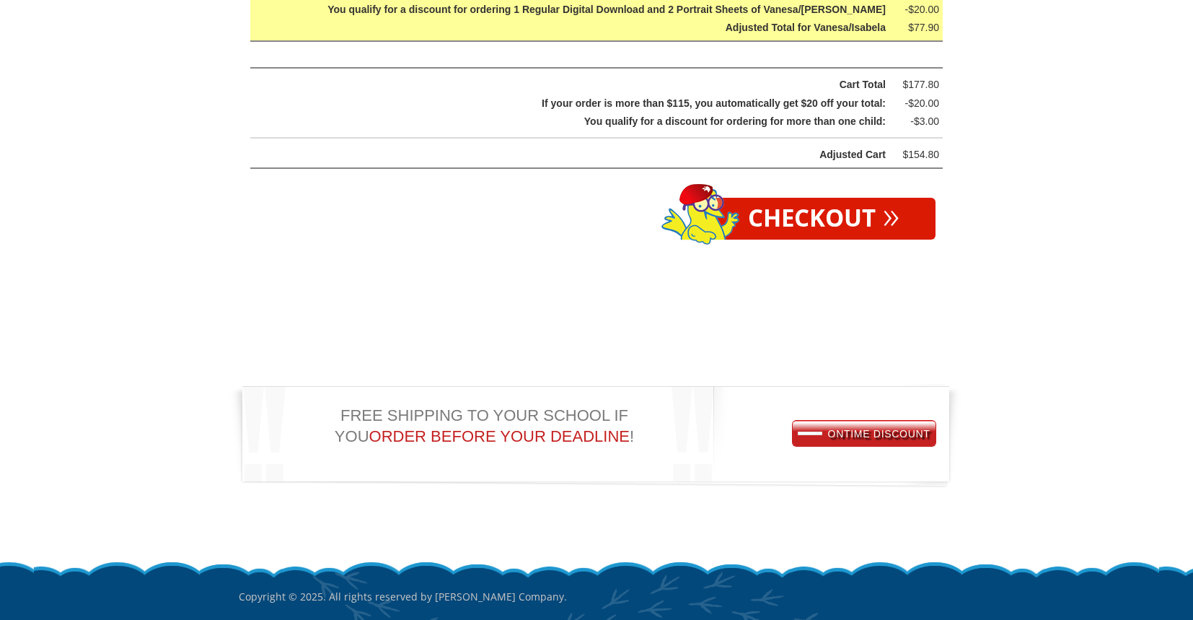
scroll to position [3368, 0]
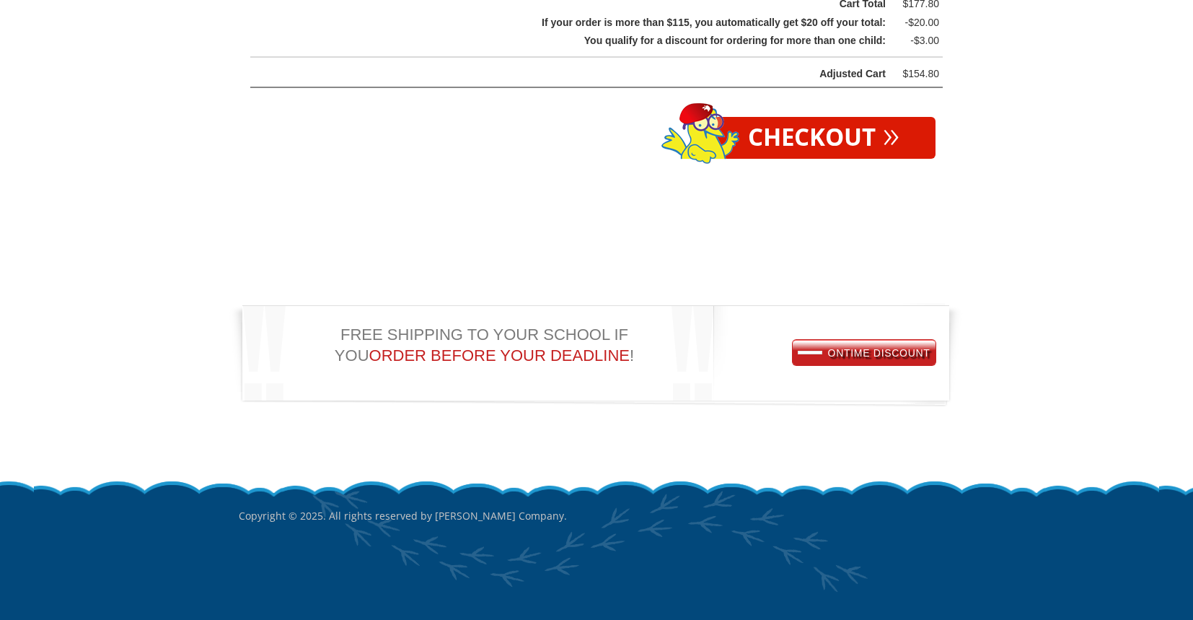
click at [826, 131] on link "Checkout »" at bounding box center [824, 138] width 224 height 42
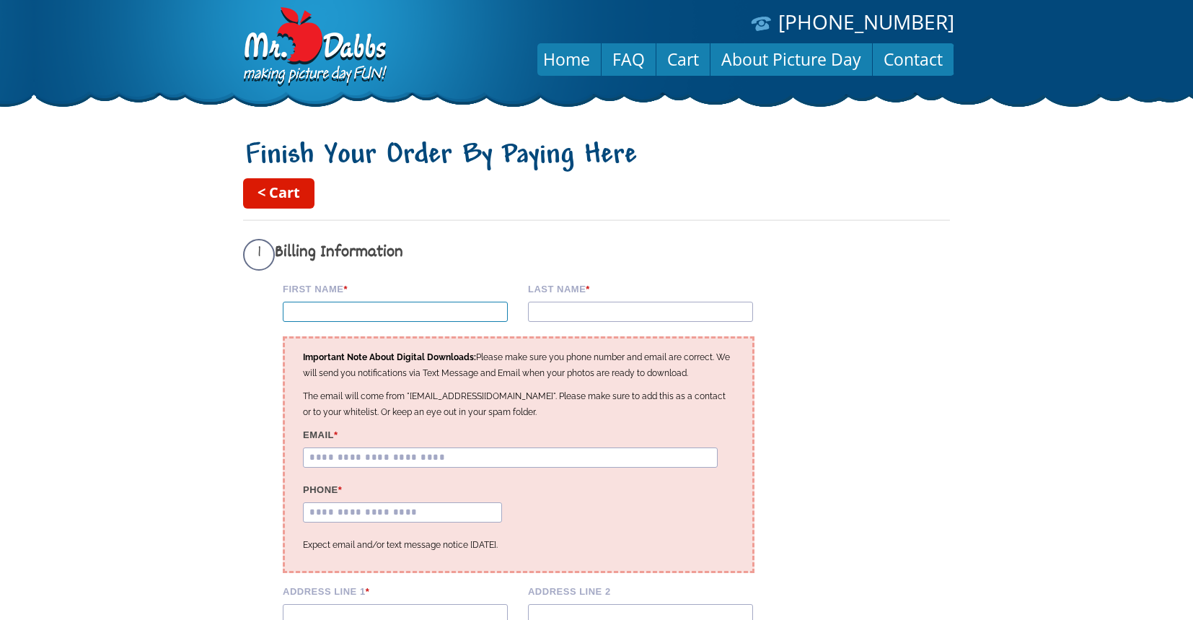
click at [335, 305] on input "First Name *" at bounding box center [395, 311] width 225 height 20
type input "*******"
type input "*****"
click at [446, 459] on input "Email *" at bounding box center [510, 457] width 415 height 20
type input "**********"
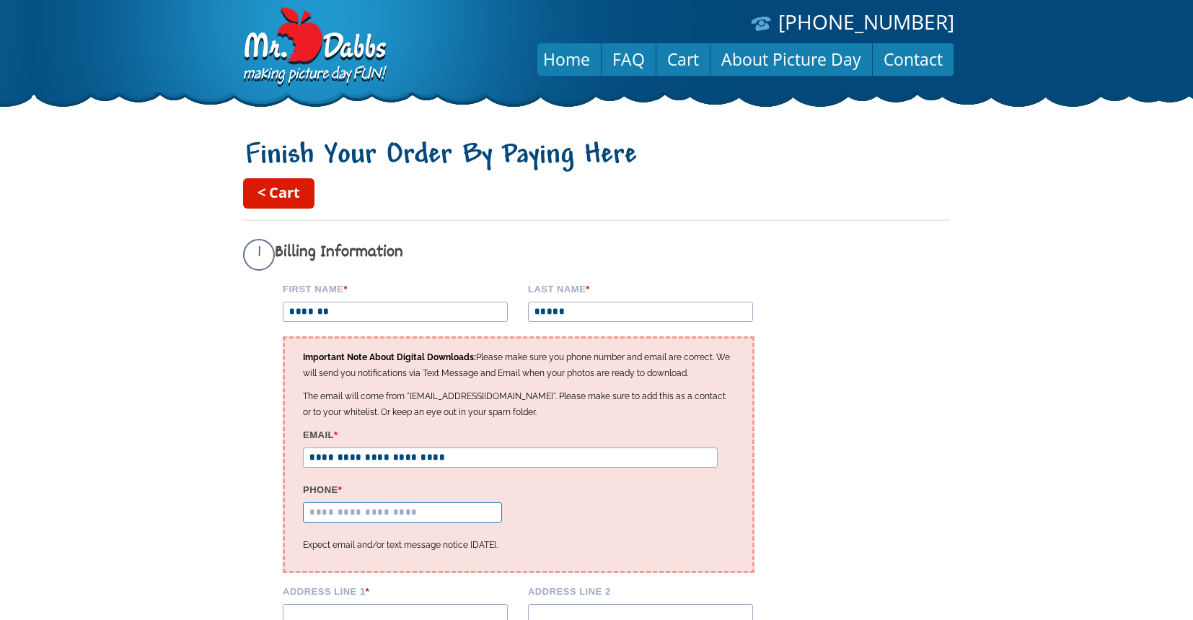
click at [353, 522] on input "Phone *" at bounding box center [402, 512] width 199 height 20
click at [357, 522] on input "Phone *" at bounding box center [402, 512] width 199 height 20
type input "**********"
click at [607, 514] on div "**********" at bounding box center [519, 454] width 472 height 237
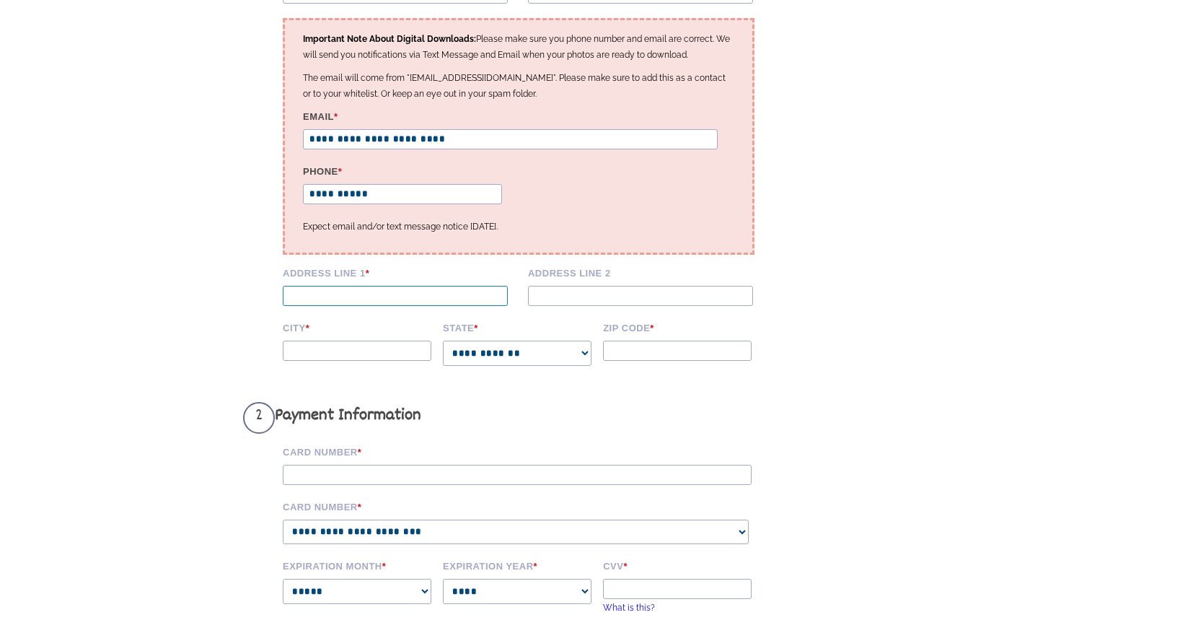
click at [451, 306] on input "Address Line 1 *" at bounding box center [395, 296] width 225 height 20
type input "**********"
click at [308, 361] on input "City *" at bounding box center [357, 350] width 149 height 20
click at [306, 355] on input "*" at bounding box center [357, 350] width 149 height 20
click at [306, 361] on input "*" at bounding box center [357, 350] width 149 height 20
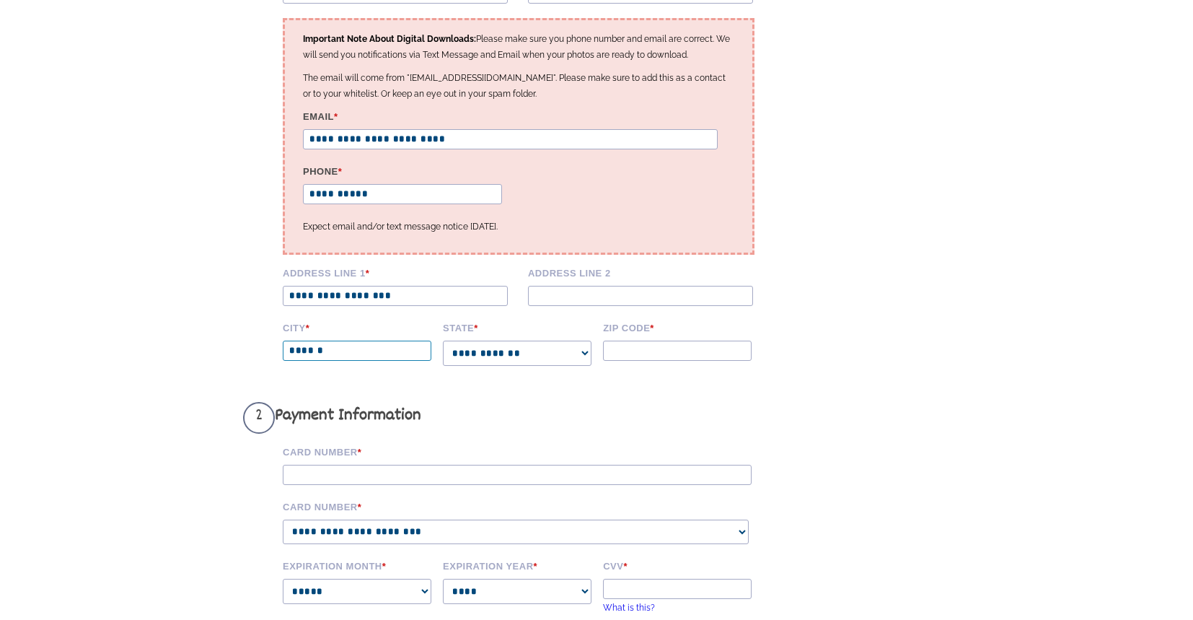
type input "******"
click at [490, 366] on select "**********" at bounding box center [517, 352] width 149 height 25
click at [485, 366] on select "**********" at bounding box center [517, 352] width 149 height 25
select select "**"
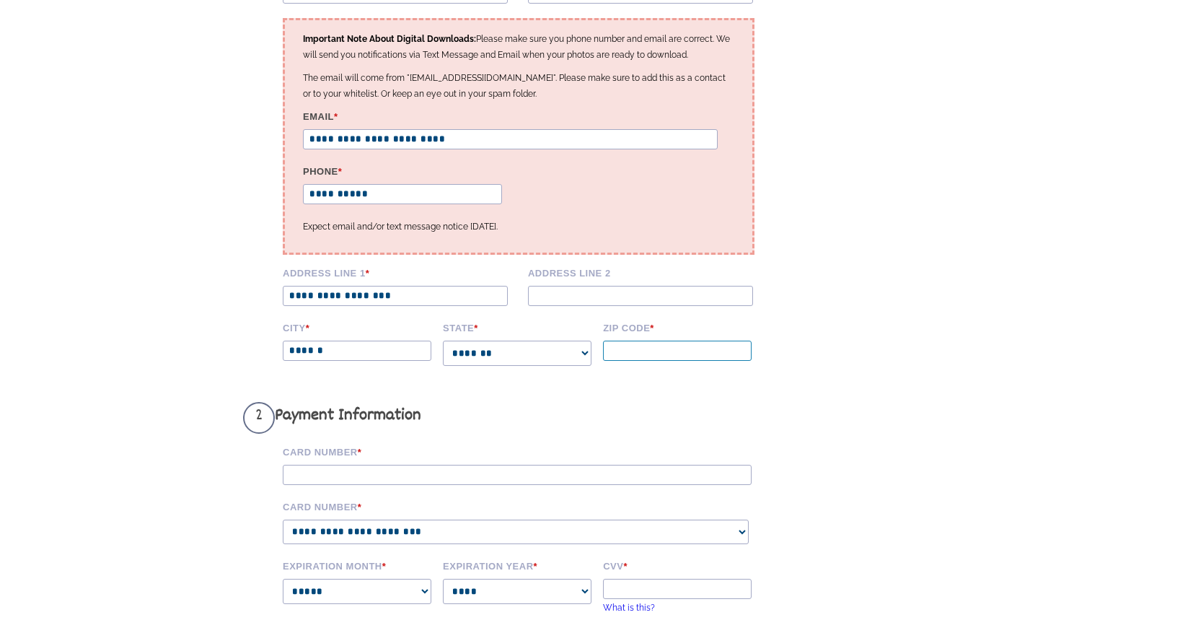
click at [633, 361] on input "Zip code *" at bounding box center [677, 350] width 149 height 20
click at [652, 361] on input "Zip code *" at bounding box center [677, 350] width 149 height 20
type input "*****"
click at [596, 428] on h3 "2 Payment Information" at bounding box center [508, 418] width 530 height 32
click at [365, 485] on input "Card Number *" at bounding box center [517, 474] width 469 height 20
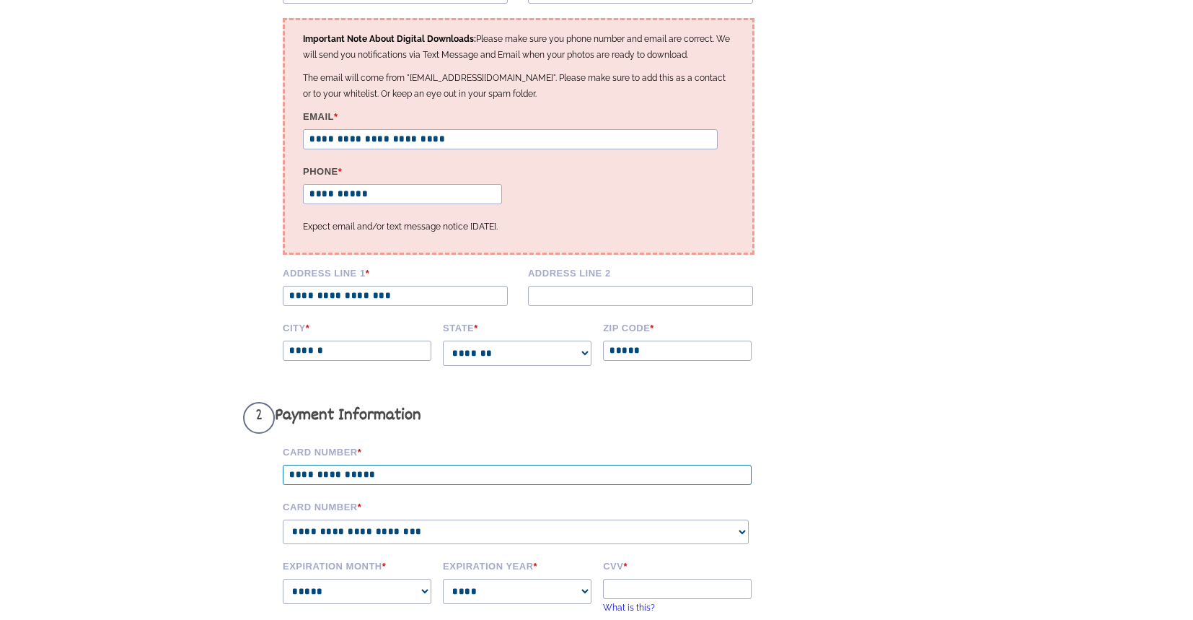
type input "**********"
click at [341, 544] on select "**********" at bounding box center [516, 531] width 466 height 25
click at [350, 542] on select "**********" at bounding box center [516, 531] width 466 height 25
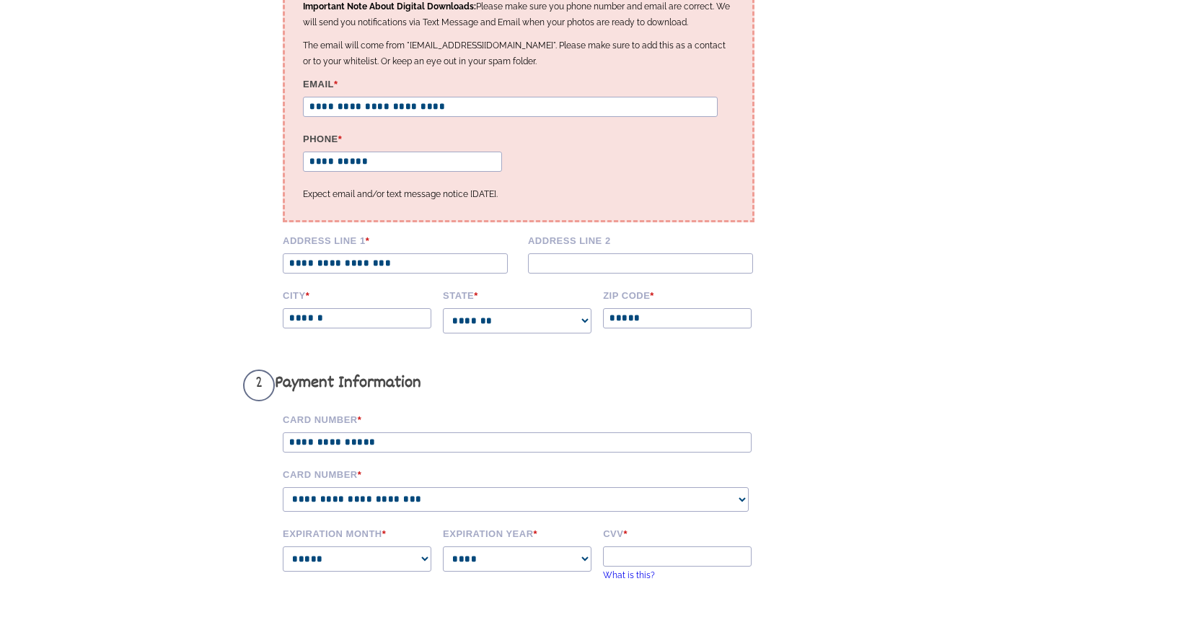
scroll to position [446, 0]
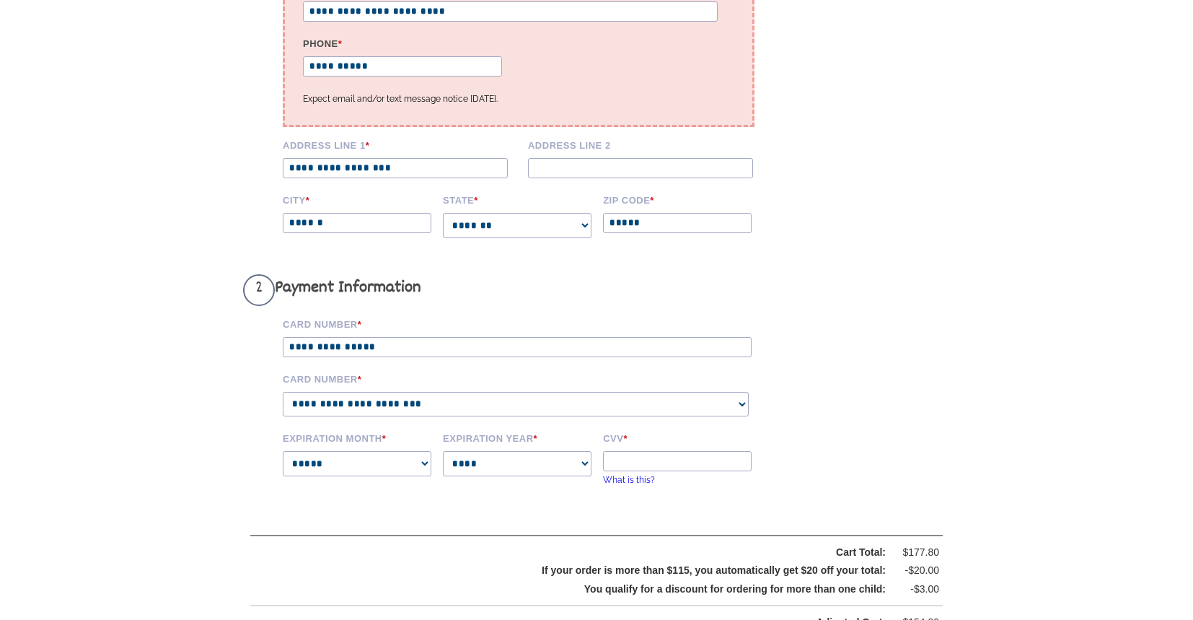
click at [371, 417] on select "**********" at bounding box center [516, 404] width 466 height 25
click at [378, 417] on select "**********" at bounding box center [516, 404] width 466 height 25
select select "****"
drag, startPoint x: 391, startPoint y: 358, endPoint x: 324, endPoint y: 362, distance: 67.2
click at [263, 363] on div "**********" at bounding box center [508, 410] width 530 height 186
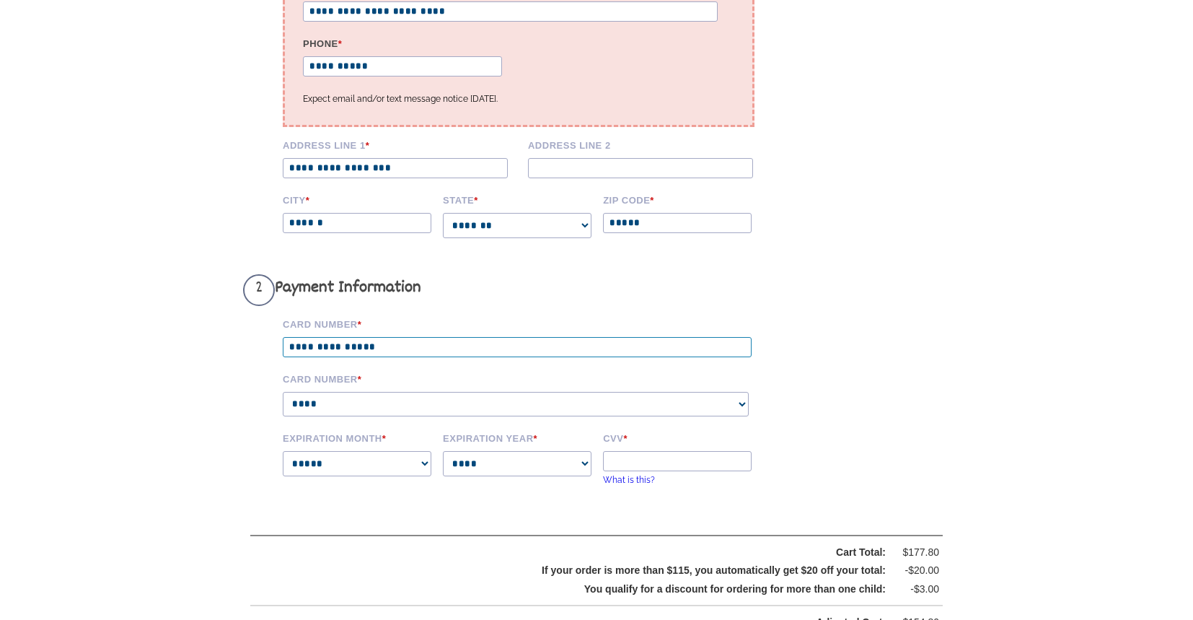
click at [324, 357] on input "**********" at bounding box center [517, 347] width 469 height 20
drag, startPoint x: 387, startPoint y: 361, endPoint x: 240, endPoint y: 357, distance: 147.2
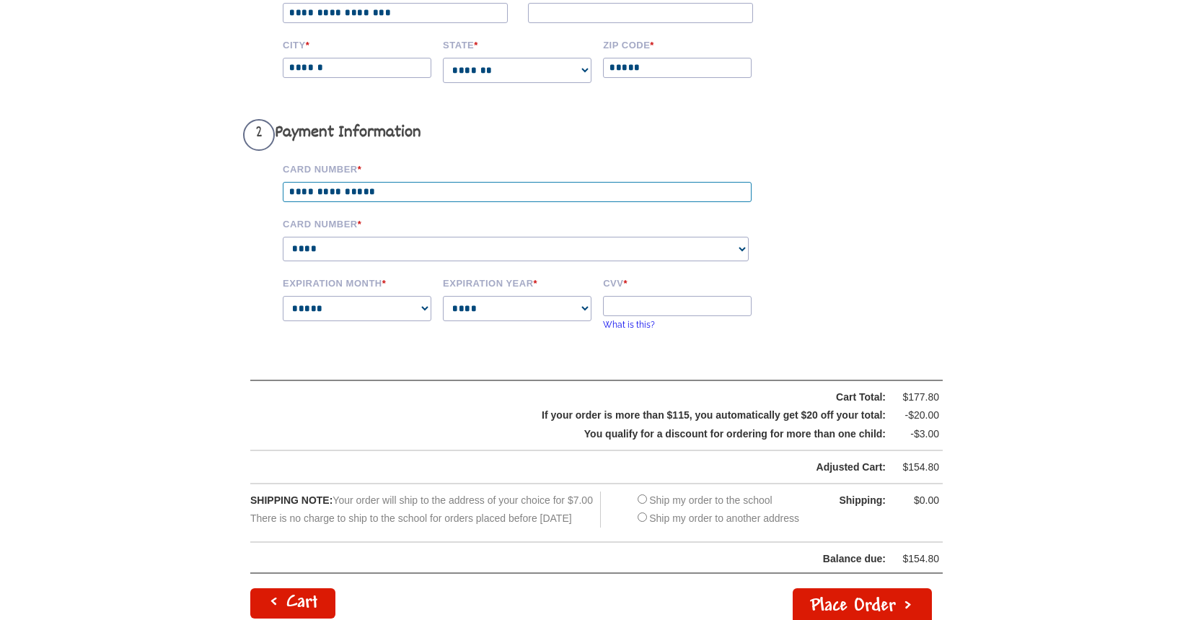
scroll to position [617, 0]
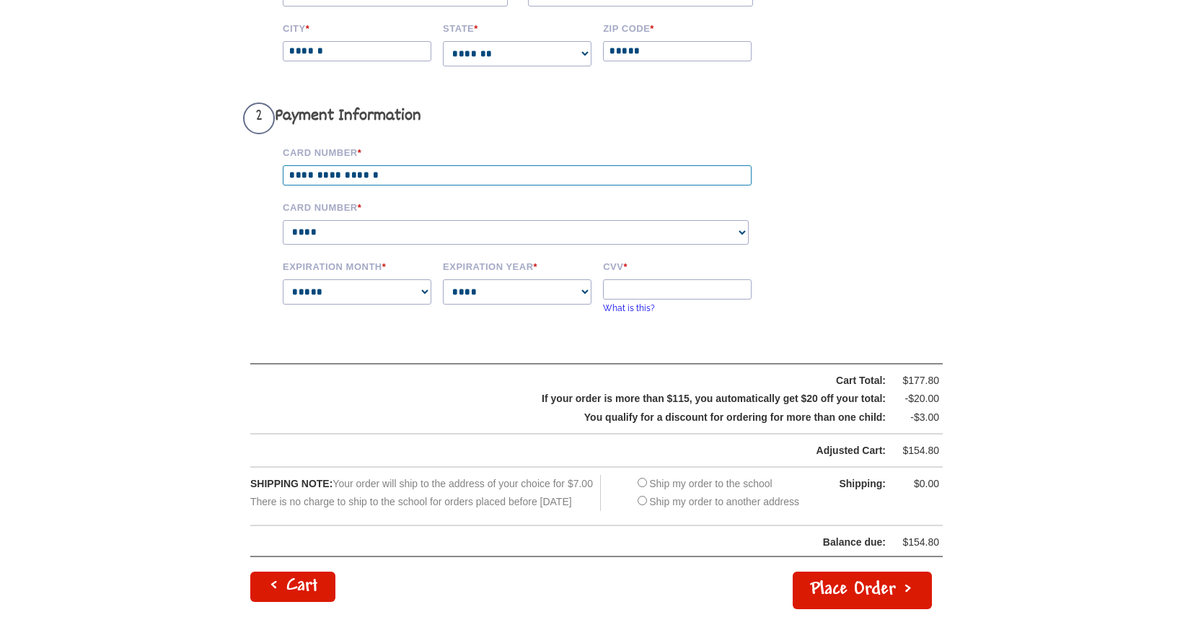
type input "**********"
click at [332, 301] on select "**********" at bounding box center [357, 291] width 149 height 25
click at [332, 304] on select "**********" at bounding box center [357, 291] width 149 height 25
select select "**"
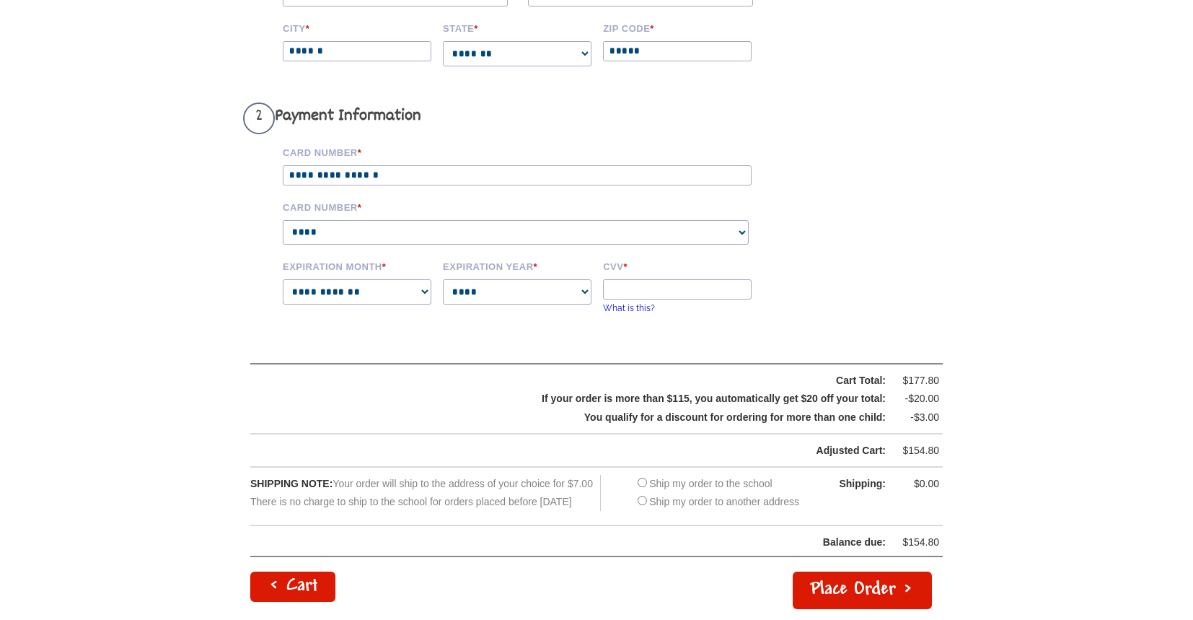
click at [469, 304] on select "**** **** **** **** **** **** **** **** **** ****" at bounding box center [517, 291] width 149 height 25
select select "****"
click at [622, 299] on input "CVV *" at bounding box center [677, 289] width 149 height 20
type input "***"
click at [839, 292] on form "**********" at bounding box center [596, 114] width 707 height 987
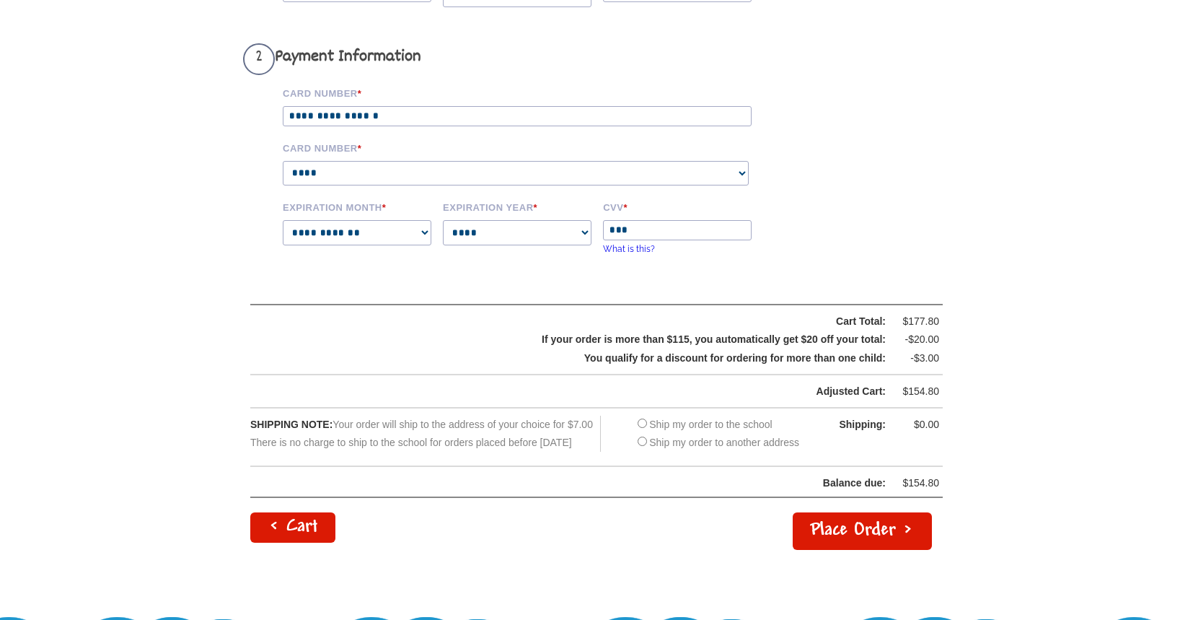
scroll to position [678, 0]
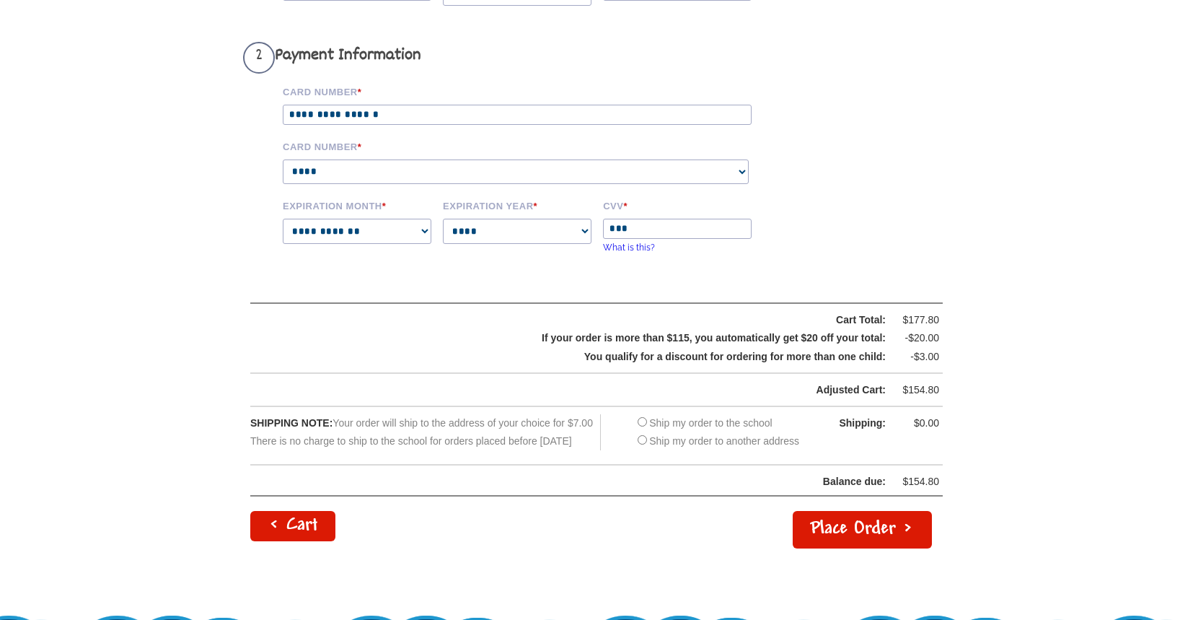
click at [845, 548] on button "Place Order >" at bounding box center [862, 530] width 139 height 38
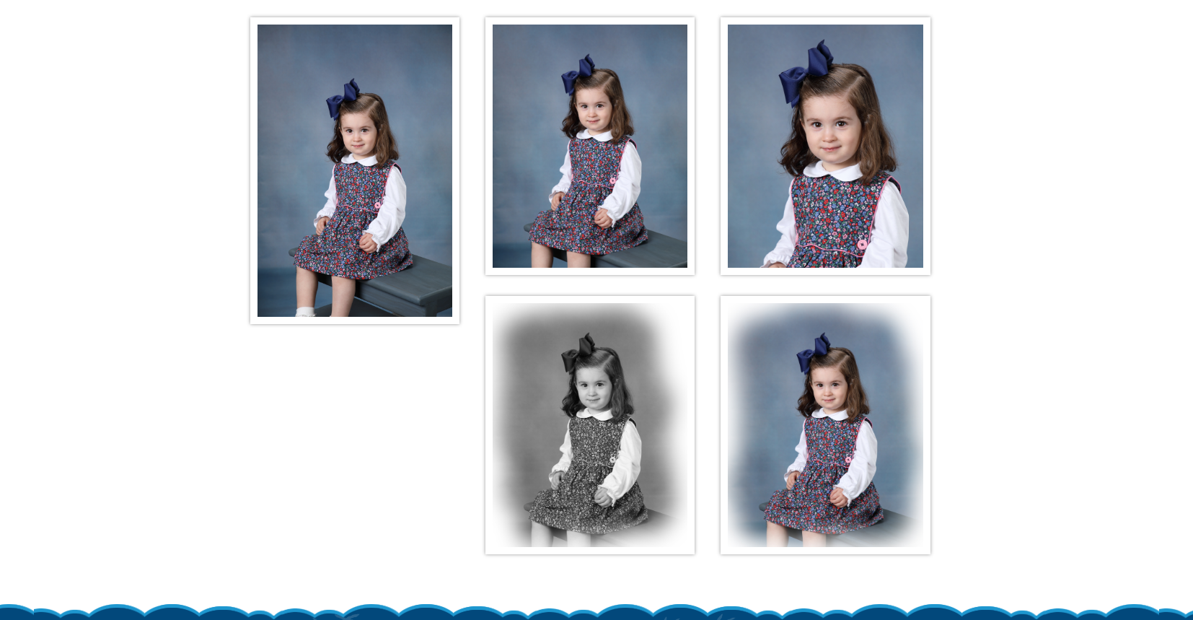
scroll to position [225, 0]
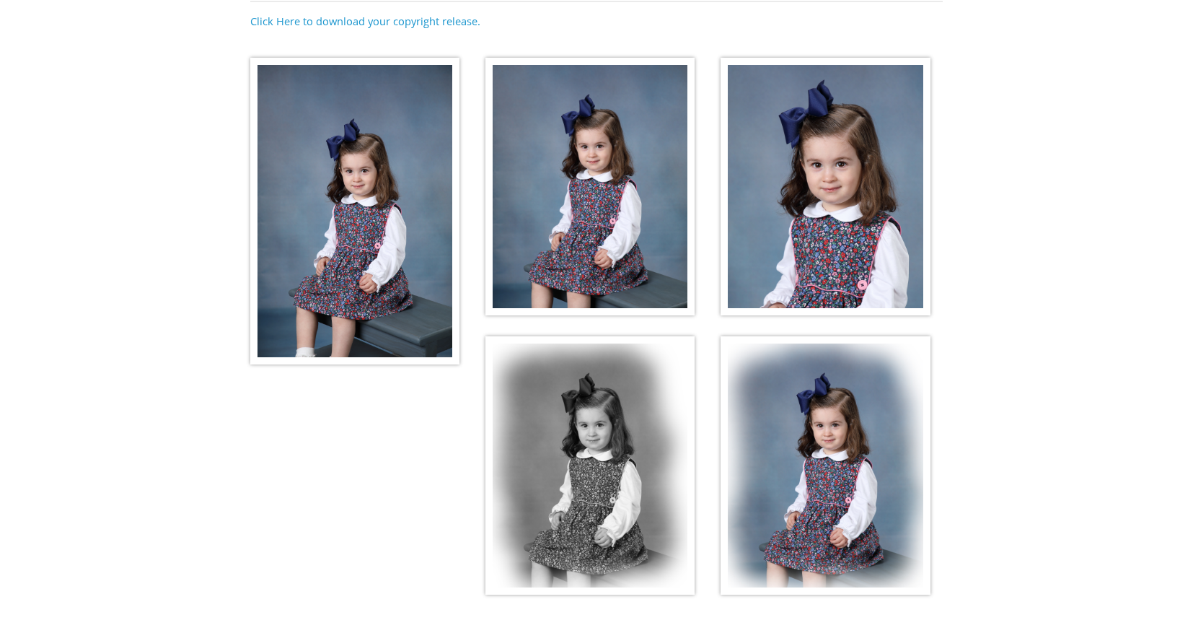
click at [409, 299] on img at bounding box center [354, 211] width 209 height 307
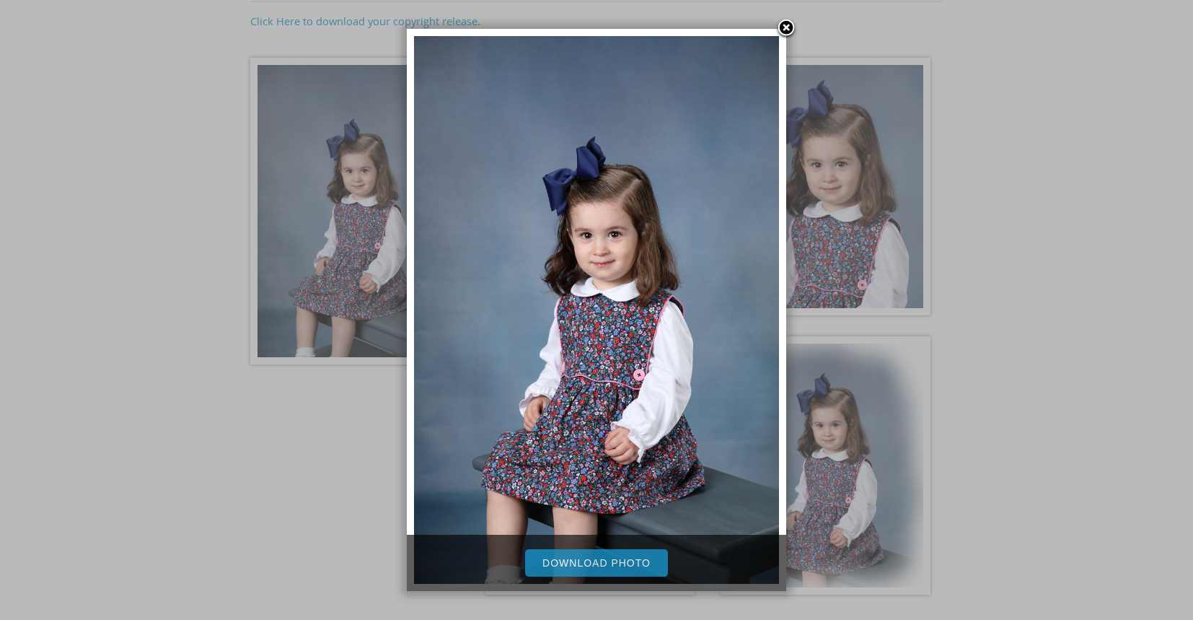
click at [621, 561] on link "Download Photo" at bounding box center [596, 562] width 143 height 27
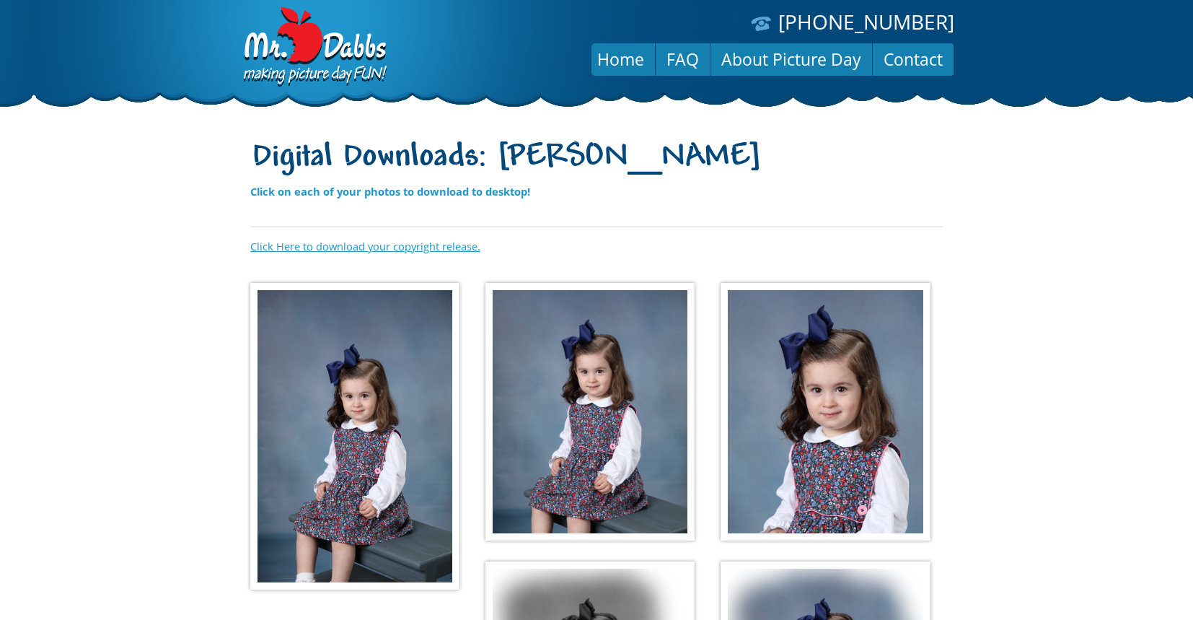
scroll to position [225, 0]
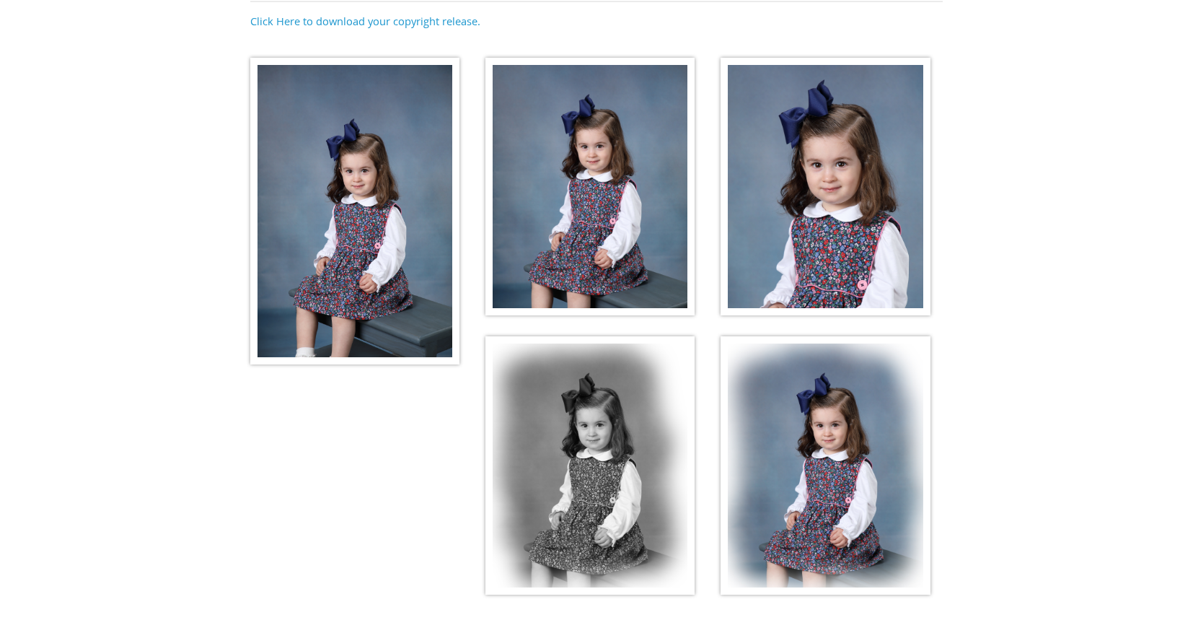
click at [586, 260] on img at bounding box center [589, 187] width 209 height 258
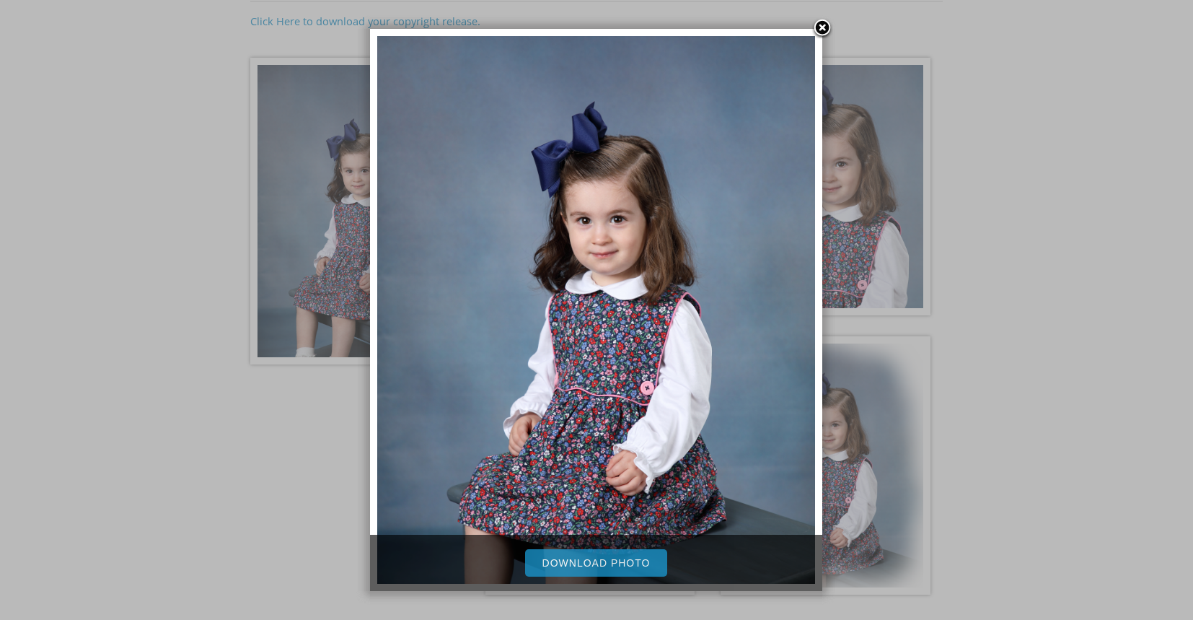
click at [630, 558] on link "Download Photo" at bounding box center [596, 562] width 143 height 27
click at [825, 29] on link at bounding box center [822, 29] width 22 height 22
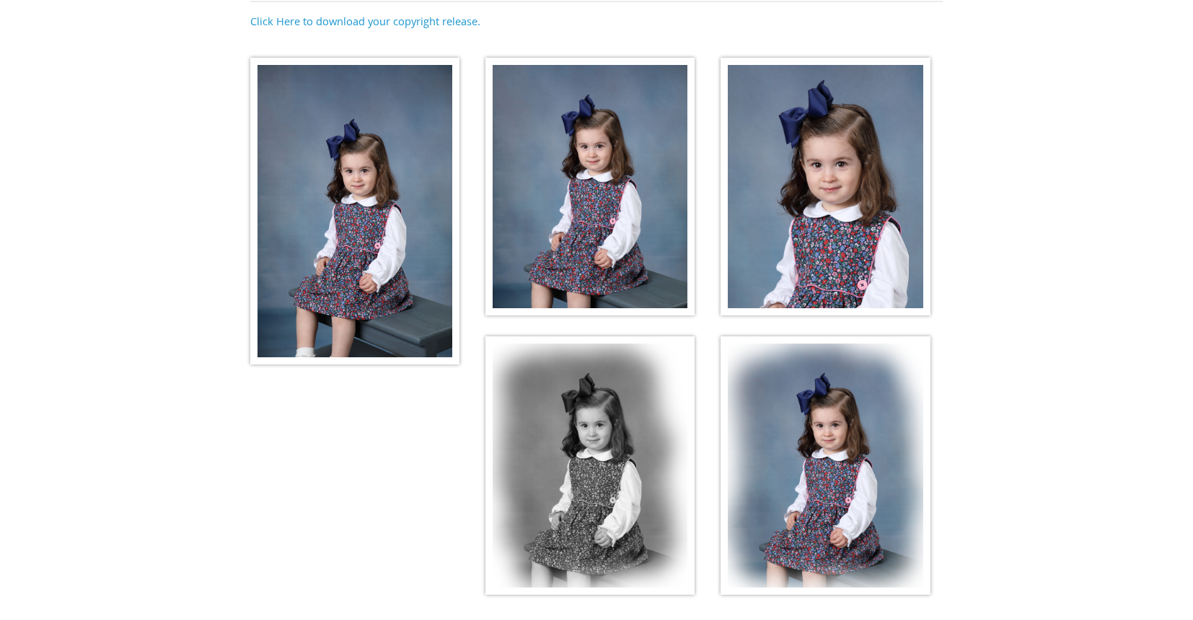
click at [825, 216] on img at bounding box center [824, 187] width 209 height 258
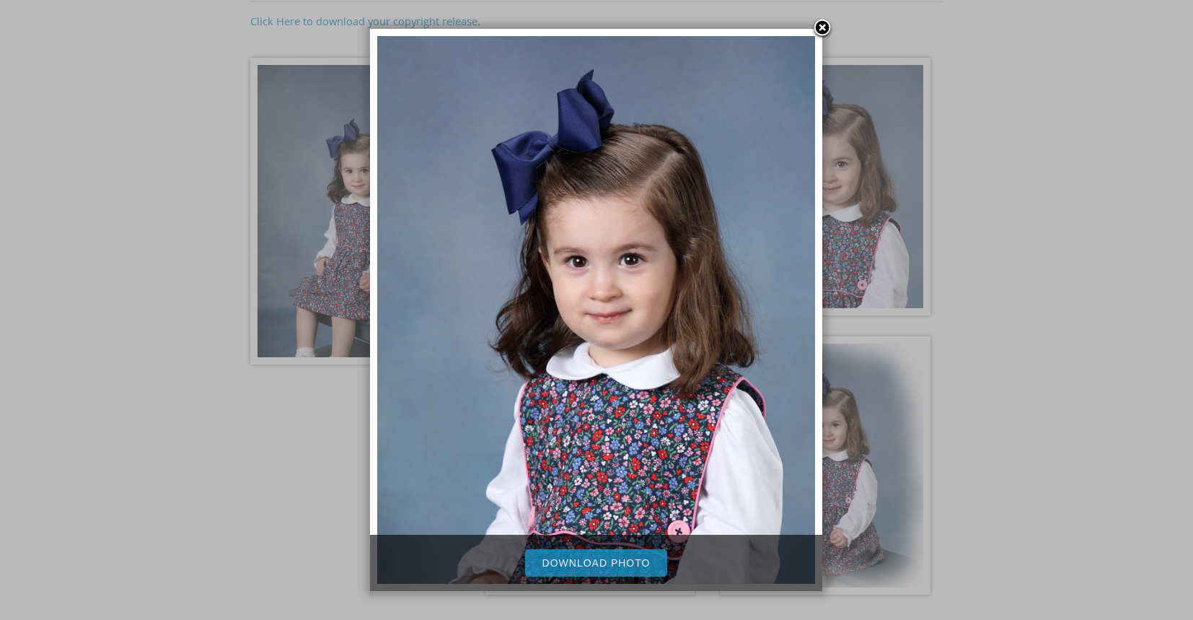
click at [641, 560] on link "Download Photo" at bounding box center [596, 562] width 143 height 27
click at [824, 27] on link at bounding box center [822, 29] width 22 height 22
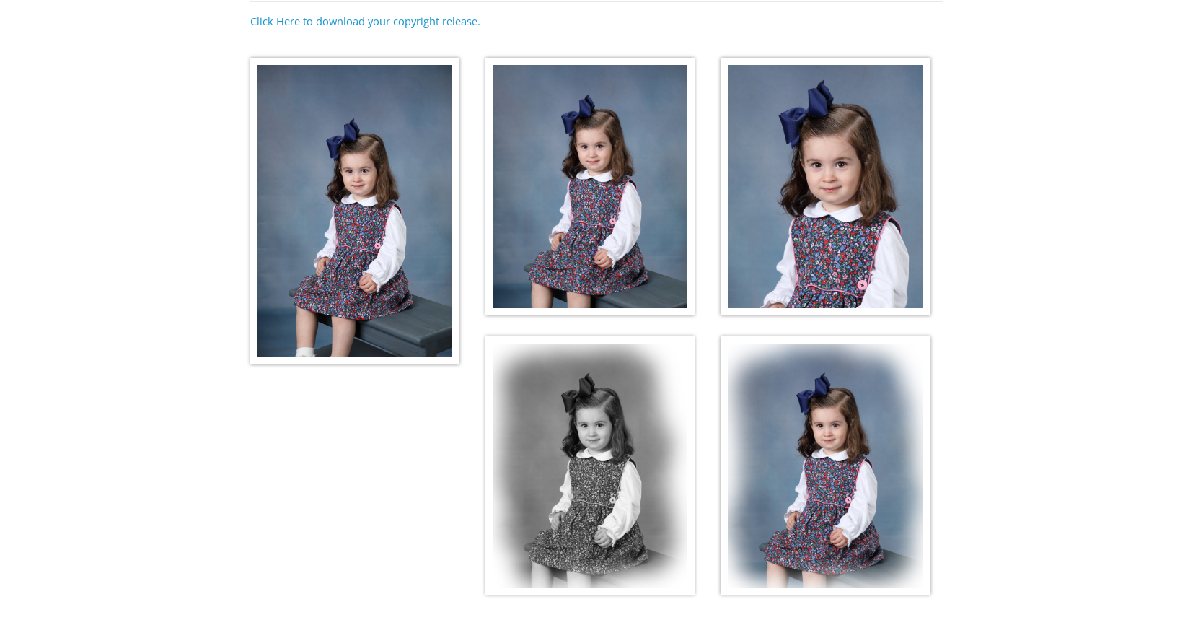
click at [552, 488] on img at bounding box center [589, 465] width 209 height 258
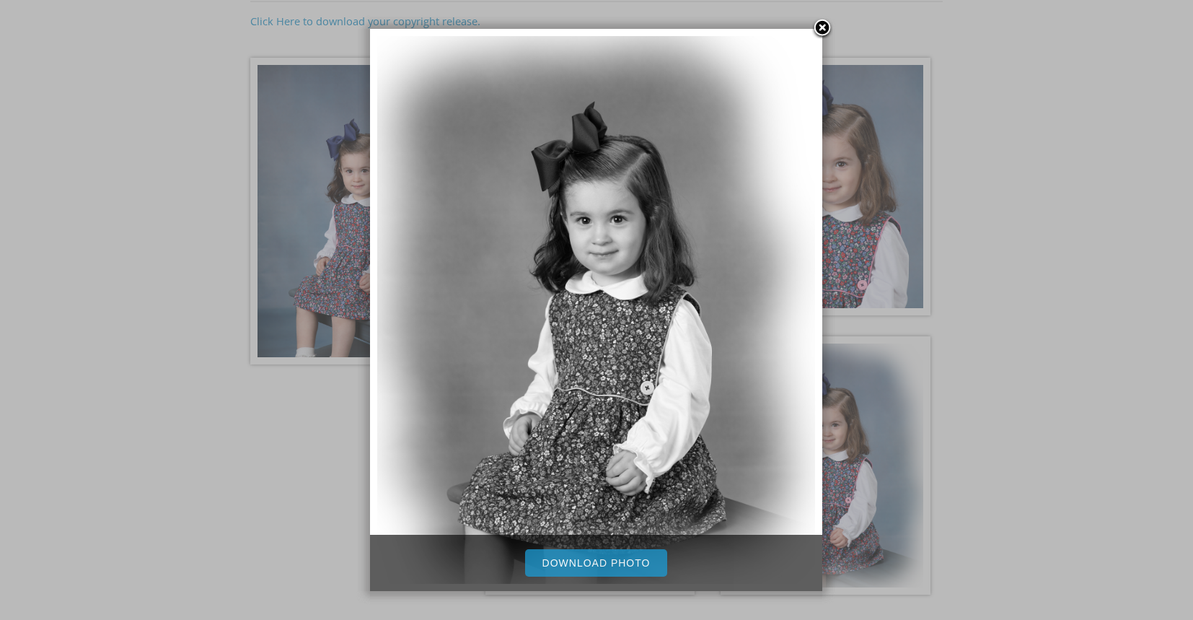
click at [591, 558] on link "Download Photo" at bounding box center [596, 562] width 143 height 27
click at [821, 23] on link at bounding box center [822, 29] width 22 height 22
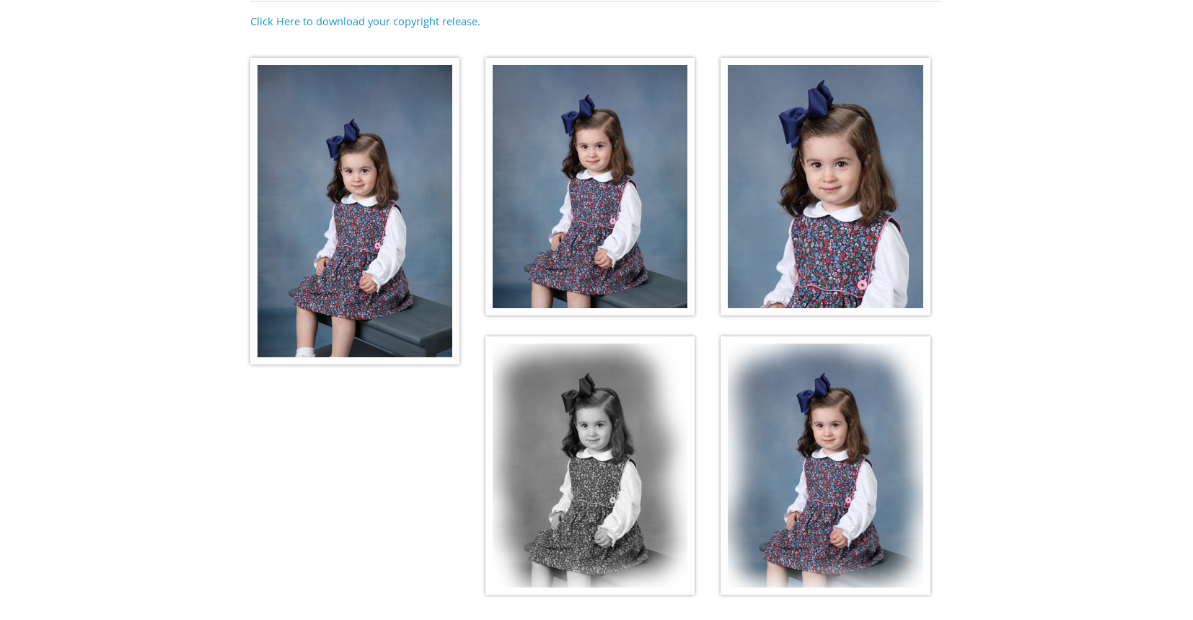
click at [834, 436] on img at bounding box center [824, 465] width 209 height 258
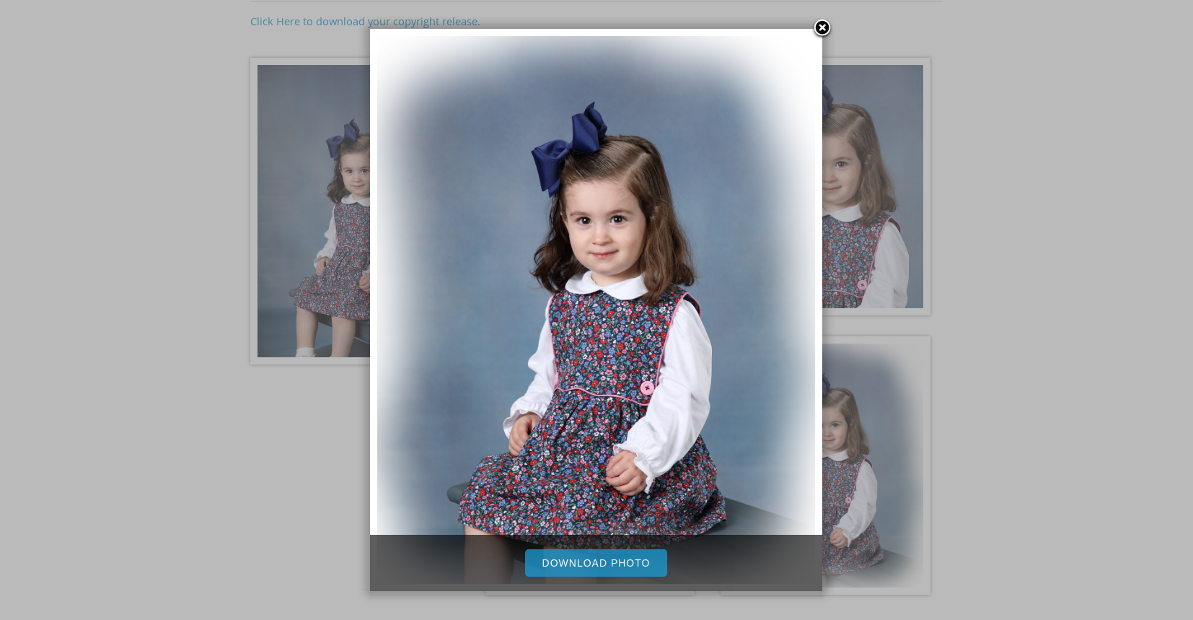
click at [643, 565] on link "Download Photo" at bounding box center [596, 562] width 143 height 27
click at [822, 26] on link at bounding box center [822, 29] width 22 height 22
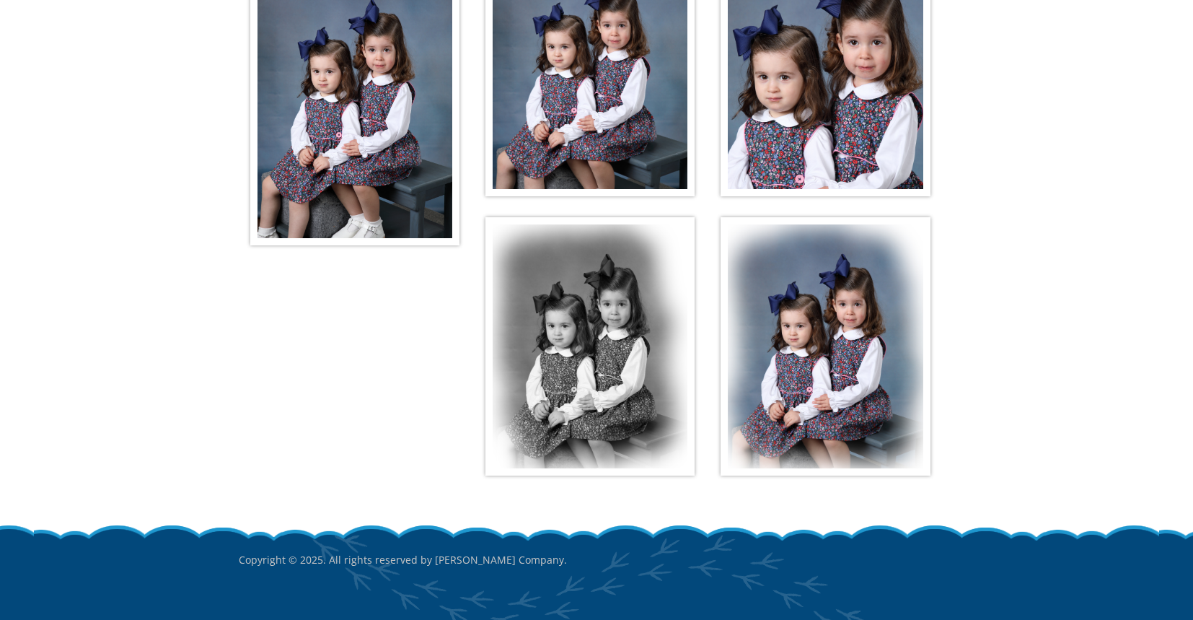
scroll to position [388, 0]
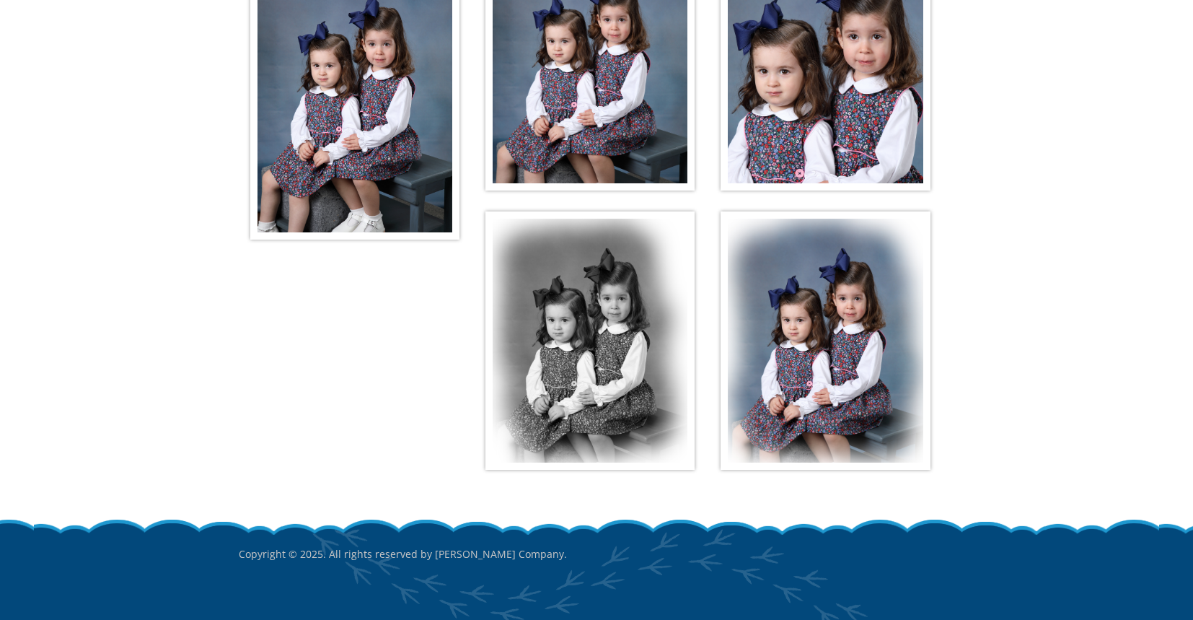
click at [384, 149] on img at bounding box center [354, 86] width 209 height 307
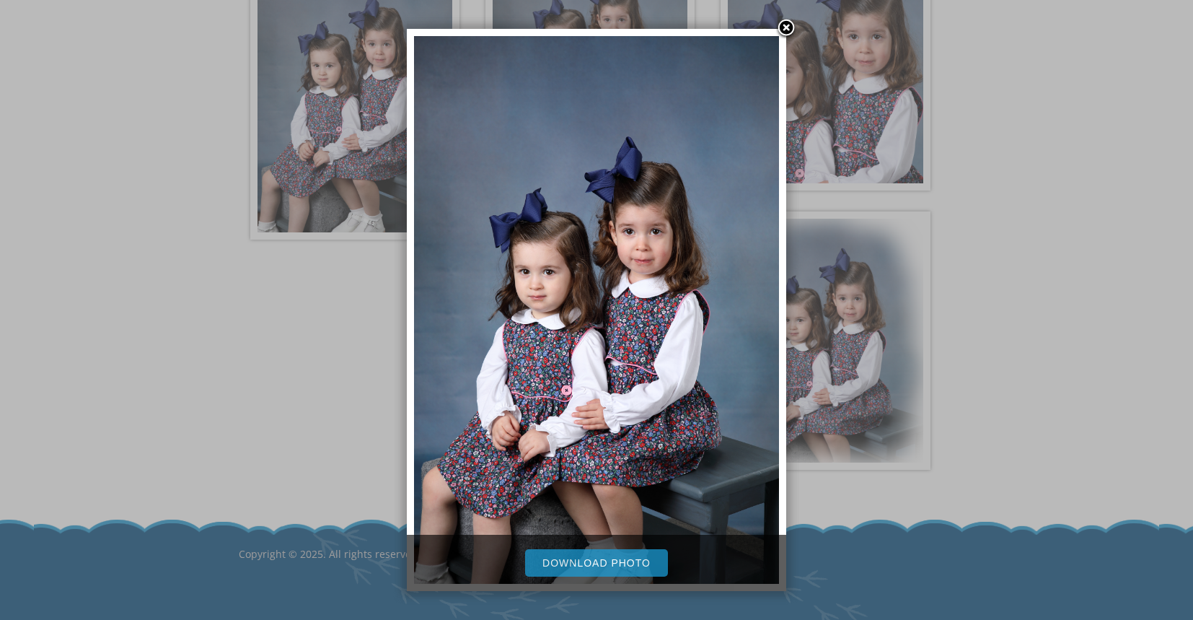
click at [598, 564] on link "Download Photo" at bounding box center [596, 562] width 143 height 27
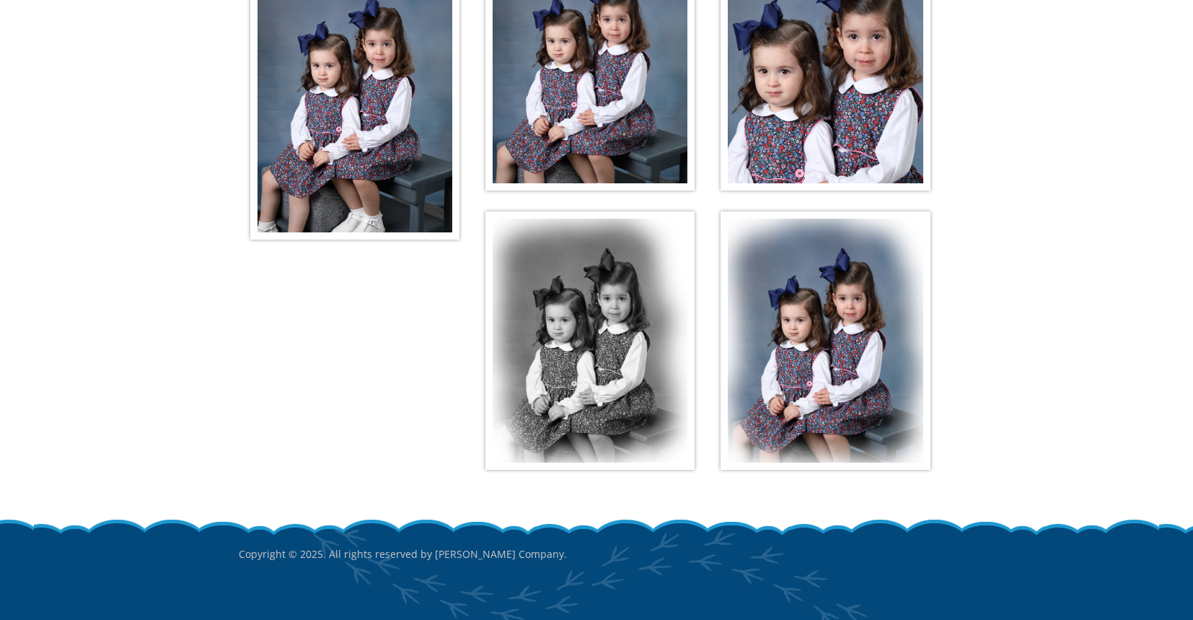
scroll to position [317, 0]
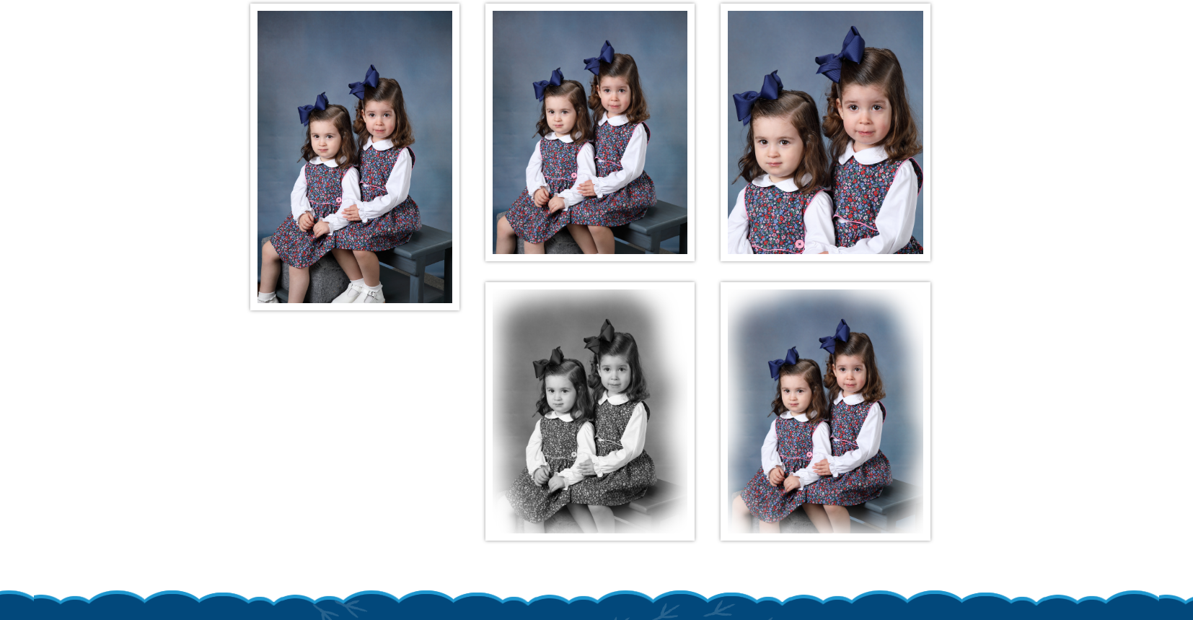
click at [575, 167] on img at bounding box center [589, 133] width 209 height 258
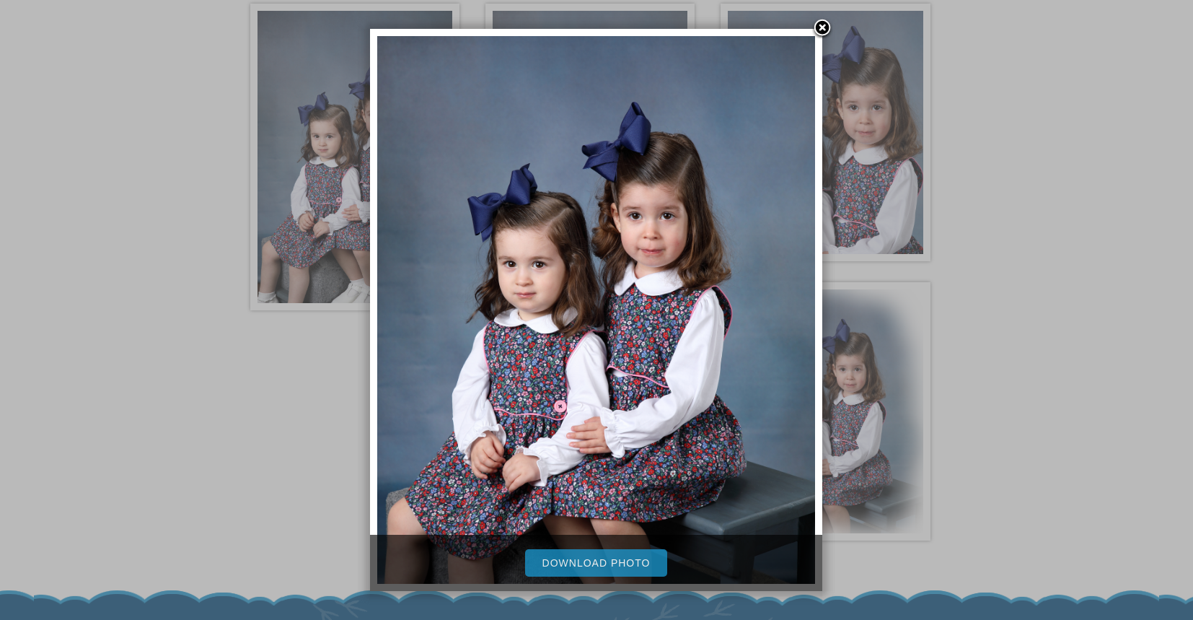
click at [587, 563] on link "Download Photo" at bounding box center [596, 562] width 143 height 27
click at [822, 25] on link at bounding box center [822, 29] width 22 height 22
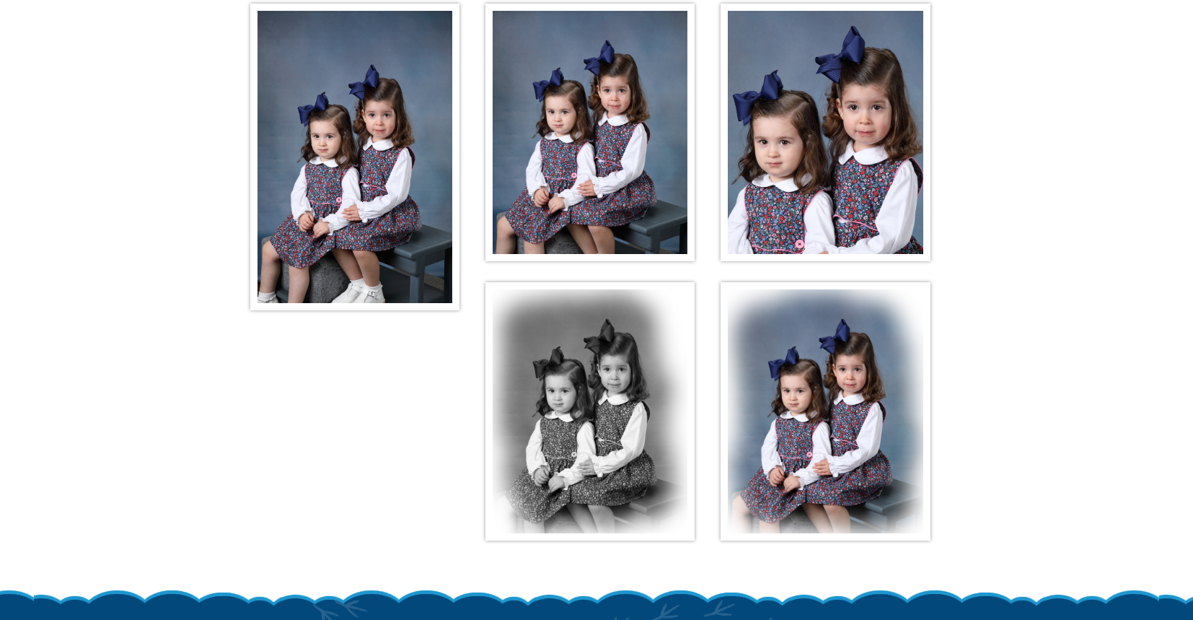
click at [807, 149] on img at bounding box center [824, 133] width 209 height 258
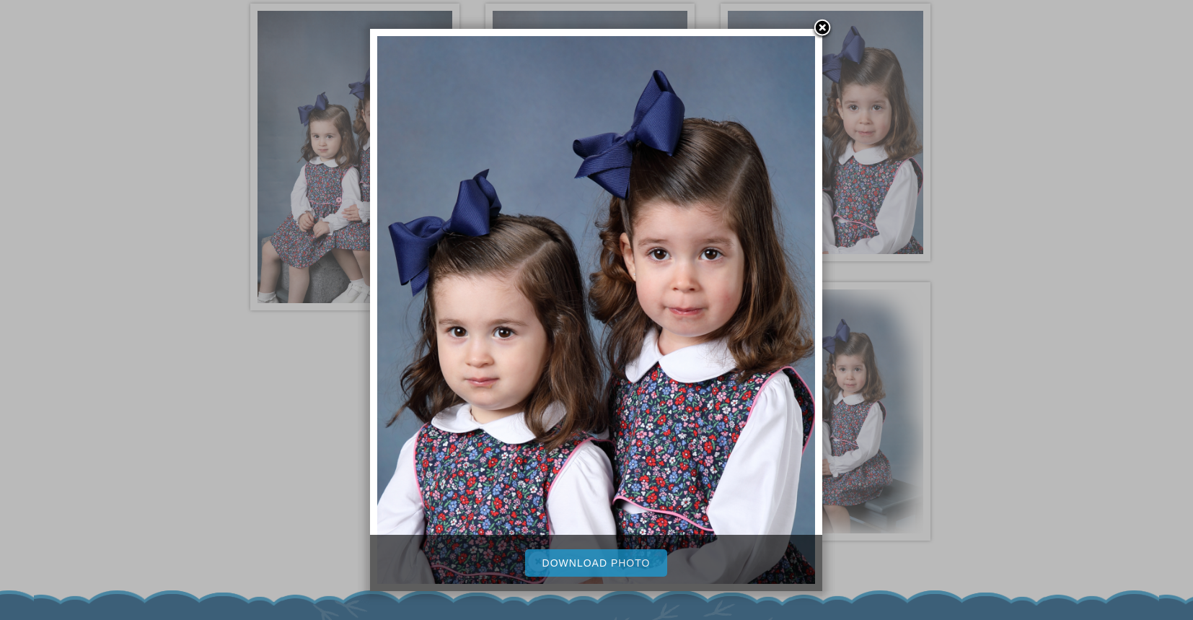
click at [620, 567] on link "Download Photo" at bounding box center [596, 562] width 143 height 27
click at [823, 23] on link at bounding box center [822, 29] width 22 height 22
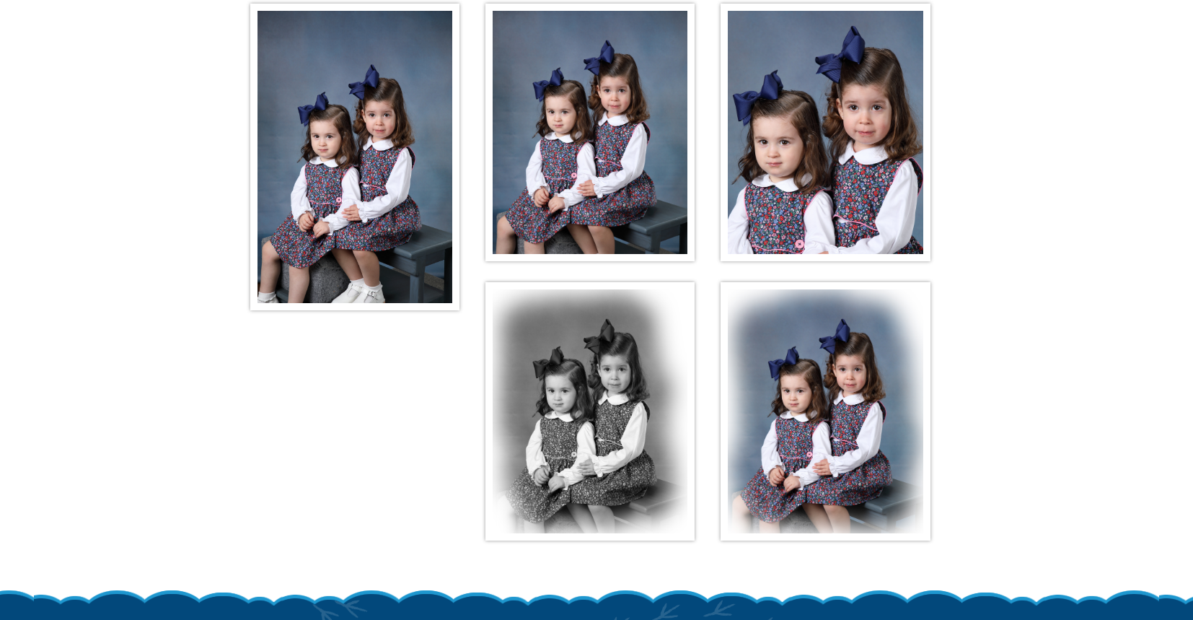
click at [636, 382] on img at bounding box center [589, 411] width 209 height 258
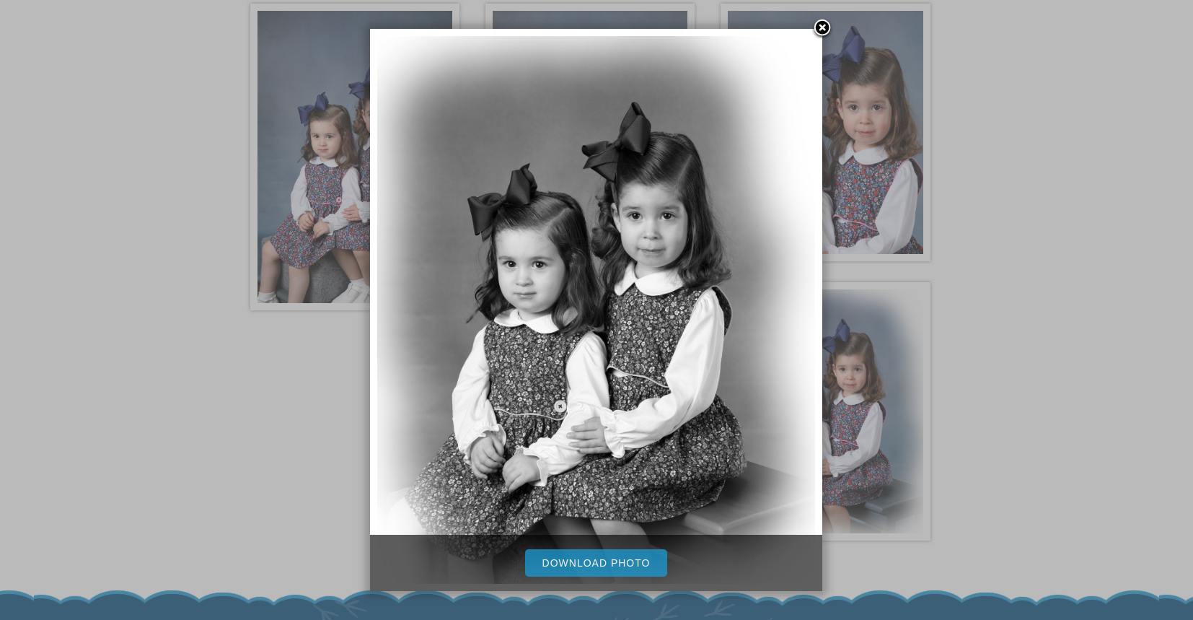
click at [575, 563] on link "Download Photo" at bounding box center [596, 562] width 143 height 27
click at [823, 24] on link at bounding box center [822, 29] width 22 height 22
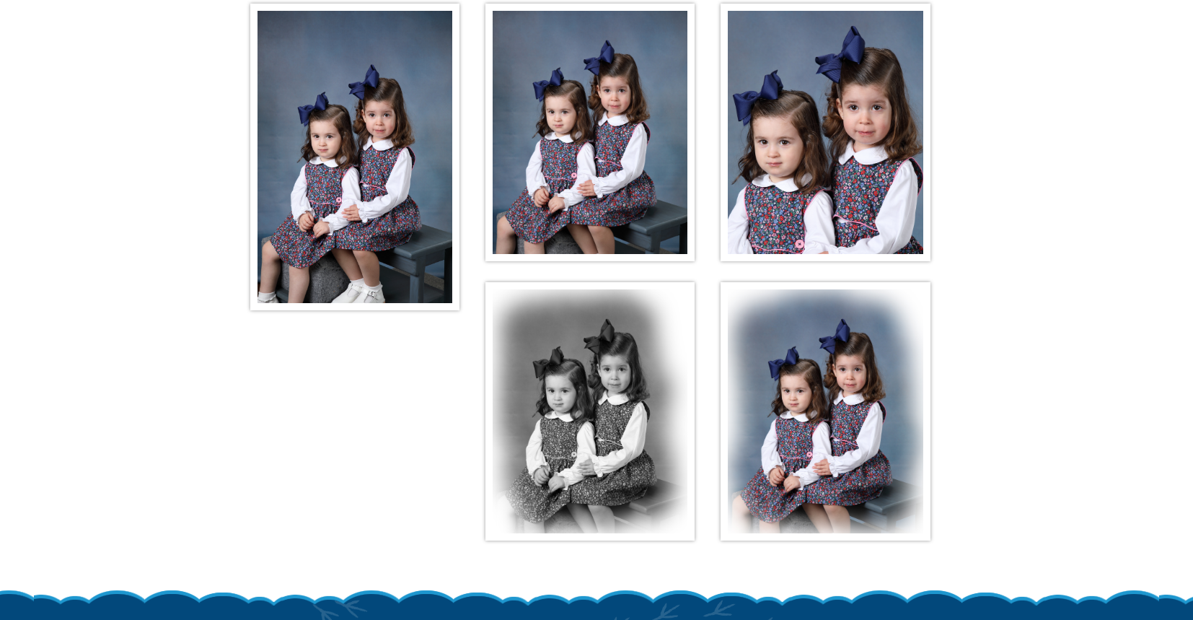
click at [822, 352] on img at bounding box center [824, 411] width 209 height 258
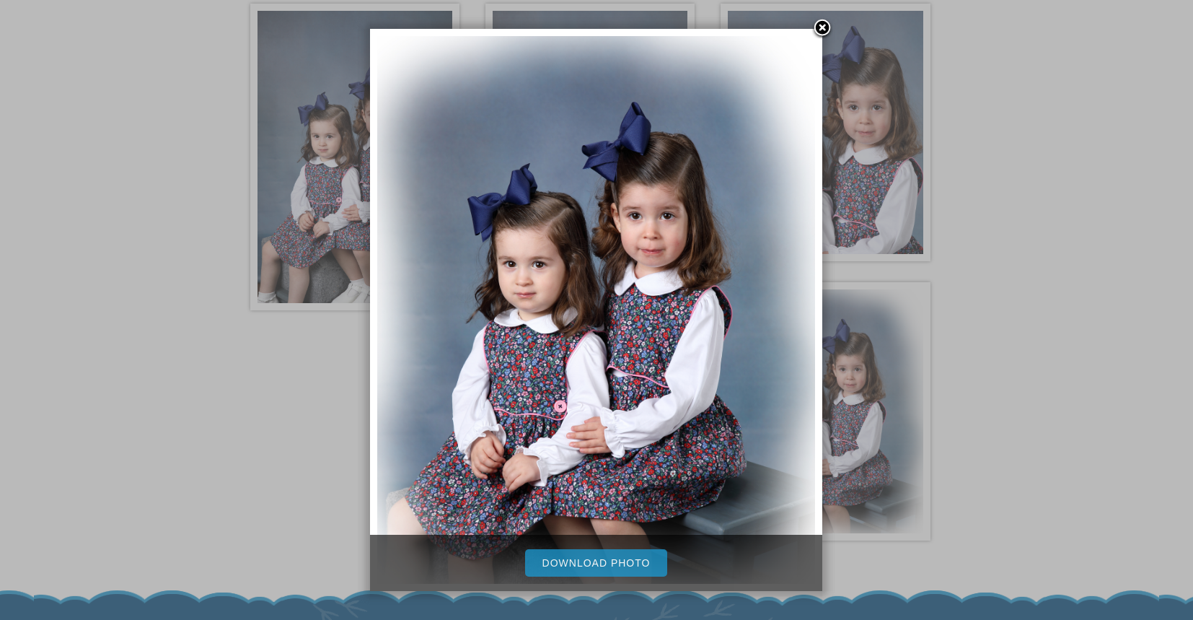
click at [601, 560] on link "Download Photo" at bounding box center [596, 562] width 143 height 27
click at [824, 27] on link at bounding box center [822, 29] width 22 height 22
